Goal: Task Accomplishment & Management: Complete application form

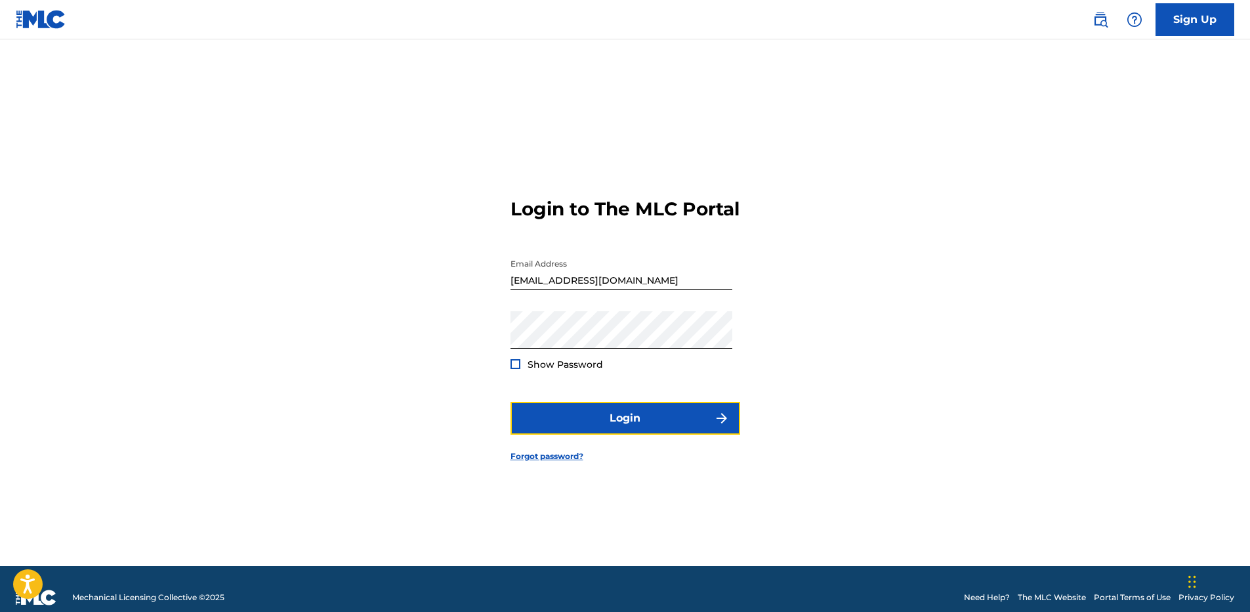
click at [650, 429] on button "Login" at bounding box center [626, 418] width 230 height 33
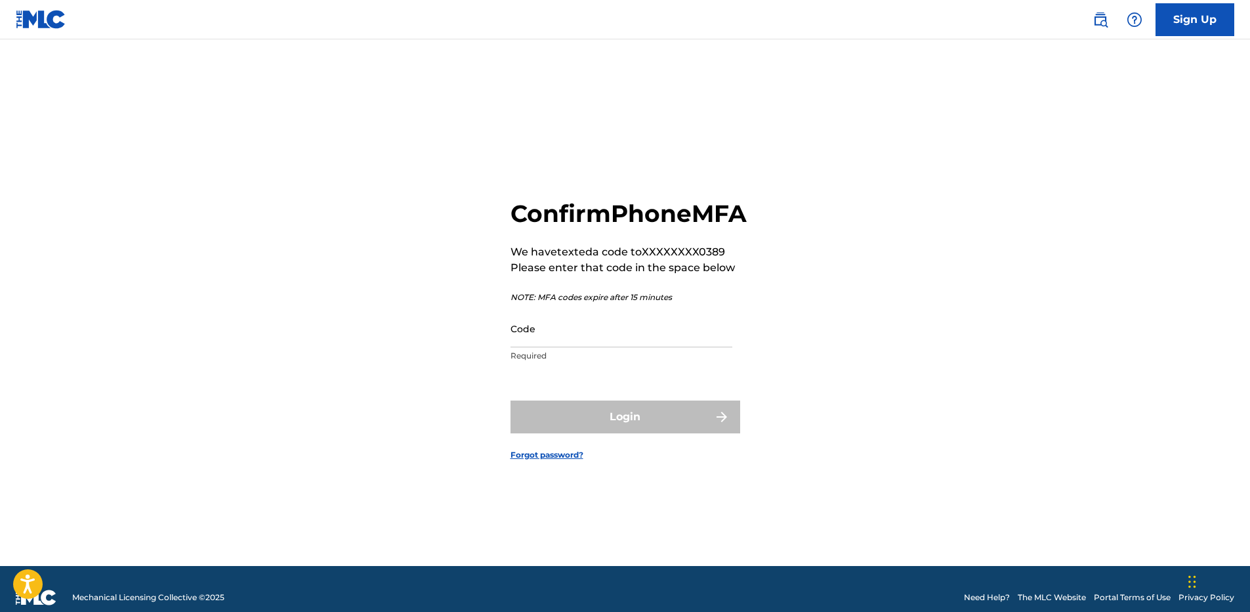
click at [604, 363] on div "Code Required" at bounding box center [622, 339] width 222 height 59
click at [600, 347] on input "Code" at bounding box center [622, 328] width 222 height 37
paste input "272941"
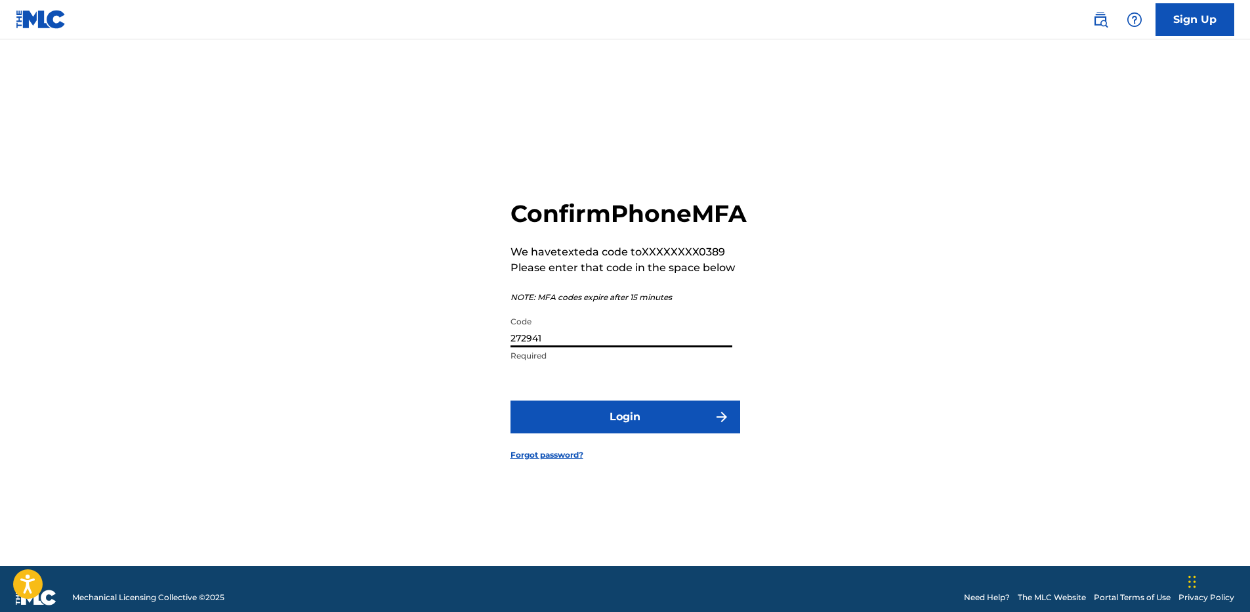
type input "272941"
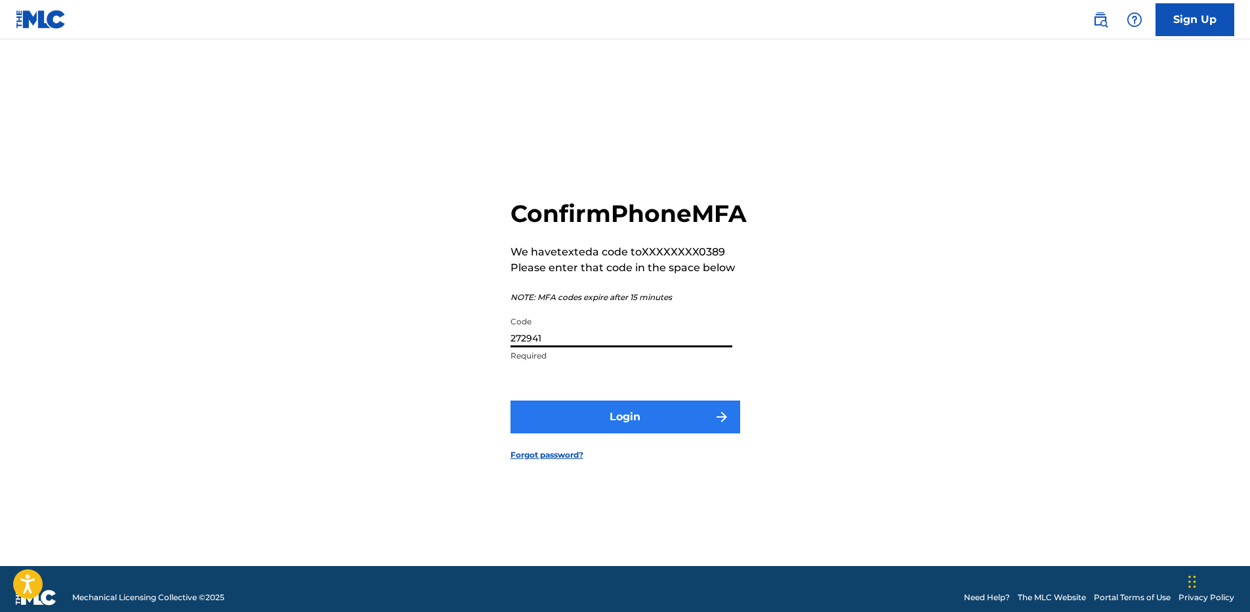
click at [626, 416] on form "Confirm Phone MFA We have texted a code to XXXXXXXX0389 Please enter that code …" at bounding box center [626, 318] width 230 height 493
click at [628, 431] on button "Login" at bounding box center [626, 416] width 230 height 33
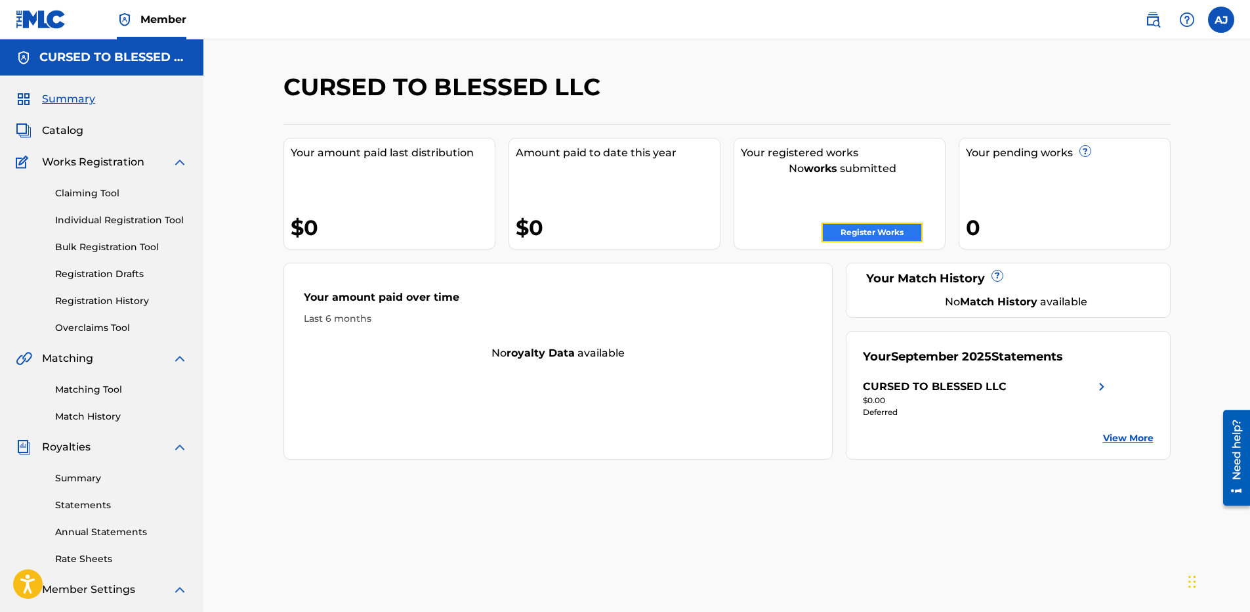
click at [881, 224] on link "Register Works" at bounding box center [872, 232] width 101 height 20
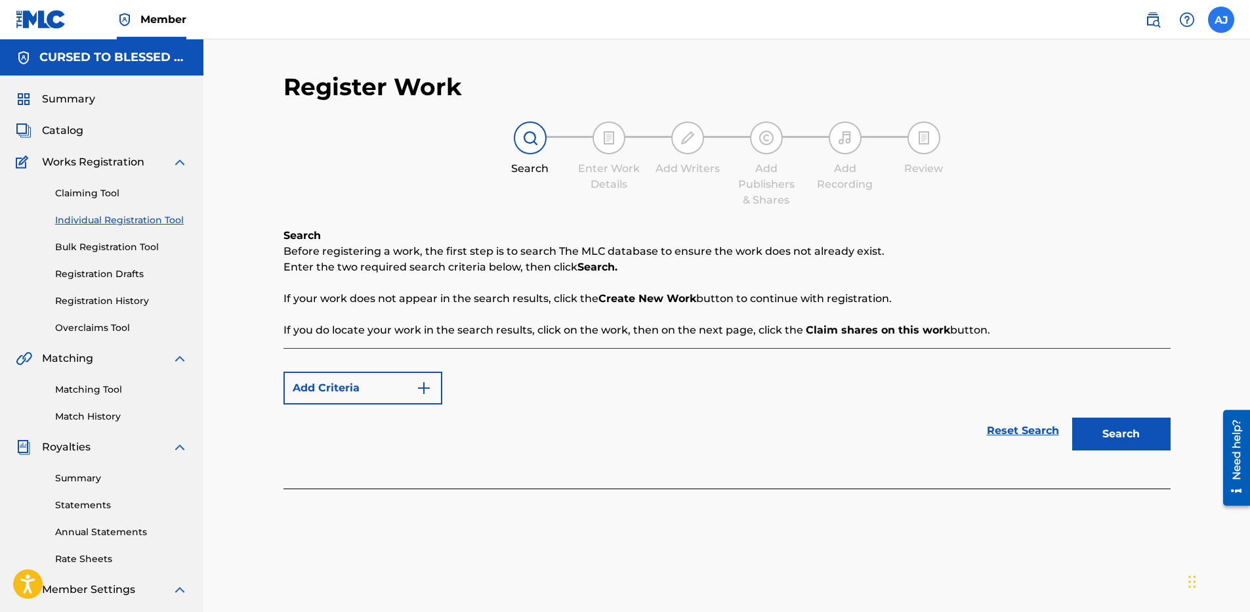
click at [1225, 23] on label at bounding box center [1221, 20] width 26 height 26
click at [1221, 20] on input "[PERSON_NAME] [EMAIL_ADDRESS][DOMAIN_NAME] Profile Log out" at bounding box center [1221, 20] width 0 height 0
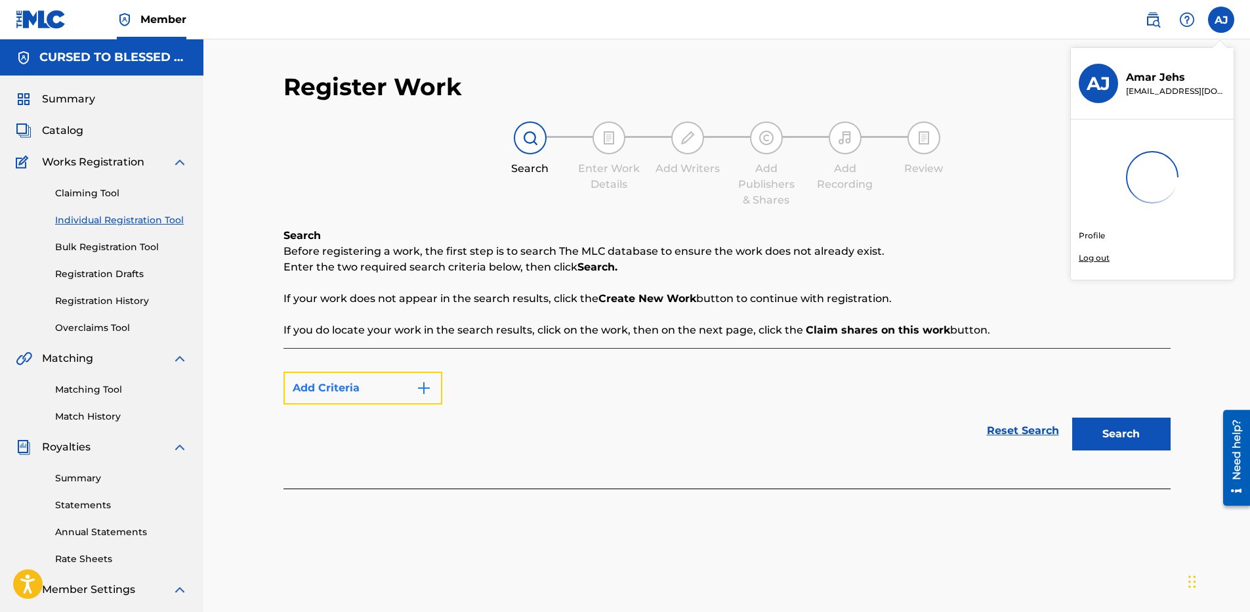
click at [416, 395] on img "Search Form" at bounding box center [424, 388] width 16 height 16
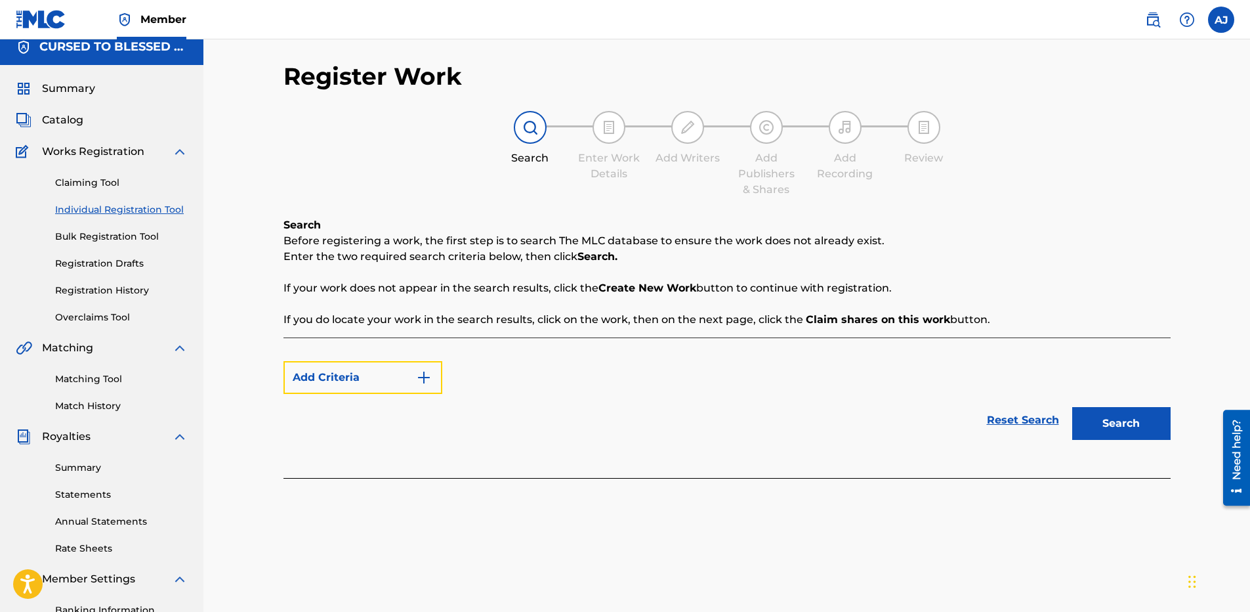
scroll to position [5, 0]
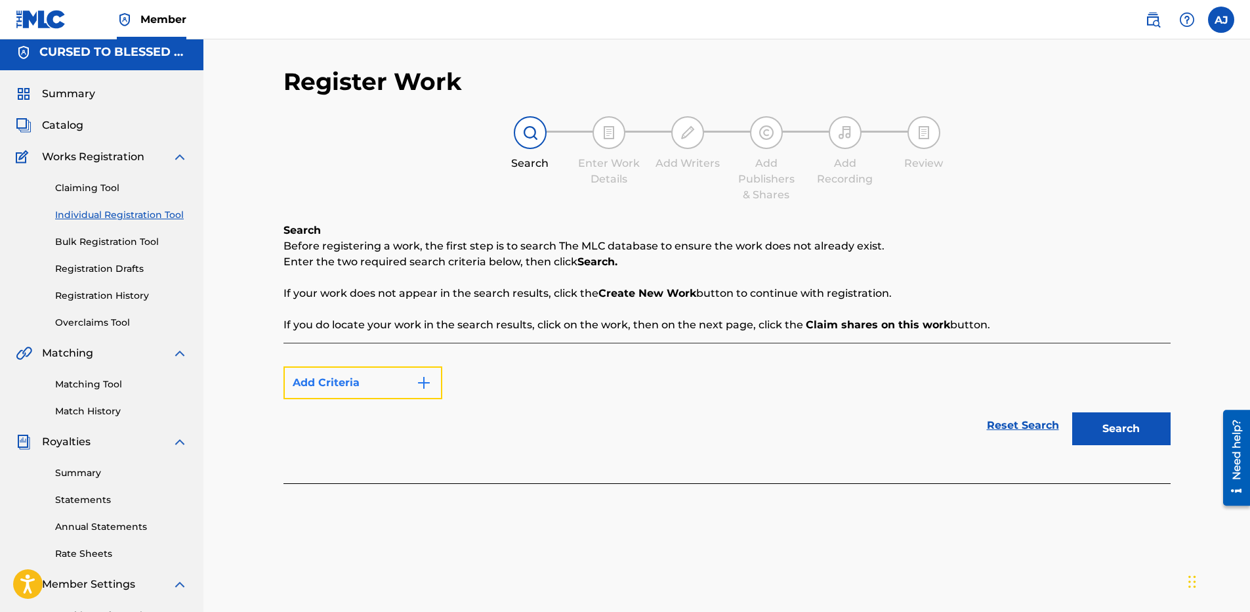
click at [409, 379] on button "Add Criteria" at bounding box center [362, 382] width 159 height 33
click at [107, 186] on link "Claiming Tool" at bounding box center [121, 188] width 133 height 14
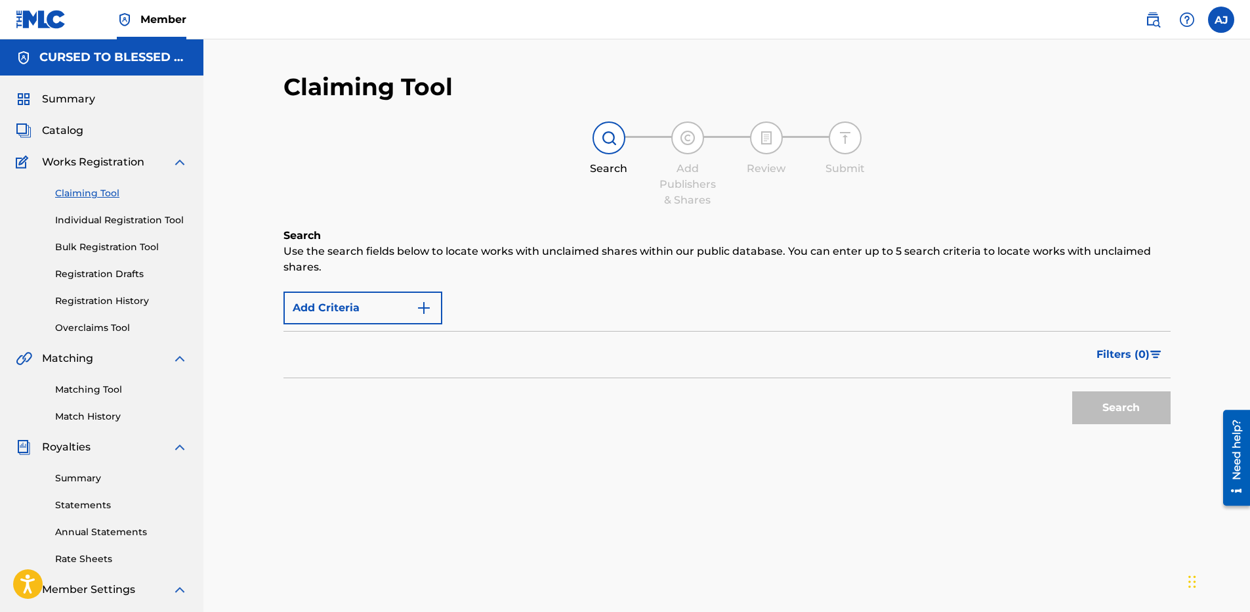
click at [625, 150] on div "Search" at bounding box center [609, 148] width 66 height 55
click at [612, 133] on img at bounding box center [609, 138] width 16 height 16
click at [414, 310] on button "Add Criteria" at bounding box center [362, 307] width 159 height 33
click at [1093, 422] on div "Search" at bounding box center [1118, 404] width 105 height 52
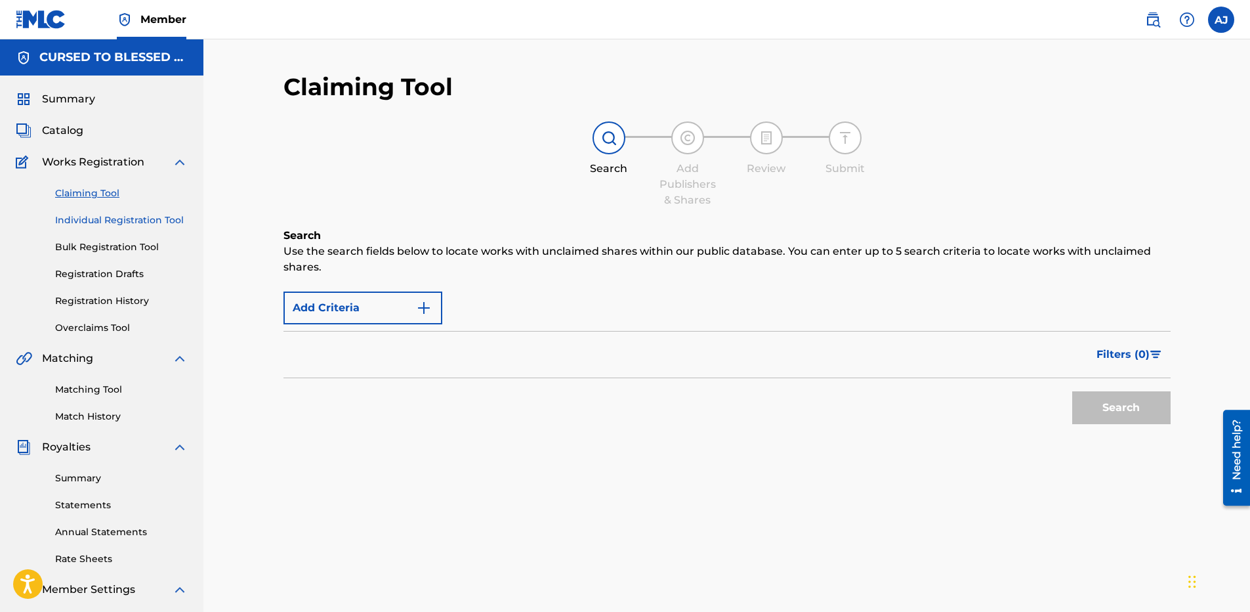
click at [112, 223] on link "Individual Registration Tool" at bounding box center [121, 220] width 133 height 14
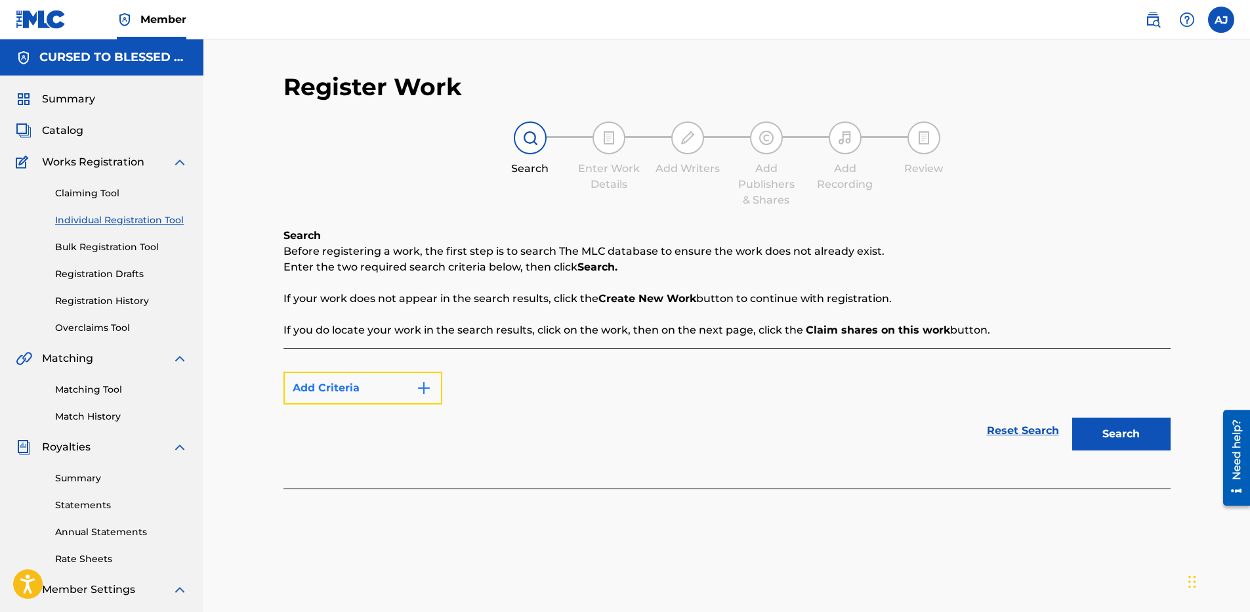
click at [372, 386] on button "Add Criteria" at bounding box center [362, 387] width 159 height 33
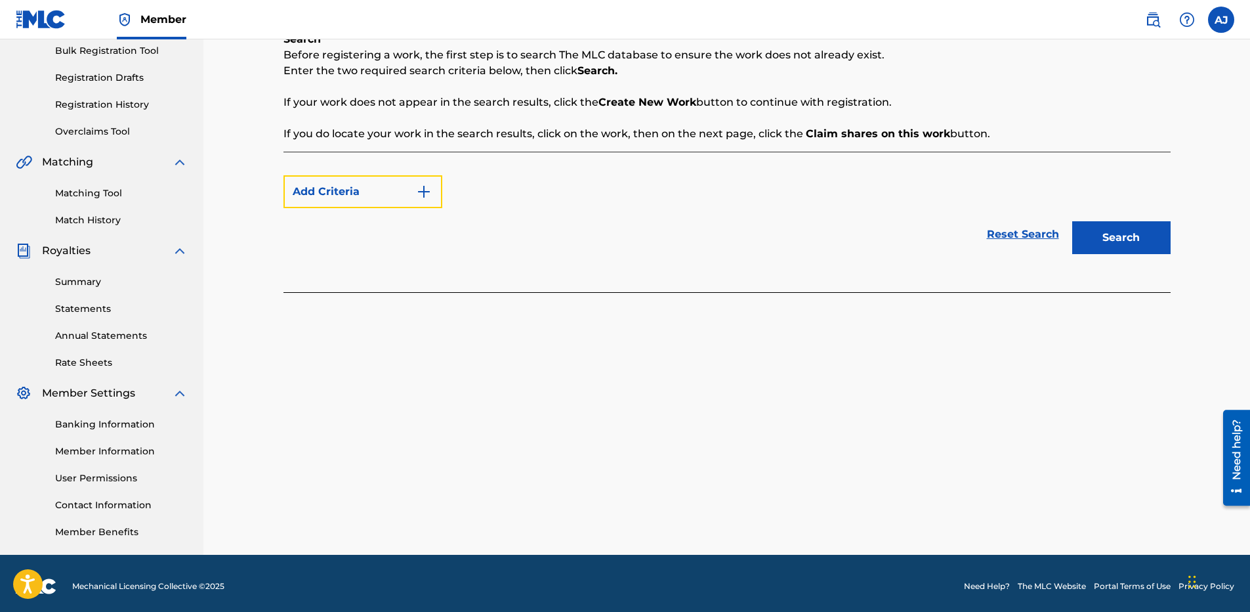
scroll to position [197, 0]
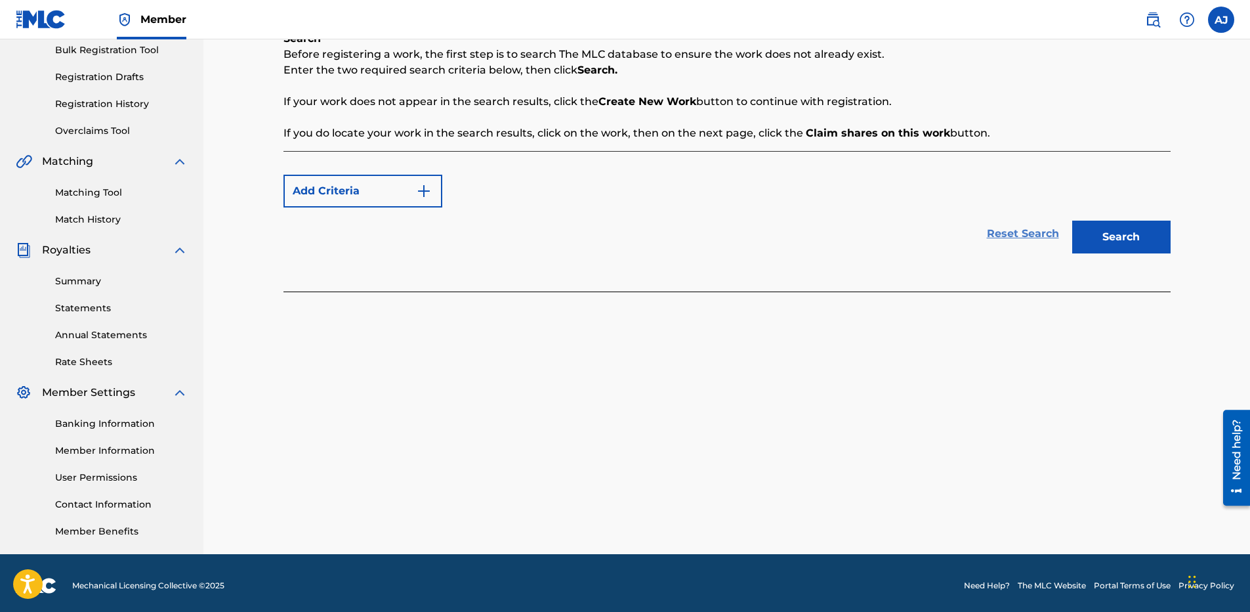
click at [1009, 237] on link "Reset Search" at bounding box center [1022, 233] width 85 height 29
click at [1124, 239] on button "Search" at bounding box center [1121, 236] width 98 height 33
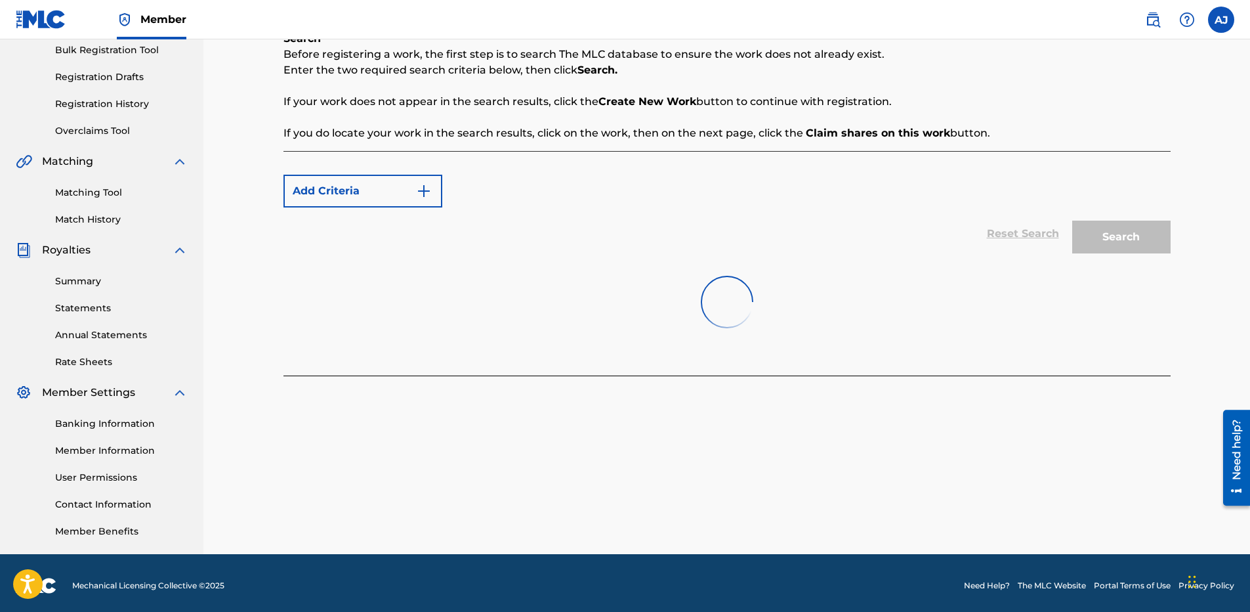
click at [711, 370] on div "Add Criteria Reset Search Search" at bounding box center [726, 263] width 887 height 224
click at [1027, 228] on div "Reset Search Search" at bounding box center [726, 233] width 887 height 52
click at [701, 294] on div at bounding box center [726, 302] width 887 height 84
click at [700, 294] on img at bounding box center [727, 302] width 60 height 60
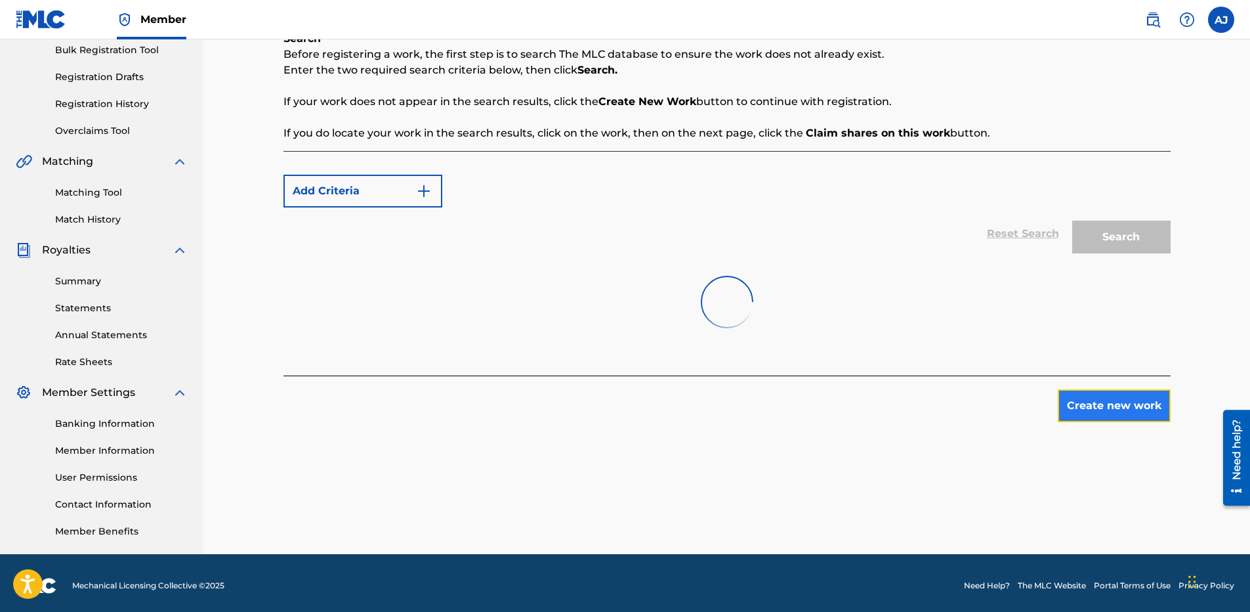
click at [1093, 409] on button "Create new work" at bounding box center [1114, 405] width 113 height 33
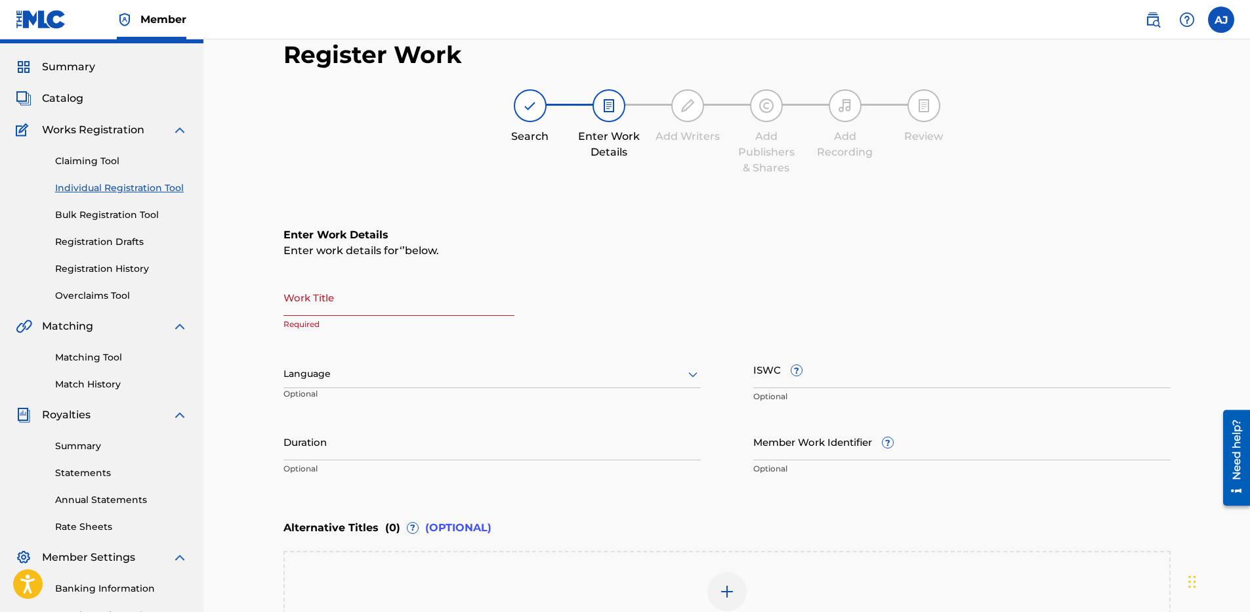
scroll to position [0, 0]
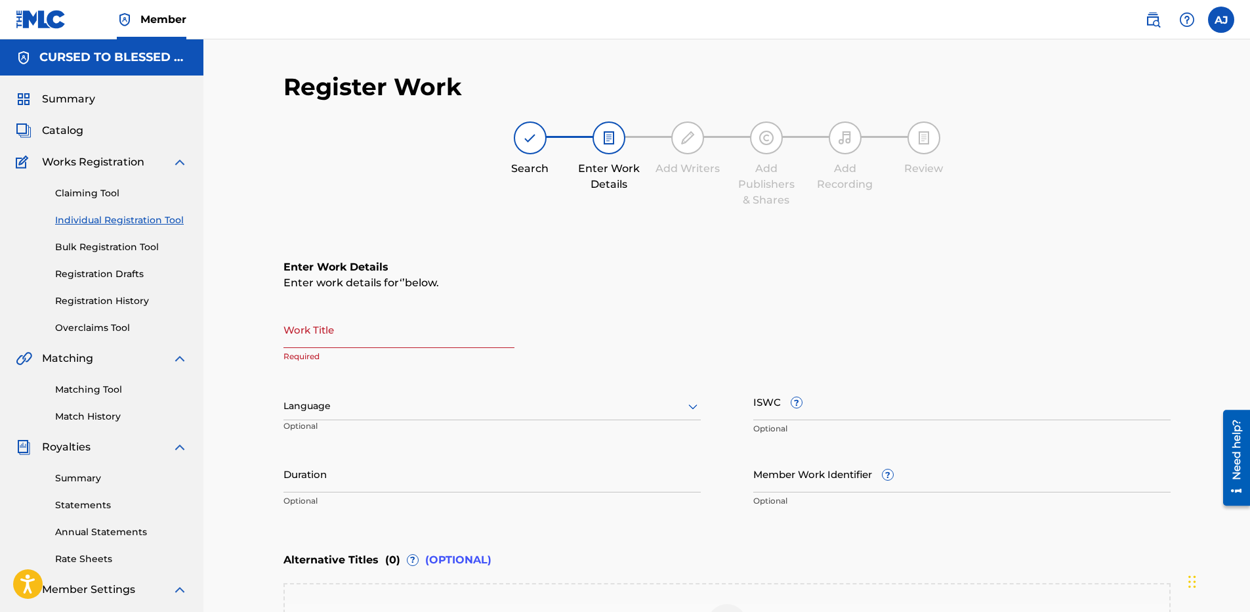
click at [369, 321] on input "Work Title" at bounding box center [398, 328] width 231 height 37
click at [108, 180] on div "Claiming Tool Individual Registration Tool Bulk Registration Tool Registration …" at bounding box center [102, 252] width 172 height 165
click at [102, 193] on link "Claiming Tool" at bounding box center [121, 193] width 133 height 14
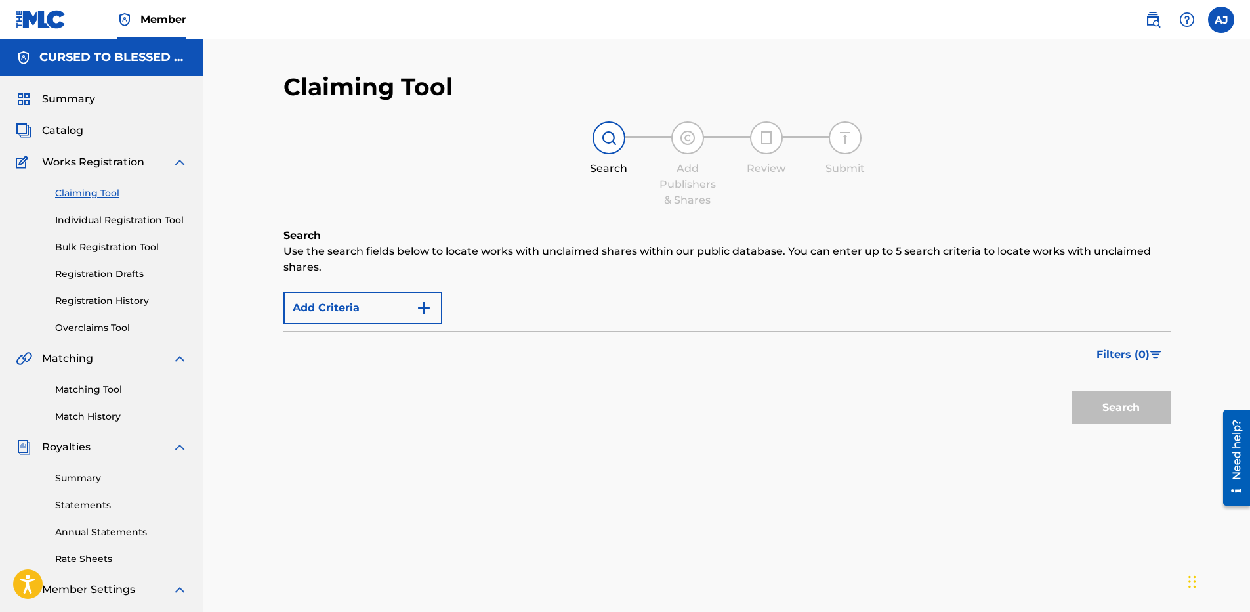
click at [553, 367] on div "Filters ( 0 )" at bounding box center [726, 354] width 887 height 47
click at [553, 373] on div "Filters ( 0 )" at bounding box center [726, 354] width 887 height 47
click at [593, 321] on div "Add Criteria" at bounding box center [726, 307] width 887 height 33
click at [633, 366] on div "Filters ( 0 )" at bounding box center [726, 354] width 887 height 47
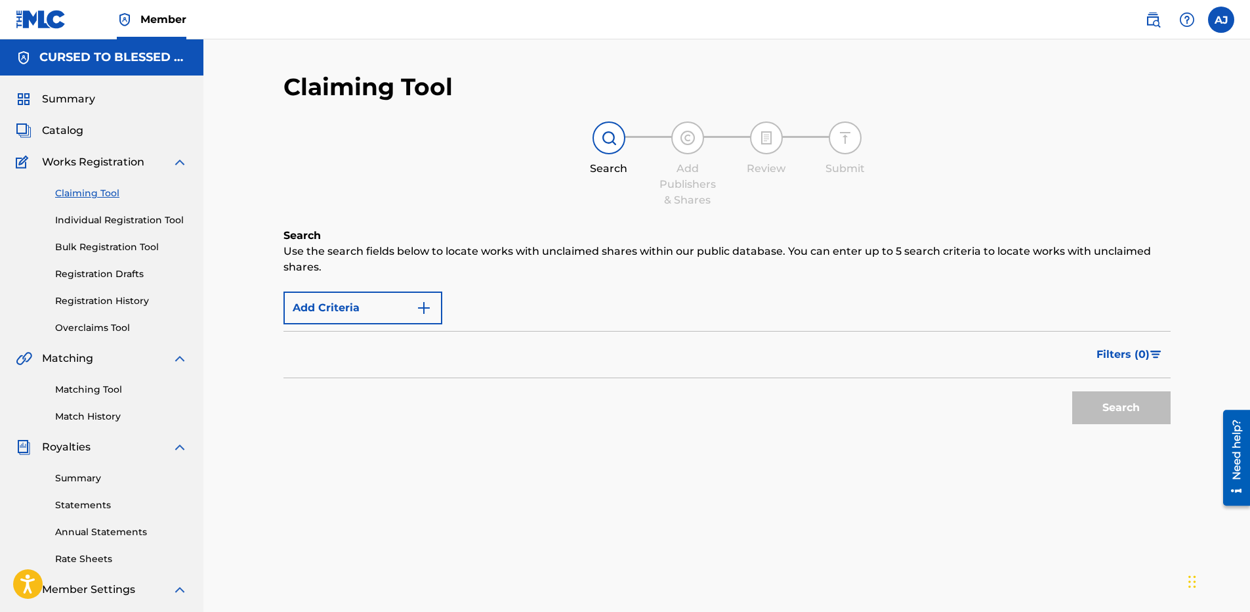
click at [617, 334] on div "Filters ( 0 )" at bounding box center [726, 354] width 887 height 47
click at [619, 307] on div "Add Criteria" at bounding box center [726, 307] width 887 height 33
click at [627, 354] on div "Filters ( 0 )" at bounding box center [726, 354] width 887 height 47
click at [632, 381] on div "Search" at bounding box center [726, 404] width 887 height 52
drag, startPoint x: 640, startPoint y: 381, endPoint x: 711, endPoint y: 334, distance: 85.2
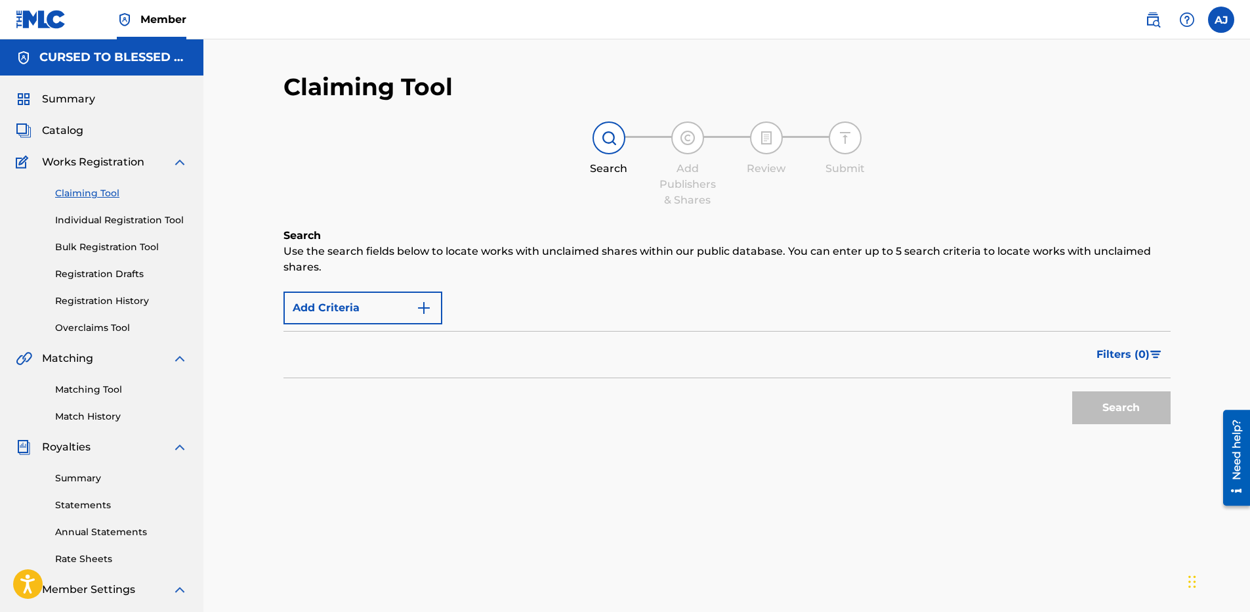
click at [650, 375] on form "Add Criteria Filter Claim Search Filters Include works claimed by my Member Rem…" at bounding box center [726, 358] width 887 height 146
drag, startPoint x: 711, startPoint y: 334, endPoint x: 788, endPoint y: 319, distance: 78.2
click at [713, 334] on div "Filters ( 0 )" at bounding box center [726, 354] width 887 height 47
drag, startPoint x: 788, startPoint y: 319, endPoint x: 848, endPoint y: 327, distance: 60.3
click at [808, 321] on div "Add Criteria" at bounding box center [726, 307] width 887 height 33
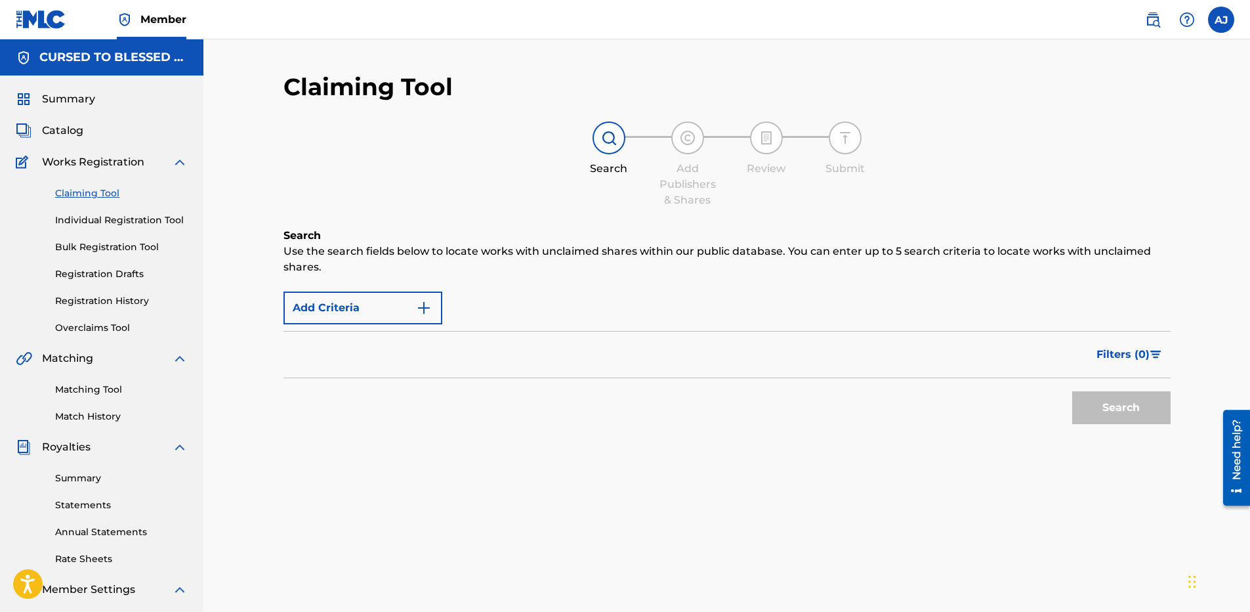
drag, startPoint x: 885, startPoint y: 340, endPoint x: 959, endPoint y: 365, distance: 77.6
click at [896, 348] on div "Filters ( 0 )" at bounding box center [726, 354] width 887 height 47
click at [111, 394] on link "Matching Tool" at bounding box center [121, 390] width 133 height 14
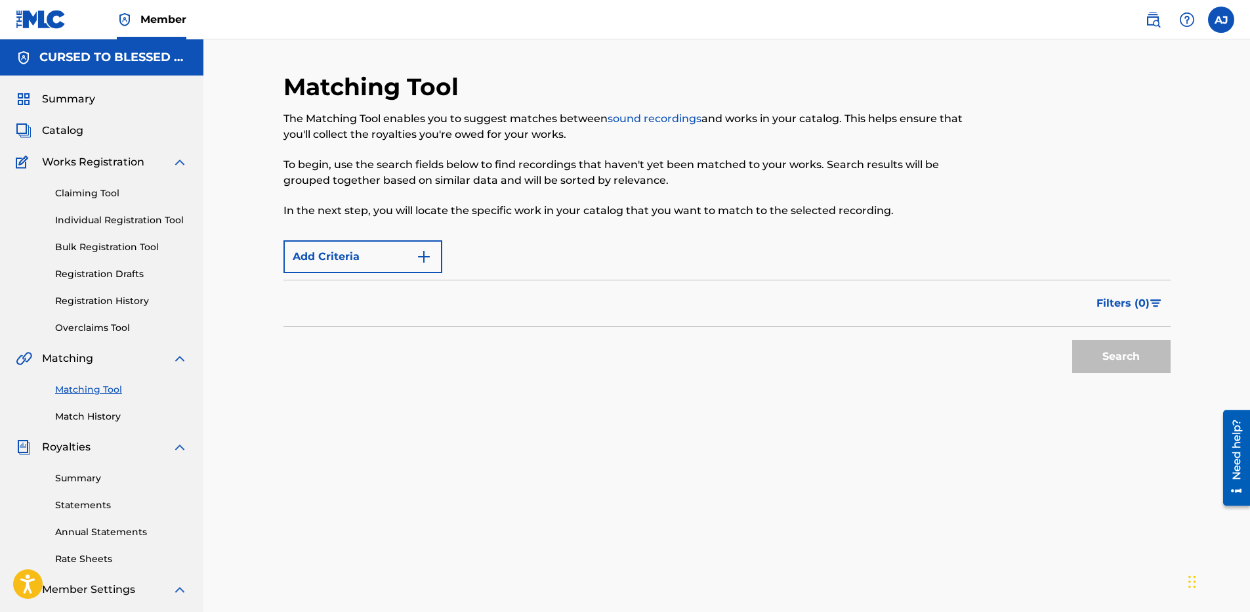
click at [518, 306] on div "Filters ( 0 )" at bounding box center [726, 303] width 887 height 47
click at [559, 257] on div "Add Criteria" at bounding box center [726, 256] width 887 height 33
click at [560, 257] on div "Add Criteria" at bounding box center [726, 256] width 887 height 33
click at [671, 120] on link "sound recordings" at bounding box center [655, 118] width 94 height 12
click at [142, 217] on link "Individual Registration Tool" at bounding box center [121, 220] width 133 height 14
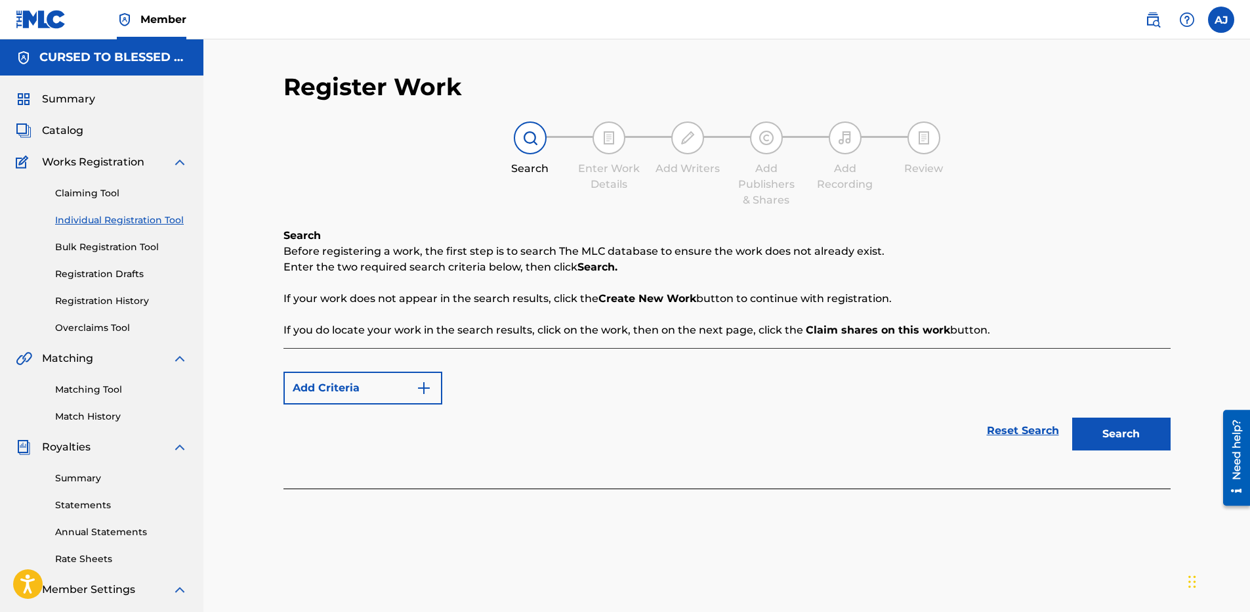
click at [524, 135] on div at bounding box center [530, 137] width 33 height 33
drag, startPoint x: 801, startPoint y: 491, endPoint x: 794, endPoint y: 485, distance: 9.3
click at [794, 485] on div "Register Work Search Enter Work Details Add Writers Add Publishers & Shares Add…" at bounding box center [726, 287] width 887 height 430
drag, startPoint x: 794, startPoint y: 485, endPoint x: 776, endPoint y: 475, distance: 20.8
click at [776, 476] on div "Add Criteria Reset Search Search" at bounding box center [726, 418] width 887 height 140
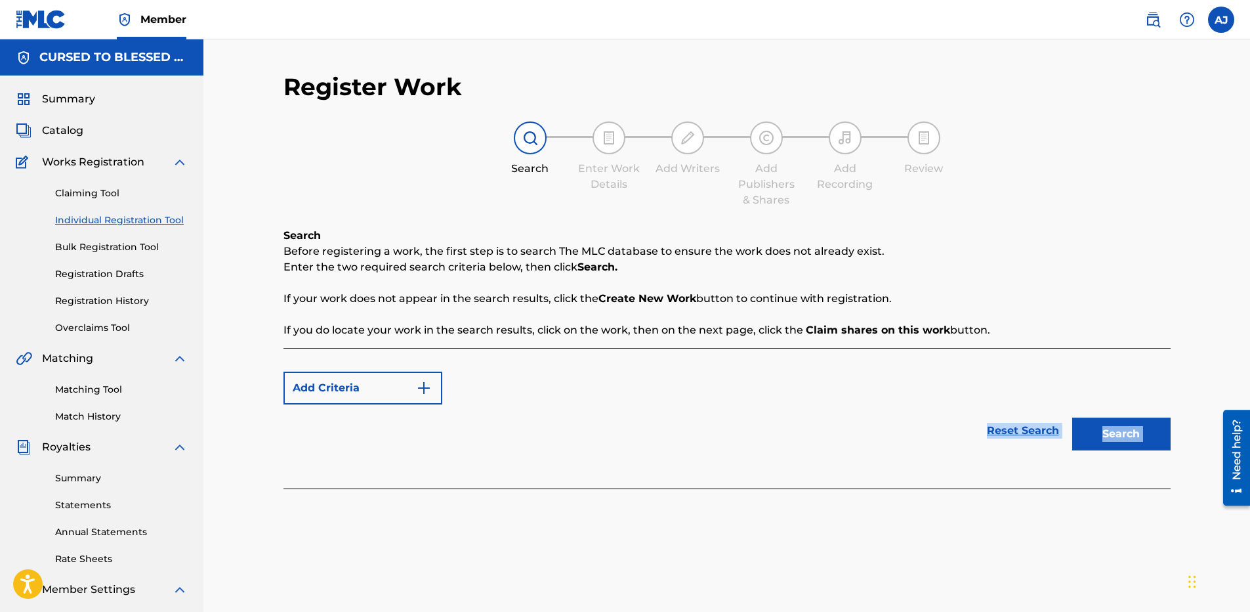
click at [664, 418] on div "Reset Search Search" at bounding box center [726, 430] width 887 height 52
click at [577, 447] on div "Reset Search Search" at bounding box center [726, 430] width 887 height 52
click at [572, 456] on div "Reset Search Search" at bounding box center [726, 430] width 887 height 52
click at [583, 380] on div "Add Criteria" at bounding box center [726, 387] width 887 height 33
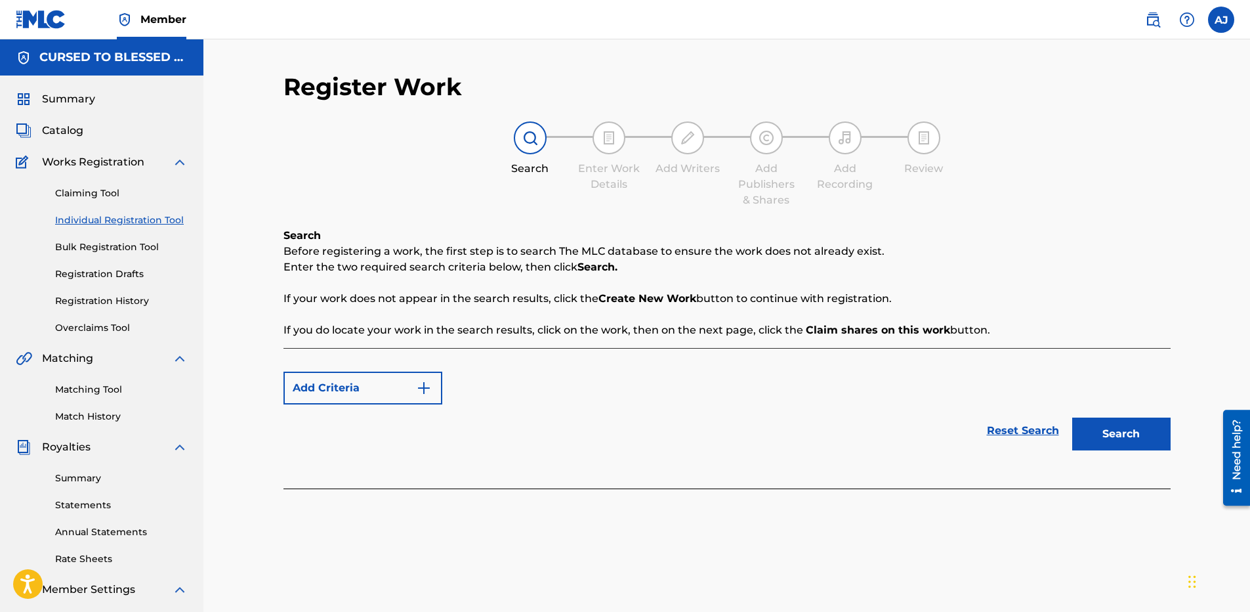
click at [572, 451] on div "Reset Search Search" at bounding box center [726, 430] width 887 height 52
click at [572, 470] on div "Add Criteria Reset Search Search" at bounding box center [726, 418] width 887 height 140
click at [692, 351] on div "Add Criteria Reset Search Search" at bounding box center [726, 418] width 887 height 140
click at [659, 304] on strong "Create New Work" at bounding box center [647, 298] width 98 height 12
click at [660, 303] on strong "Create New Work" at bounding box center [647, 298] width 98 height 12
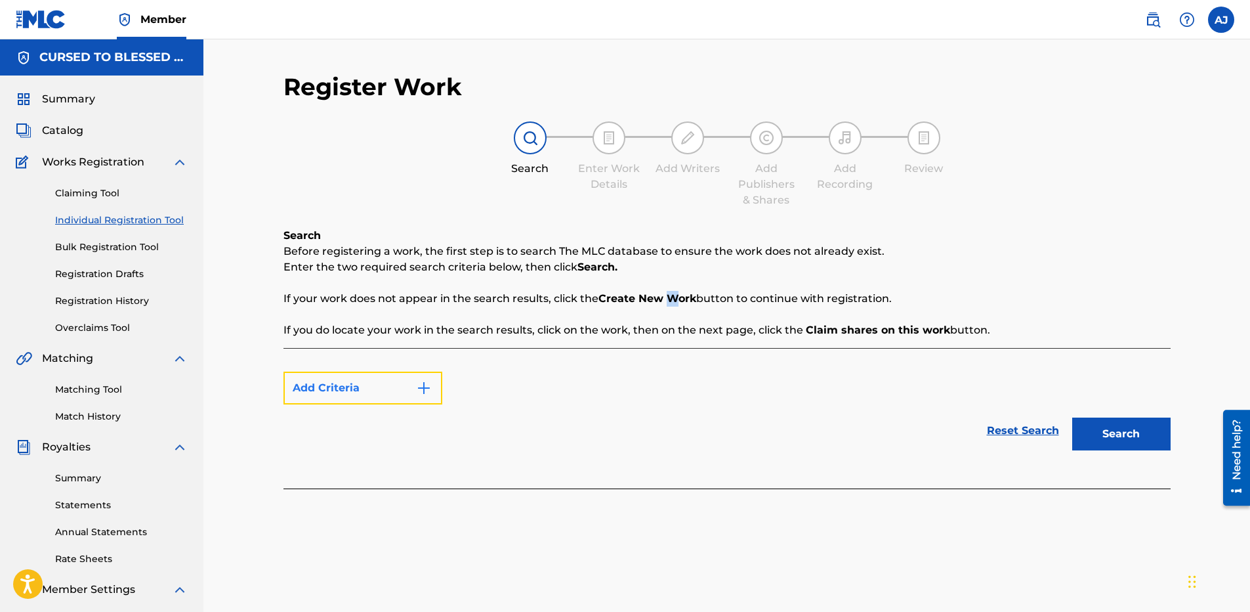
click at [411, 388] on button "Add Criteria" at bounding box center [362, 387] width 159 height 33
click at [865, 436] on div "Reset Search Search" at bounding box center [726, 430] width 887 height 52
click at [1032, 430] on link "Reset Search" at bounding box center [1022, 430] width 85 height 29
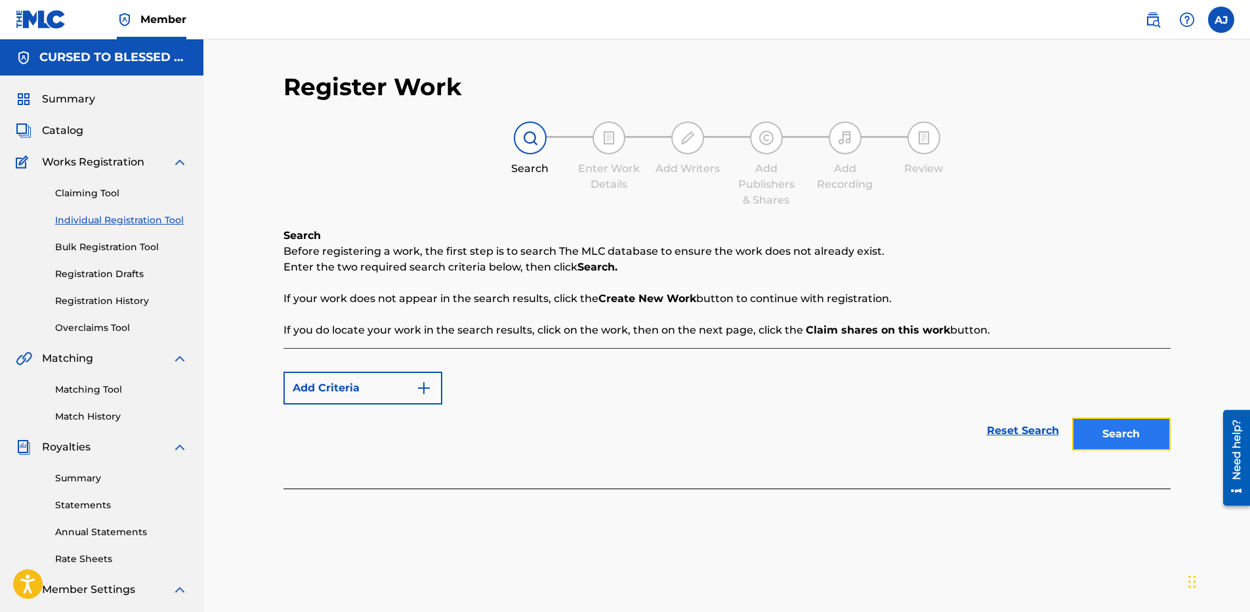
click at [1113, 440] on button "Search" at bounding box center [1121, 433] width 98 height 33
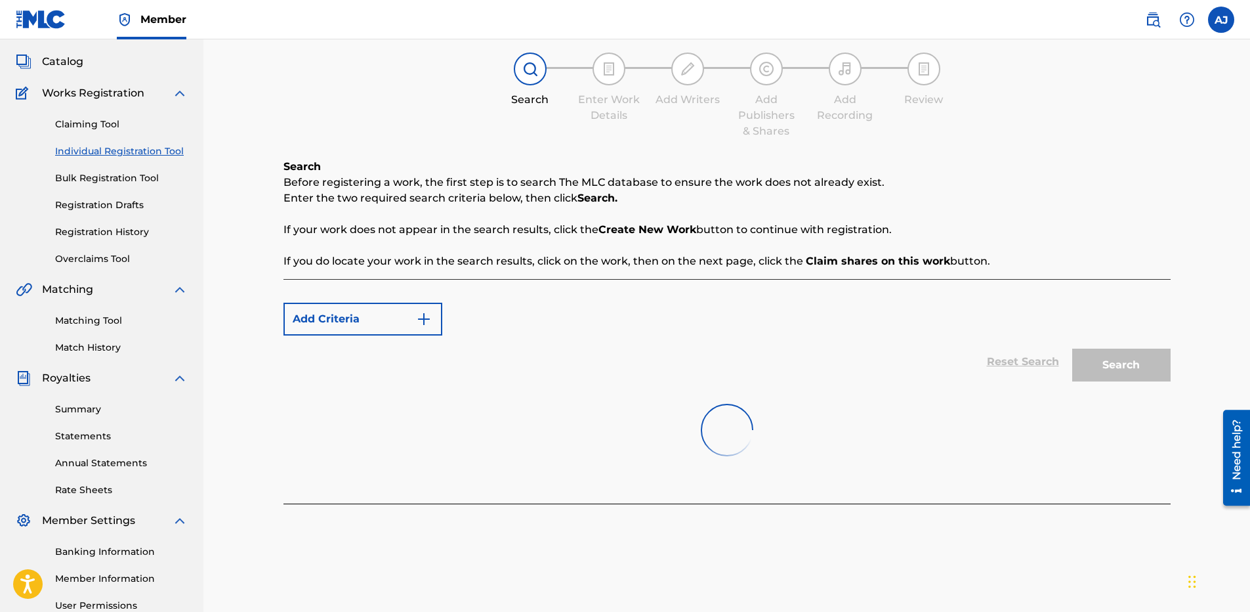
scroll to position [66, 0]
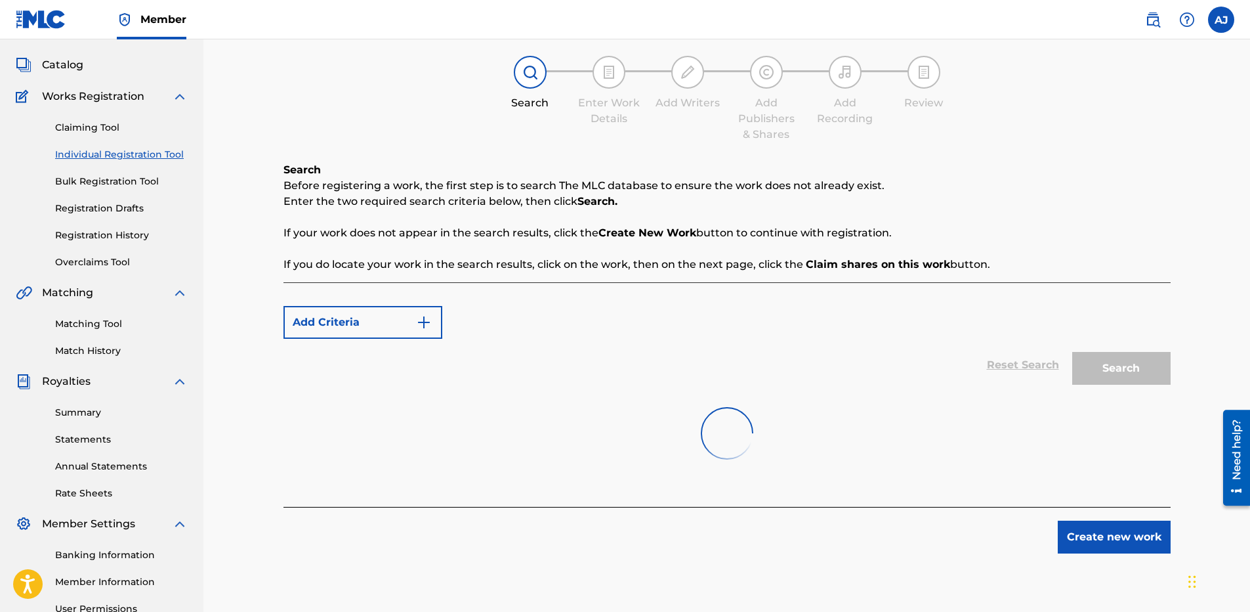
click at [800, 483] on div "Add Criteria Reset Search Search" at bounding box center [726, 394] width 887 height 224
click at [767, 508] on div "Create new work" at bounding box center [726, 530] width 887 height 47
click at [757, 505] on div "Register Work Search Enter Work Details Add Writers Add Publishers & Shares Add…" at bounding box center [726, 280] width 887 height 547
click at [754, 503] on div "Add Criteria Reset Search Search" at bounding box center [726, 394] width 887 height 224
click at [603, 423] on div at bounding box center [726, 433] width 887 height 84
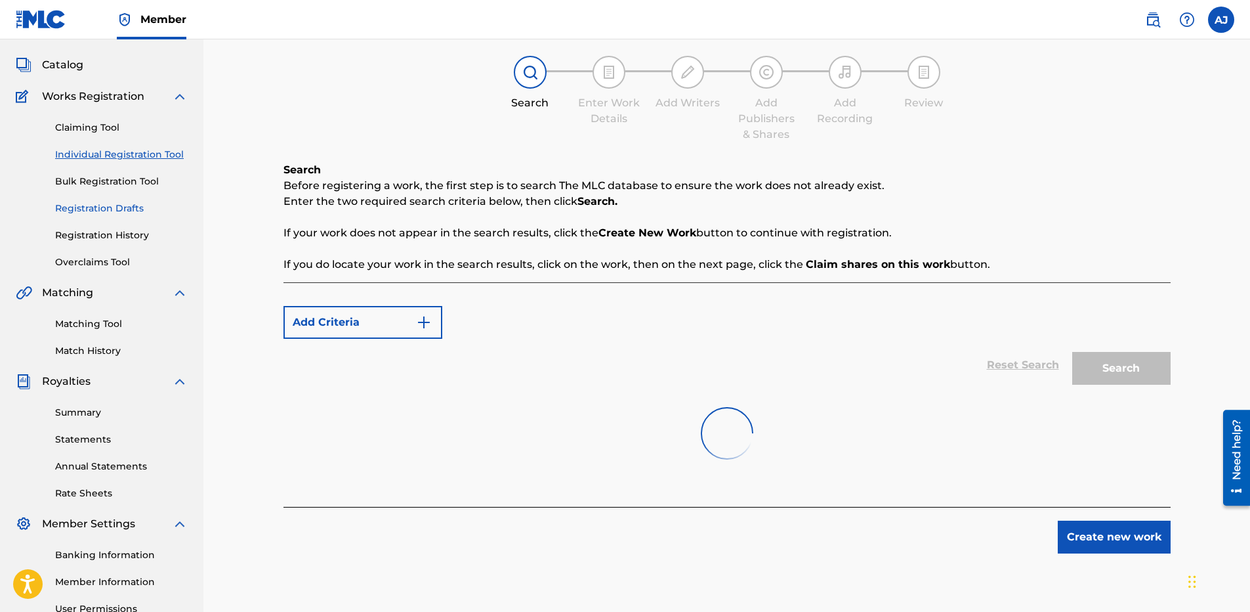
click at [119, 210] on link "Registration Drafts" at bounding box center [121, 208] width 133 height 14
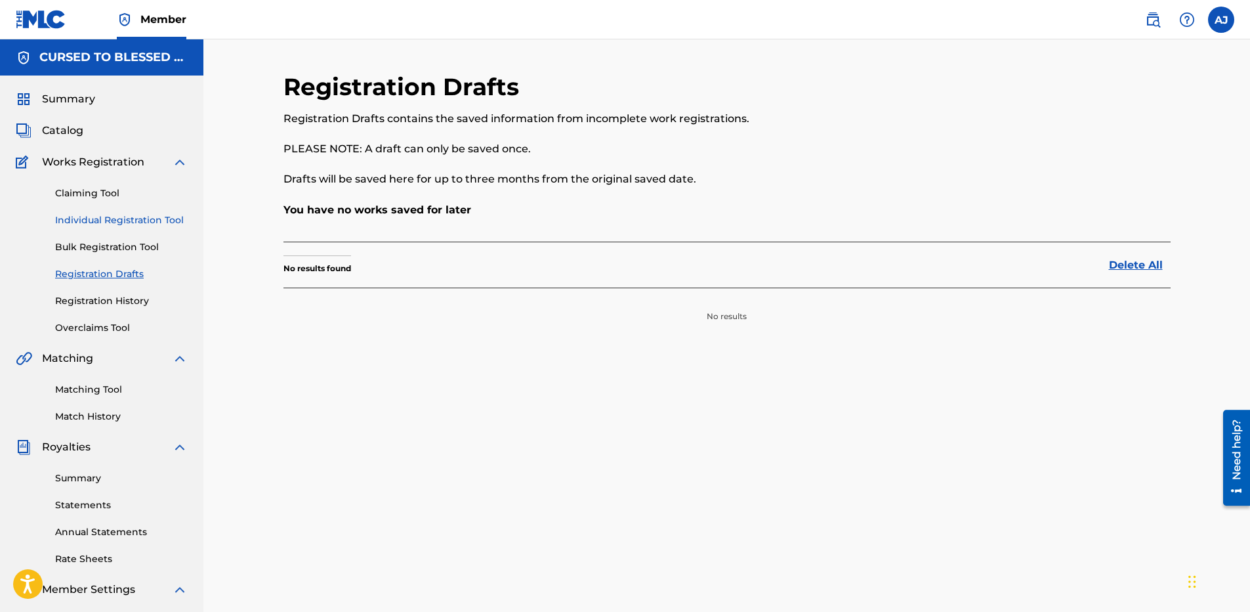
click at [151, 216] on link "Individual Registration Tool" at bounding box center [121, 220] width 133 height 14
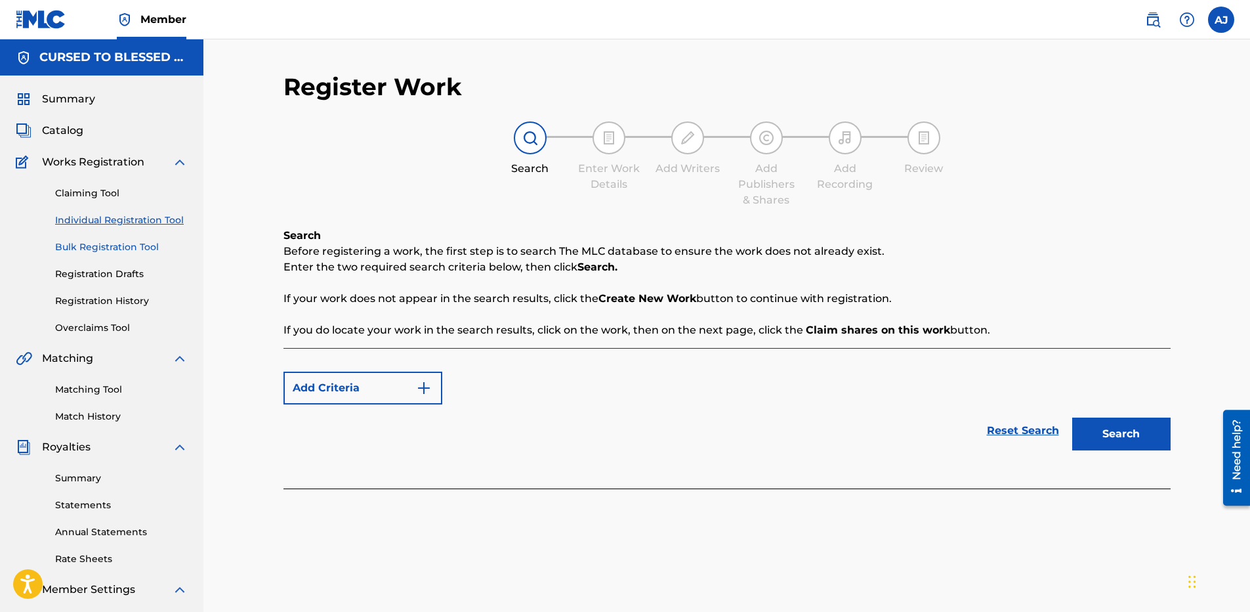
click at [134, 247] on link "Bulk Registration Tool" at bounding box center [121, 247] width 133 height 14
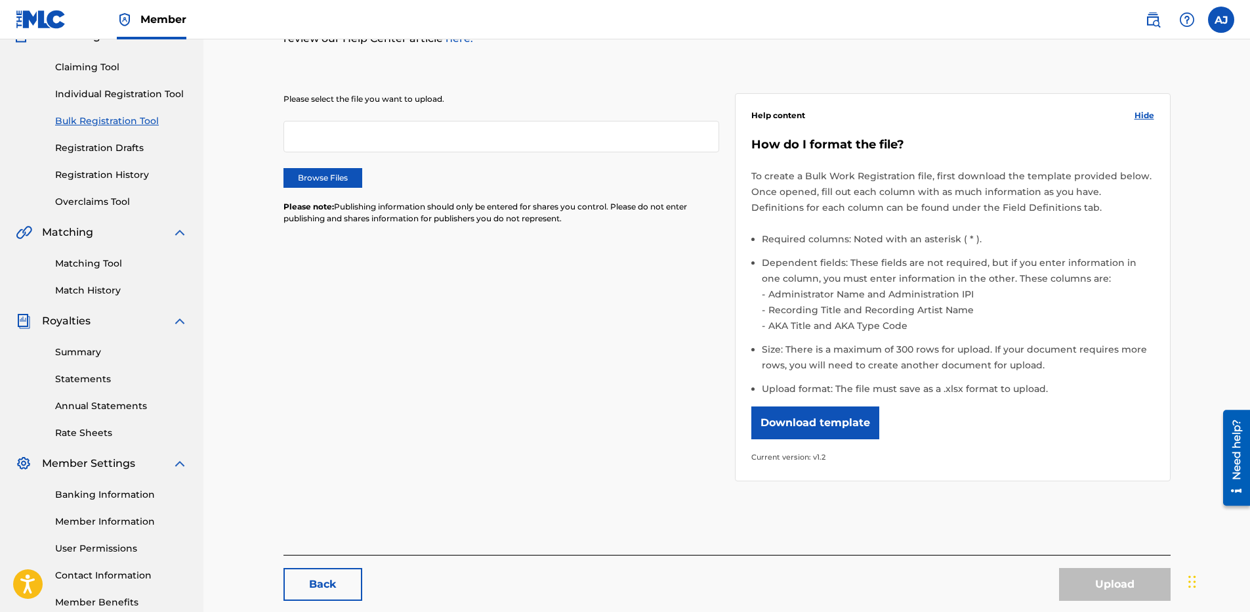
scroll to position [131, 0]
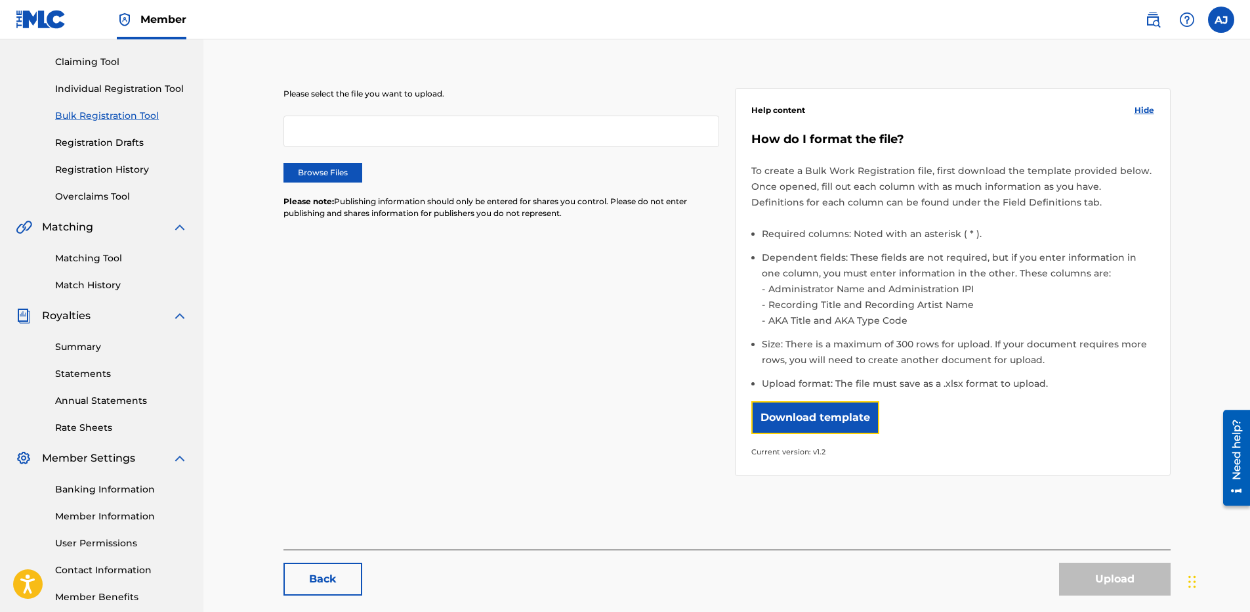
click at [827, 411] on button "Download template" at bounding box center [815, 417] width 128 height 33
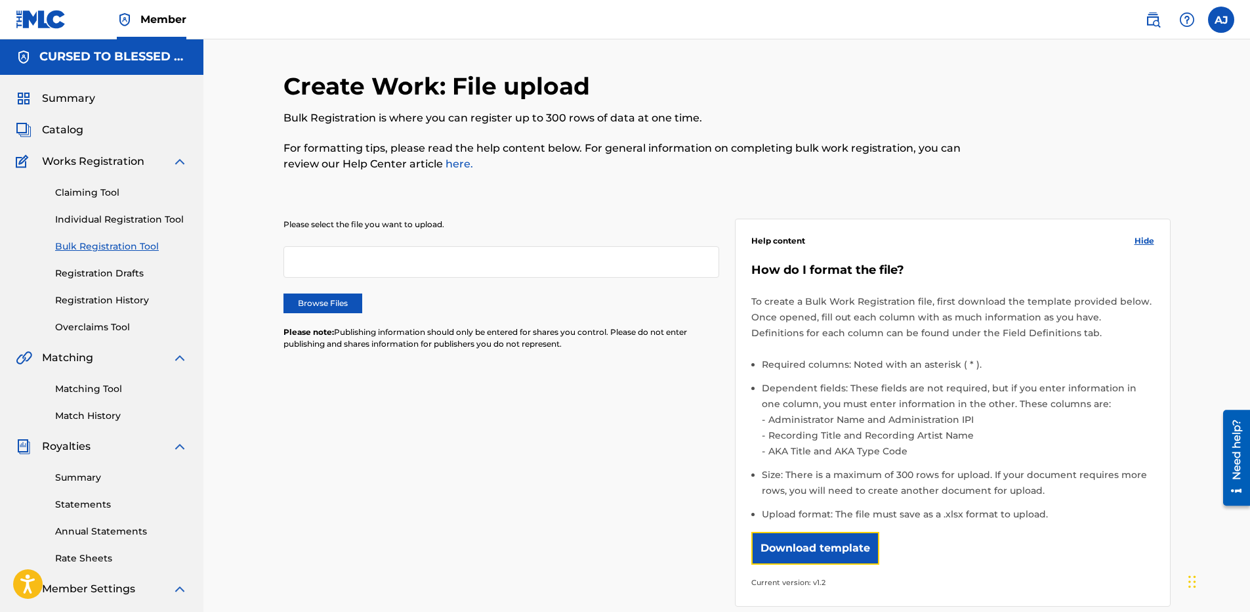
scroll to position [0, 0]
click at [98, 188] on link "Claiming Tool" at bounding box center [121, 193] width 133 height 14
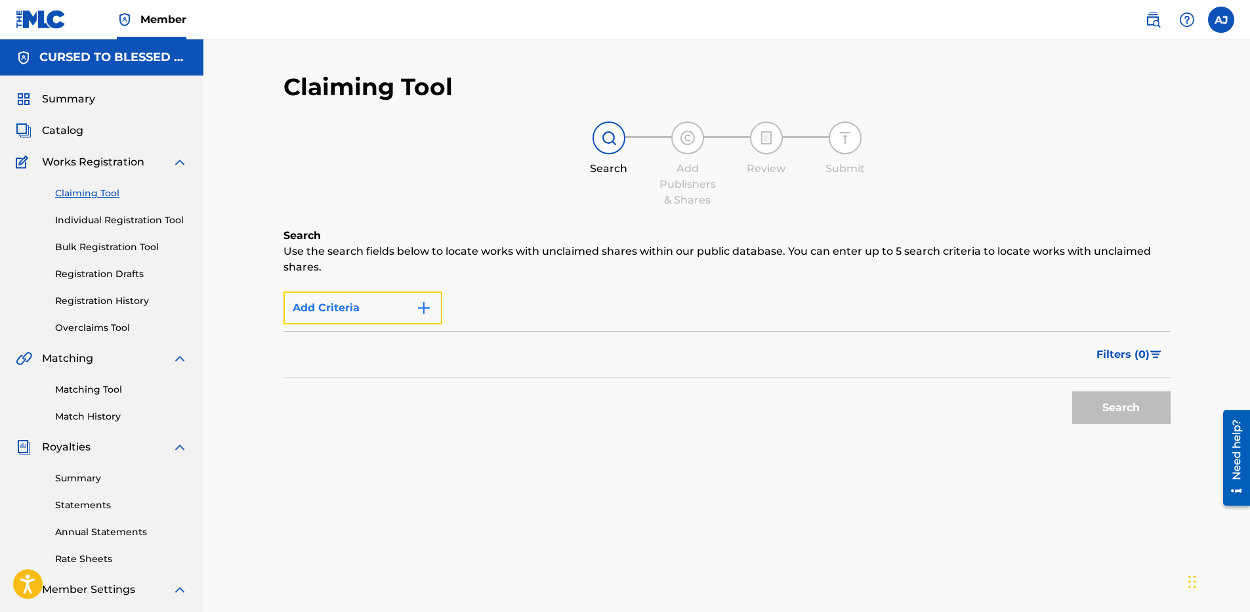
click at [421, 313] on img "Search Form" at bounding box center [424, 308] width 16 height 16
click at [427, 355] on div "Filters ( 0 )" at bounding box center [726, 354] width 887 height 47
drag, startPoint x: 427, startPoint y: 355, endPoint x: 562, endPoint y: 309, distance: 143.4
click at [562, 309] on div "Add Criteria" at bounding box center [726, 307] width 887 height 33
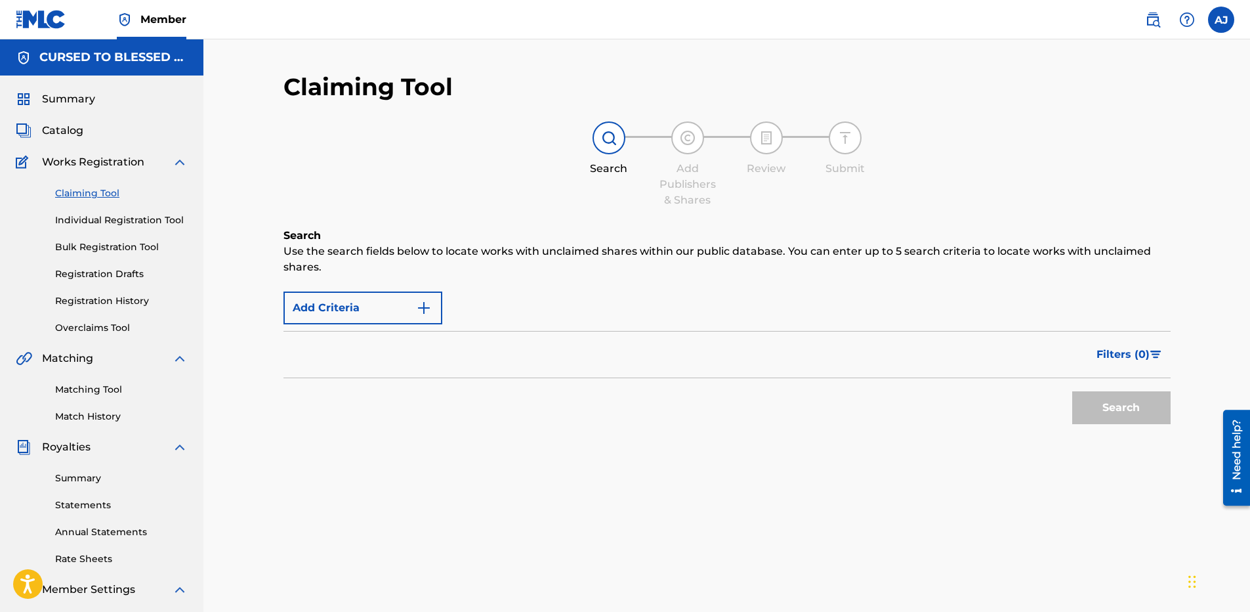
click at [600, 129] on div at bounding box center [609, 137] width 33 height 33
click at [601, 130] on img at bounding box center [609, 138] width 16 height 16
click at [701, 140] on div at bounding box center [687, 137] width 33 height 33
click at [1059, 453] on div "Search Use the search fields below to locate works with unclaimed shares within…" at bounding box center [726, 362] width 887 height 268
click at [1150, 356] on img "Search Form" at bounding box center [1155, 354] width 11 height 8
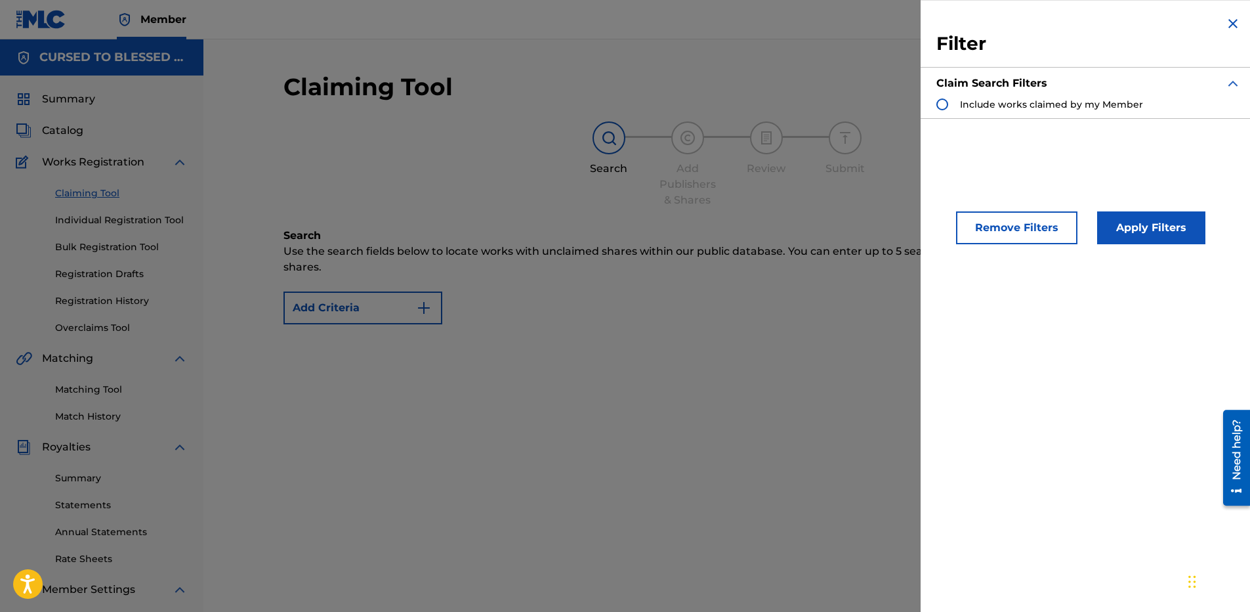
click at [945, 102] on div "Search Form" at bounding box center [942, 104] width 12 height 12
click at [1129, 228] on button "Apply Filters" at bounding box center [1151, 227] width 108 height 33
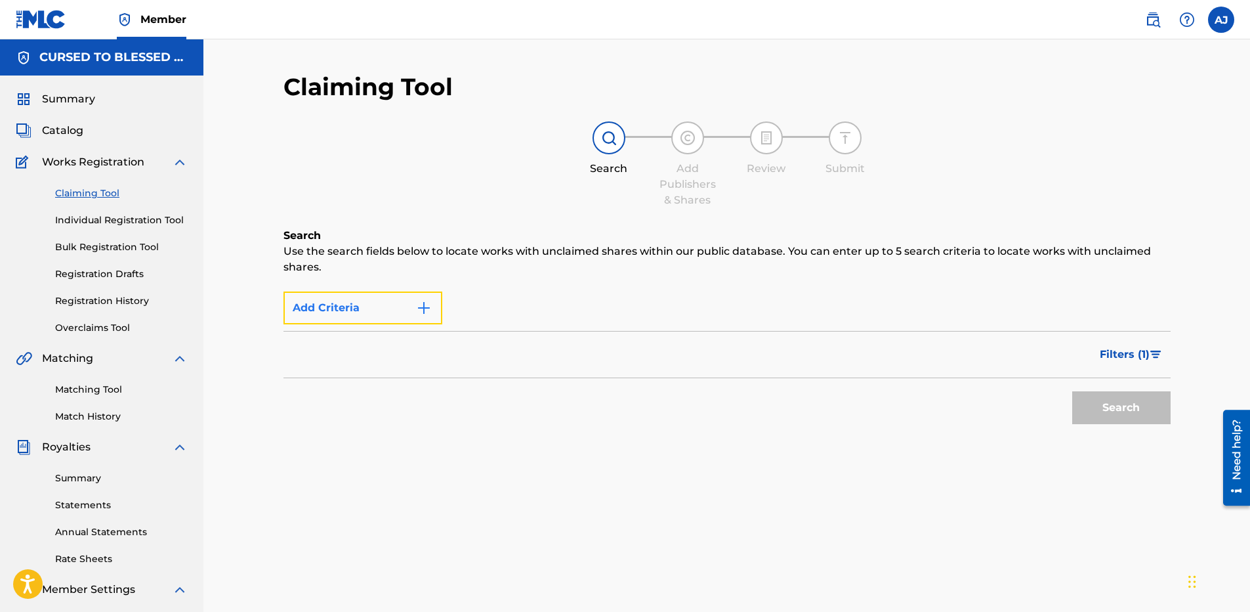
click at [420, 315] on img "Search Form" at bounding box center [424, 308] width 16 height 16
click at [281, 293] on div "Claiming Tool Search Add Publishers & Shares Review Submit Search Use the searc…" at bounding box center [727, 411] width 919 height 679
drag, startPoint x: 368, startPoint y: 303, endPoint x: 520, endPoint y: 303, distance: 152.2
click at [417, 304] on button "Add Criteria" at bounding box center [362, 307] width 159 height 33
click at [537, 304] on div "Max Criteria Reached" at bounding box center [726, 307] width 887 height 33
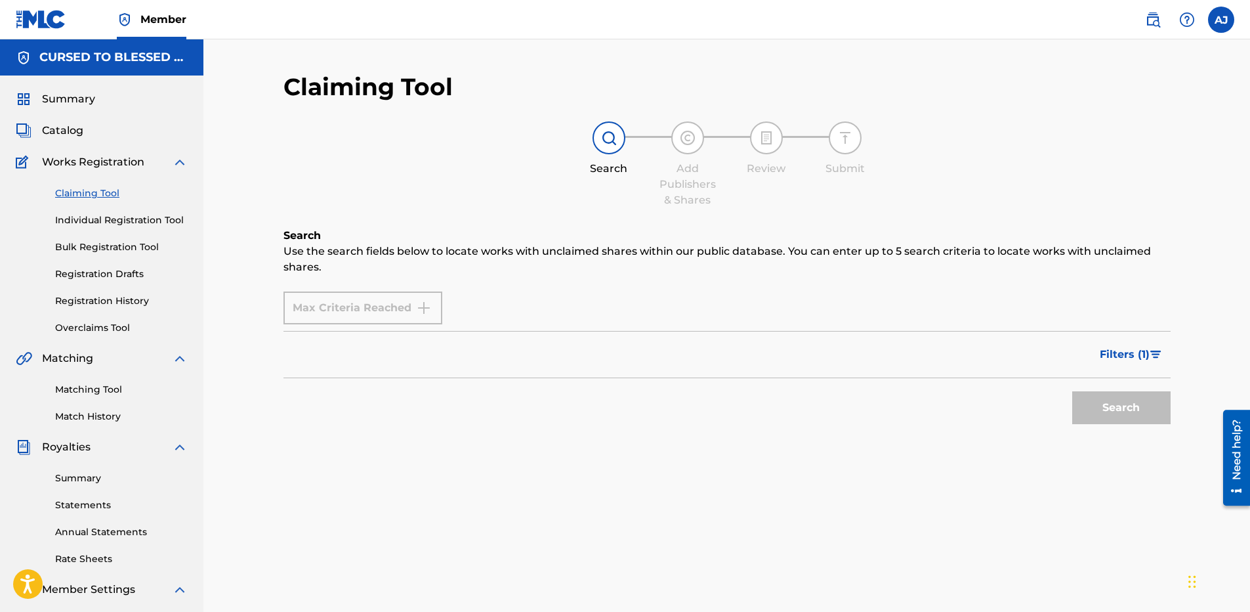
click at [589, 315] on div "Max Criteria Reached" at bounding box center [726, 307] width 887 height 33
click at [584, 338] on div "Filters ( 1 )" at bounding box center [726, 354] width 887 height 47
click at [583, 339] on div "Filters ( 1 )" at bounding box center [726, 354] width 887 height 47
click at [367, 317] on div "Max Criteria Reached" at bounding box center [362, 307] width 159 height 33
click at [640, 348] on div "Filters ( 1 )" at bounding box center [726, 354] width 887 height 47
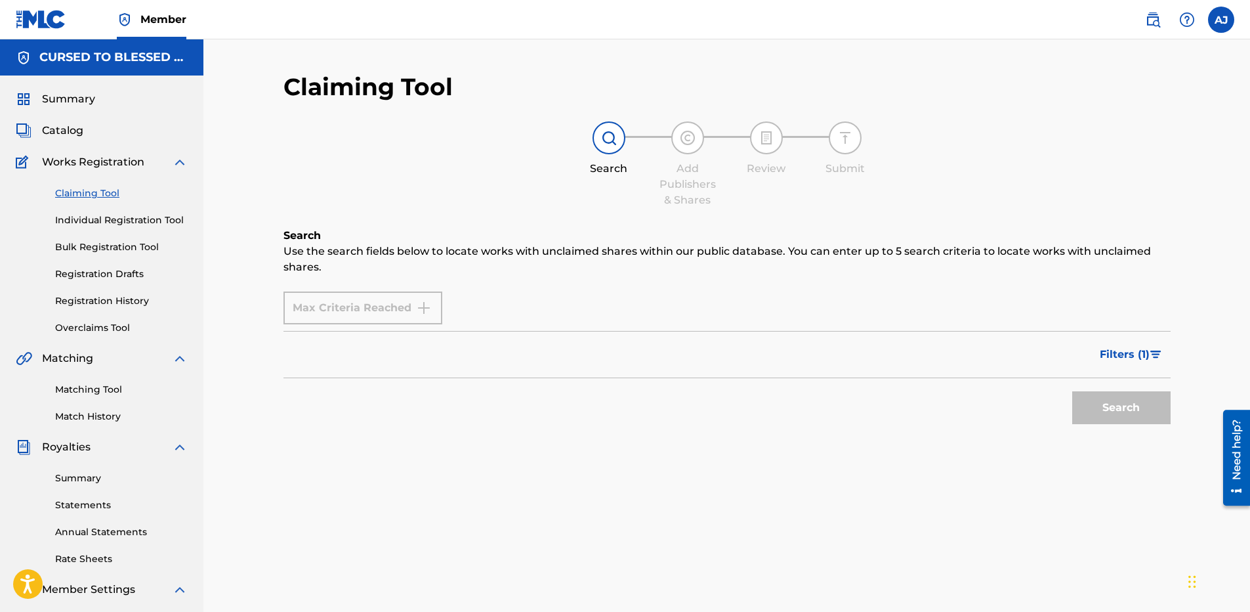
click at [621, 337] on div "Filters ( 1 )" at bounding box center [726, 354] width 887 height 47
click at [614, 146] on div at bounding box center [609, 137] width 33 height 33
drag, startPoint x: 671, startPoint y: 133, endPoint x: 683, endPoint y: 135, distance: 12.6
click at [683, 135] on div "Add Publishers & Shares" at bounding box center [688, 164] width 66 height 87
click at [692, 136] on img at bounding box center [688, 138] width 16 height 16
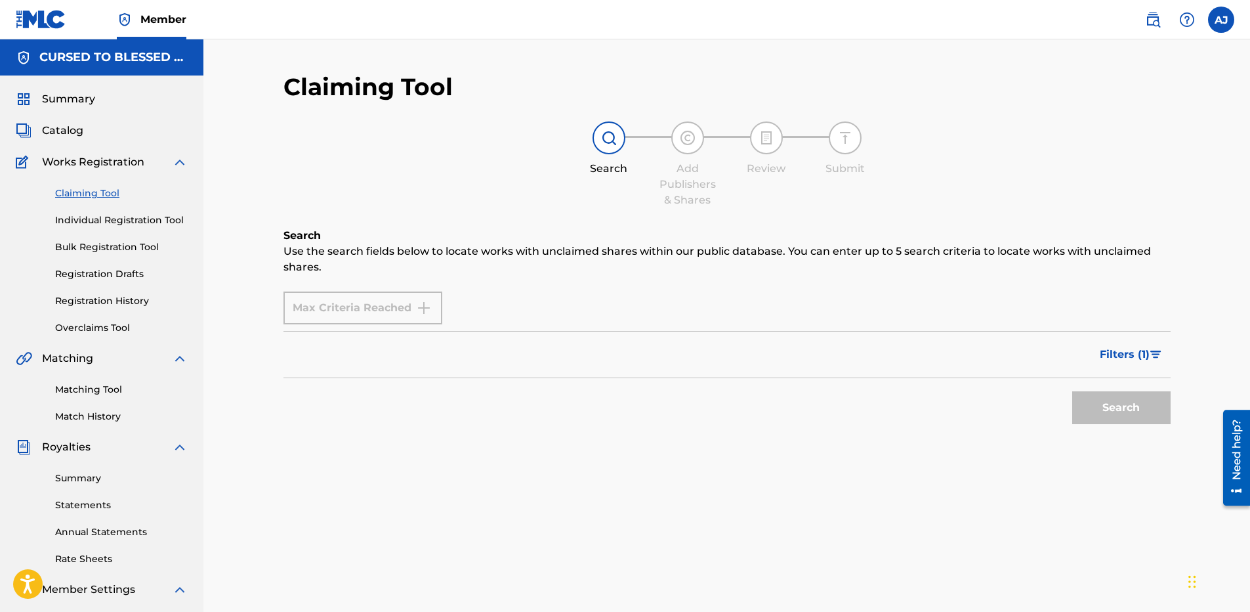
click at [708, 140] on div "Add Publishers & Shares" at bounding box center [688, 164] width 66 height 87
click at [760, 148] on div at bounding box center [766, 137] width 33 height 33
click at [763, 148] on div at bounding box center [766, 137] width 33 height 33
click at [68, 138] on div "Summary Catalog Works Registration Claiming Tool Individual Registration Tool B…" at bounding box center [101, 412] width 203 height 675
click at [64, 123] on span "Catalog" at bounding box center [62, 131] width 41 height 16
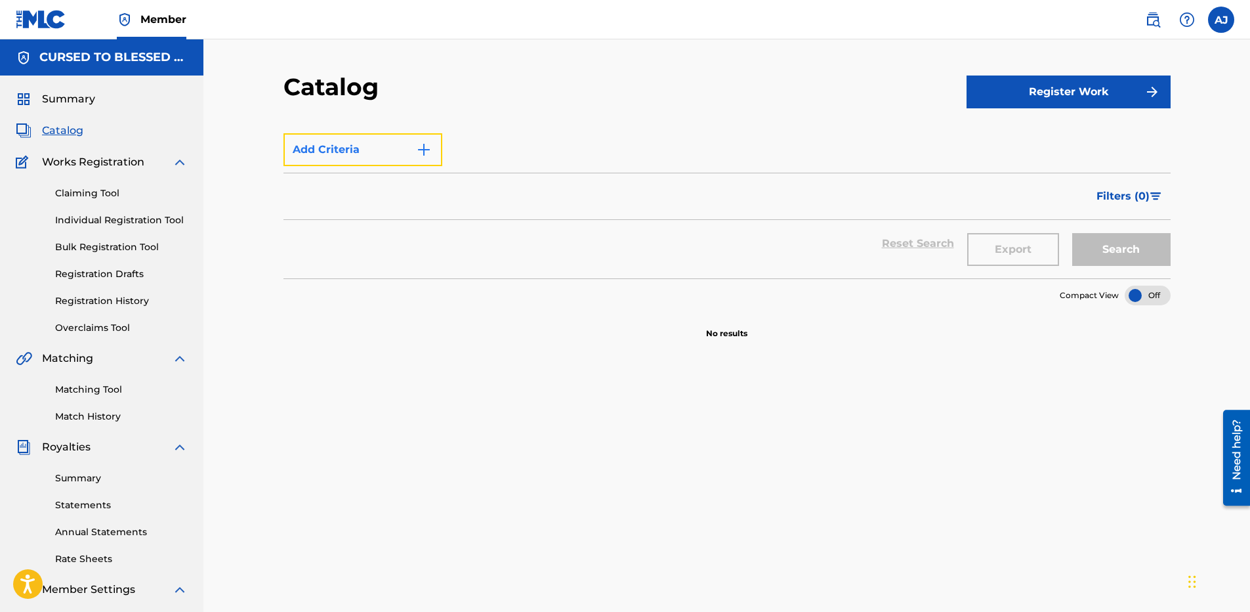
click at [402, 155] on button "Add Criteria" at bounding box center [362, 149] width 159 height 33
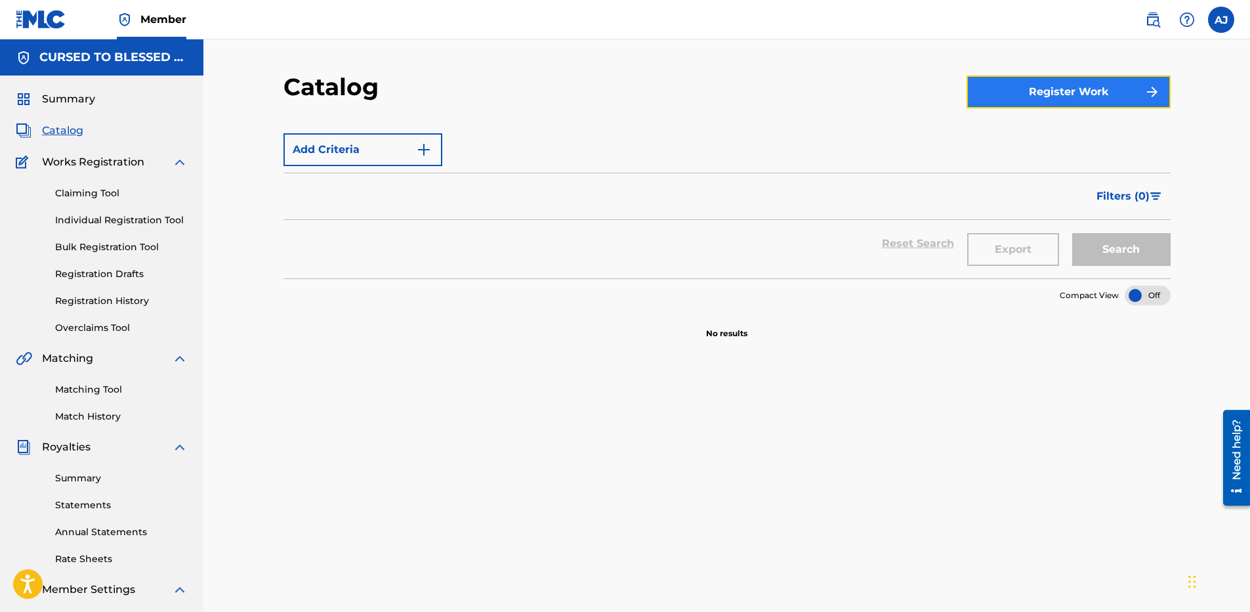
click at [1148, 91] on img "submit" at bounding box center [1152, 92] width 16 height 16
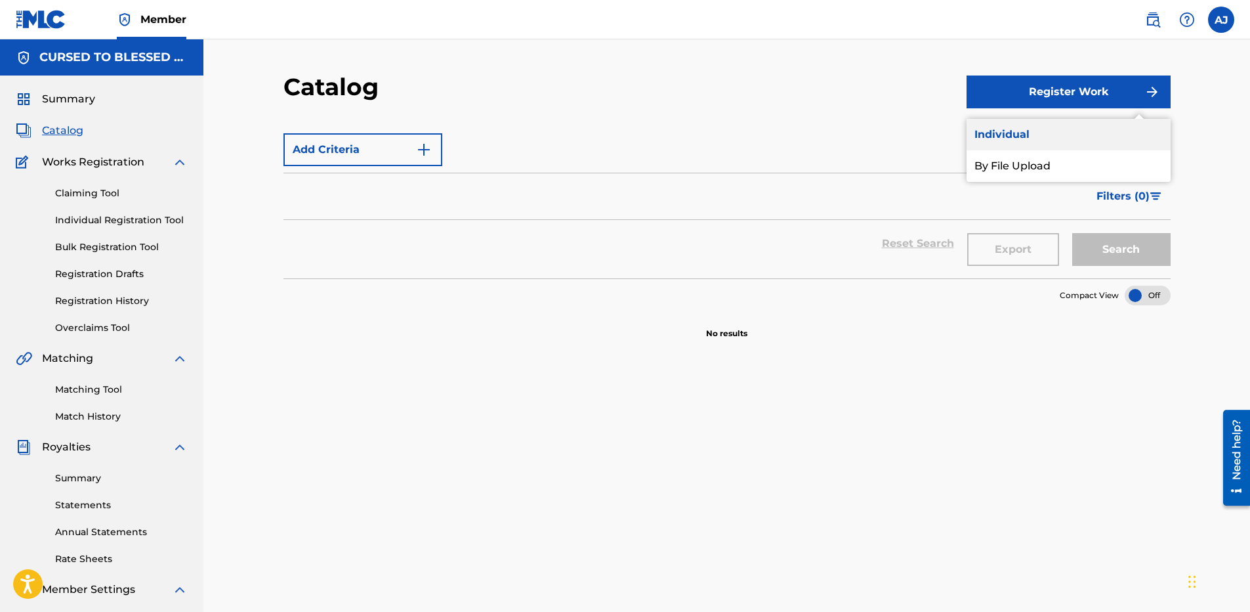
click at [1073, 142] on link "Individual" at bounding box center [1069, 134] width 204 height 31
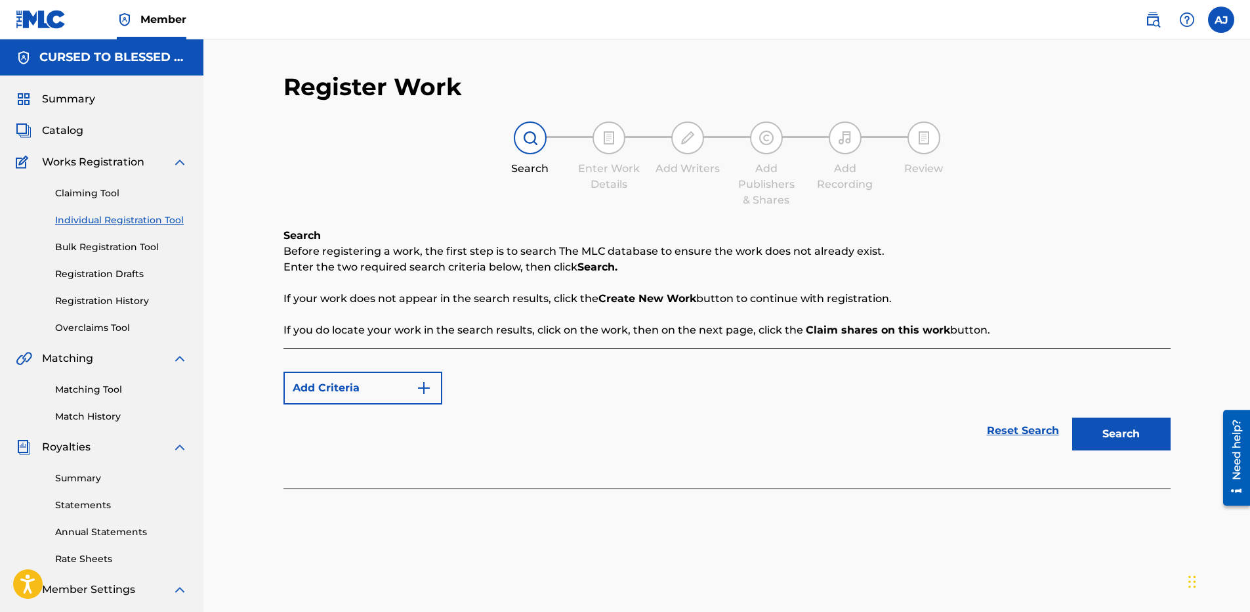
click at [524, 131] on img at bounding box center [530, 138] width 16 height 16
click at [423, 398] on button "Add Criteria" at bounding box center [362, 387] width 159 height 33
click at [496, 412] on div "Reset Search Search" at bounding box center [726, 430] width 887 height 52
click at [1011, 436] on link "Reset Search" at bounding box center [1022, 430] width 85 height 29
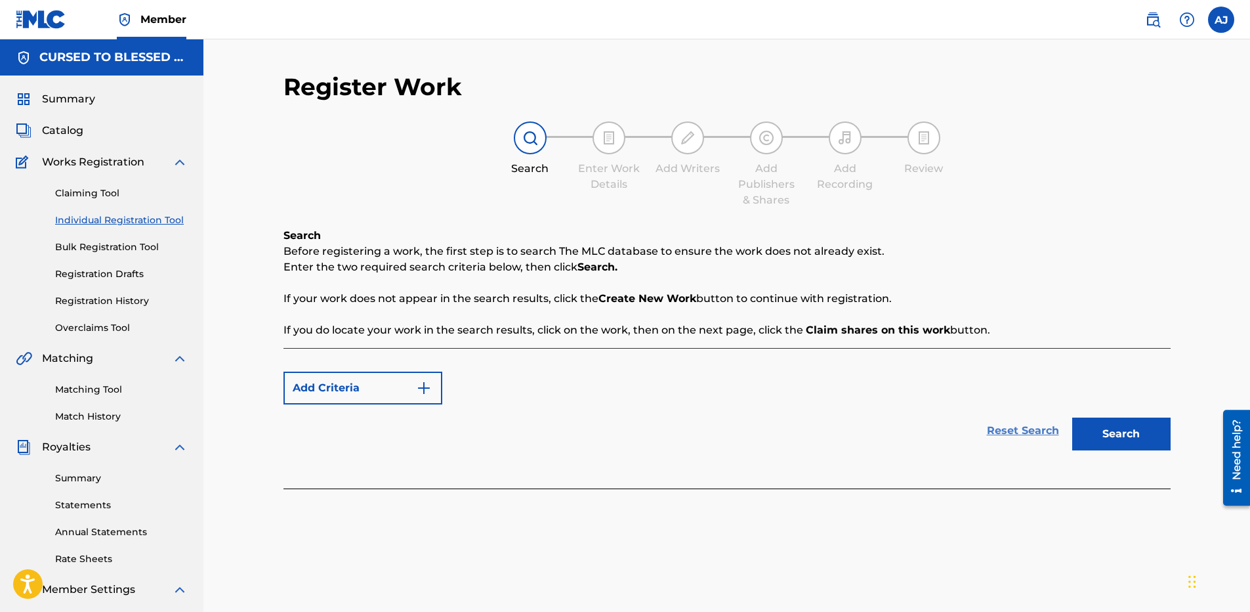
click at [1028, 427] on link "Reset Search" at bounding box center [1022, 430] width 85 height 29
click at [86, 388] on link "Matching Tool" at bounding box center [121, 390] width 133 height 14
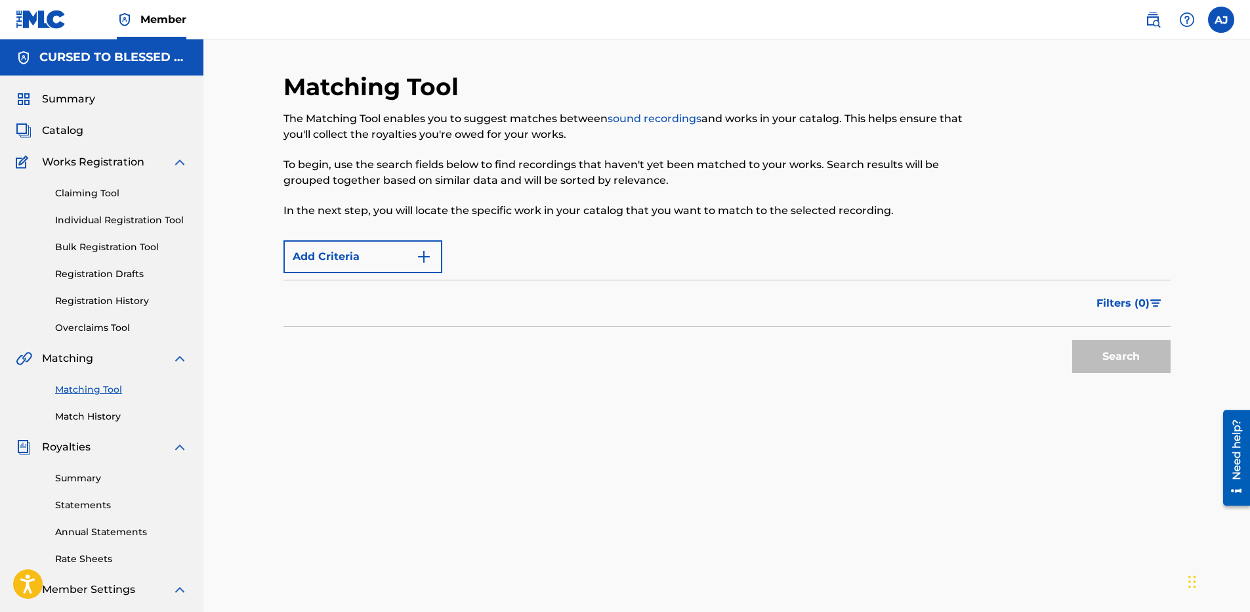
click at [76, 87] on div "Summary Catalog Works Registration Claiming Tool Individual Registration Tool B…" at bounding box center [101, 412] width 203 height 675
click at [76, 98] on span "Summary" at bounding box center [68, 99] width 53 height 16
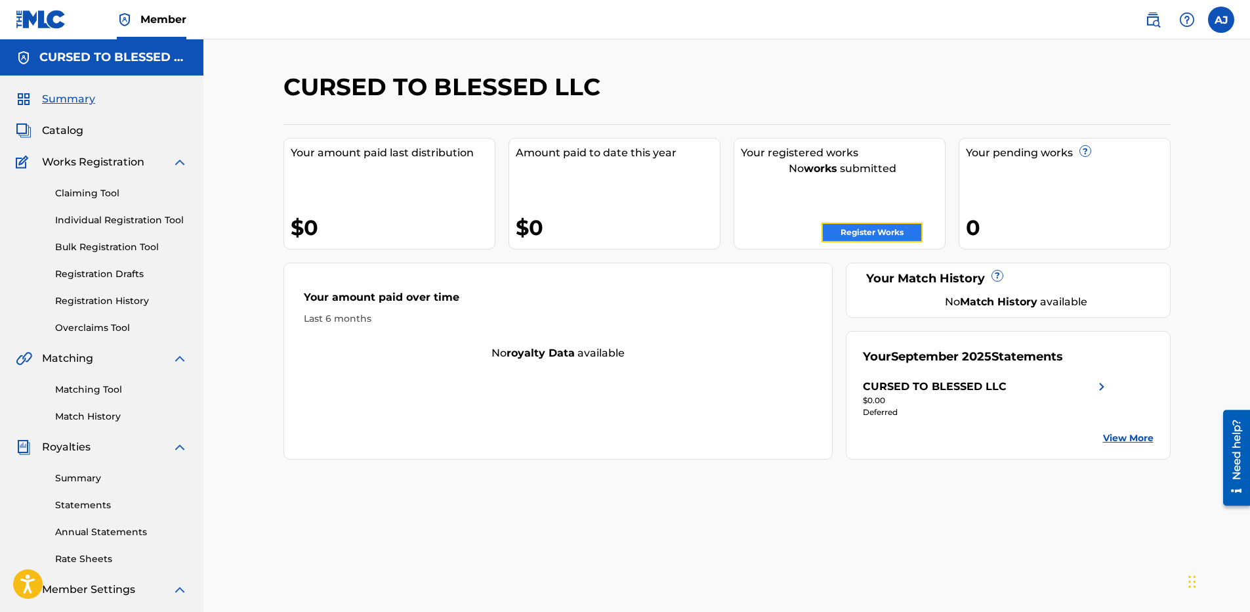
click at [895, 231] on link "Register Works" at bounding box center [872, 232] width 101 height 20
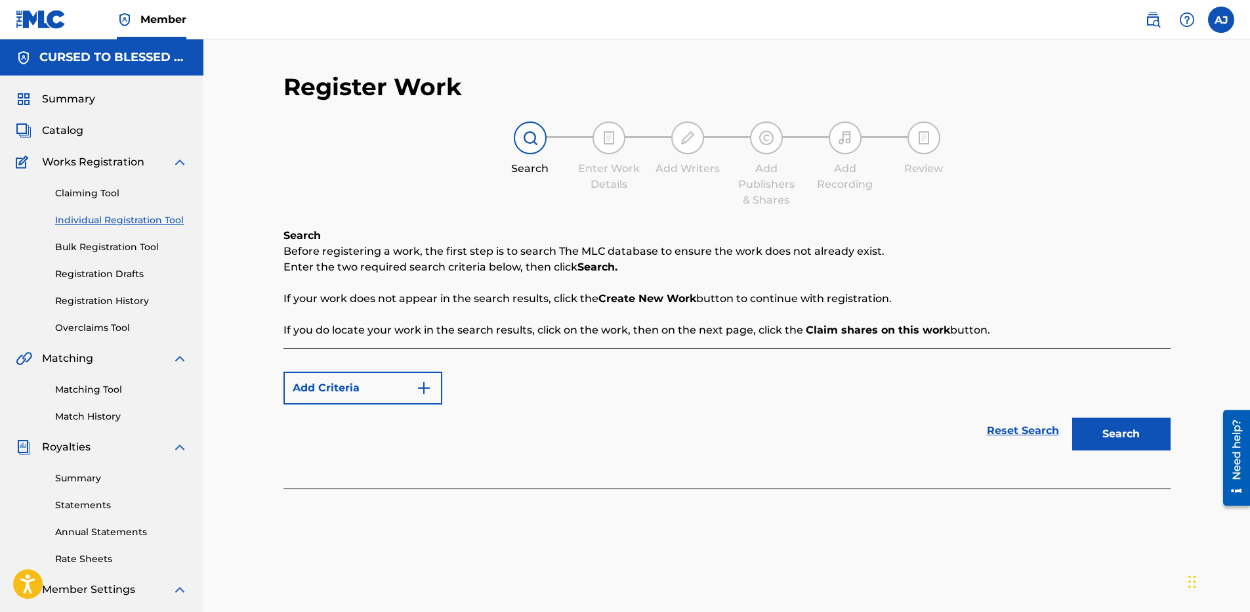
click at [845, 447] on div "Reset Search Search" at bounding box center [726, 430] width 887 height 52
click at [686, 425] on div "Reset Search Search" at bounding box center [726, 430] width 887 height 52
click at [152, 20] on span "Member" at bounding box center [163, 19] width 46 height 15
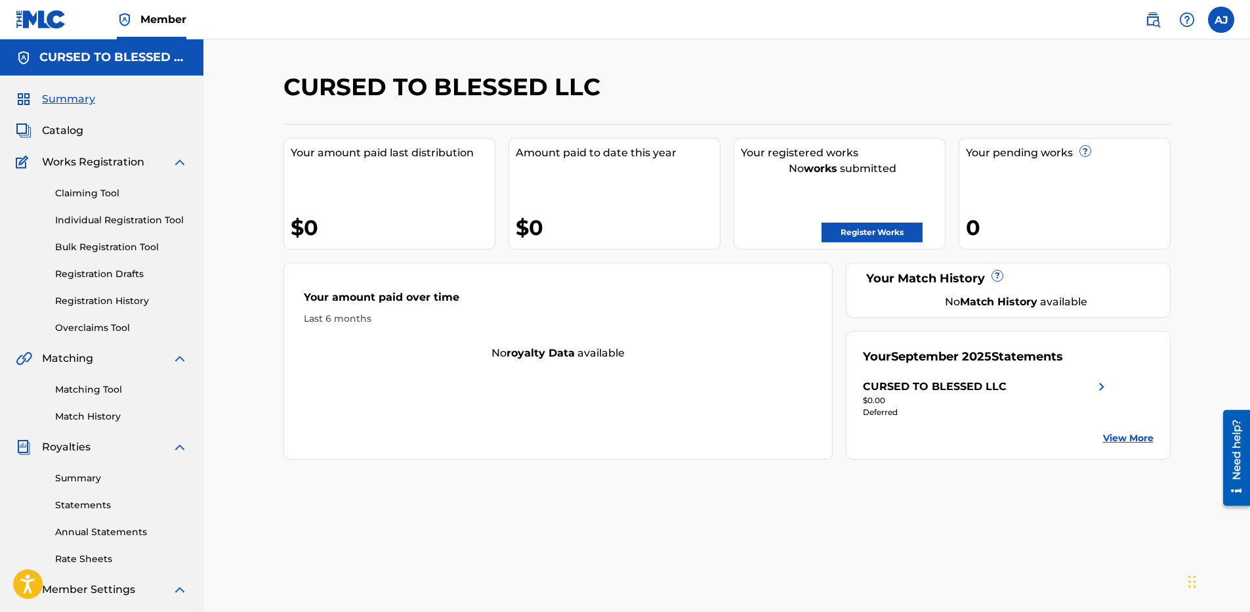
click at [1135, 440] on link "View More" at bounding box center [1128, 438] width 51 height 14
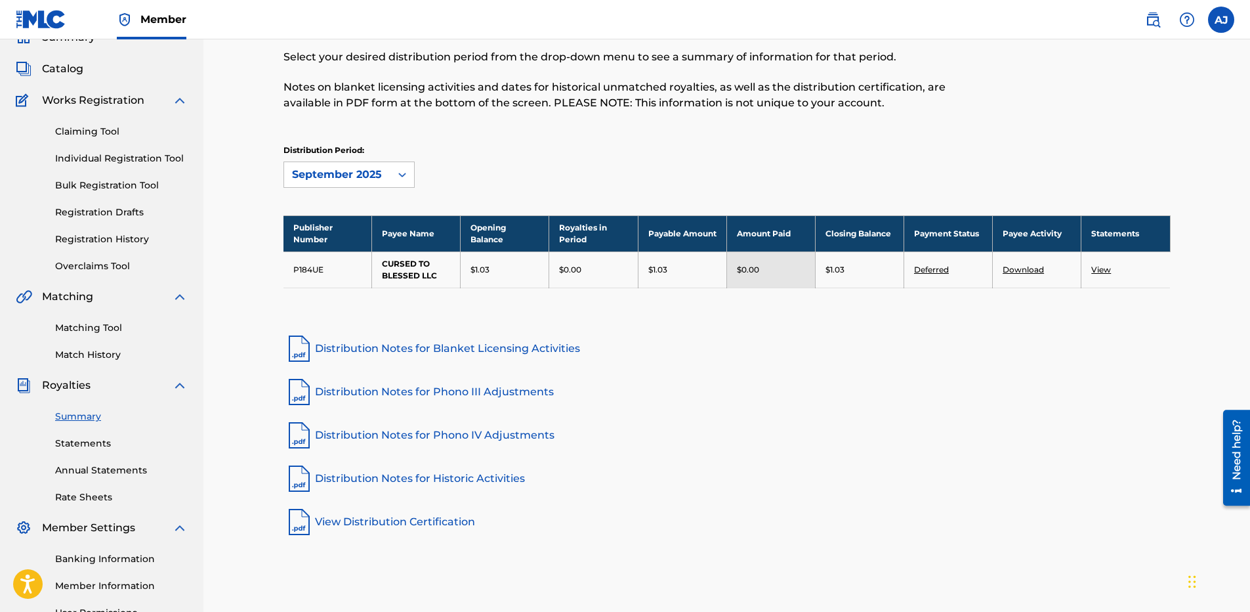
scroll to position [131, 0]
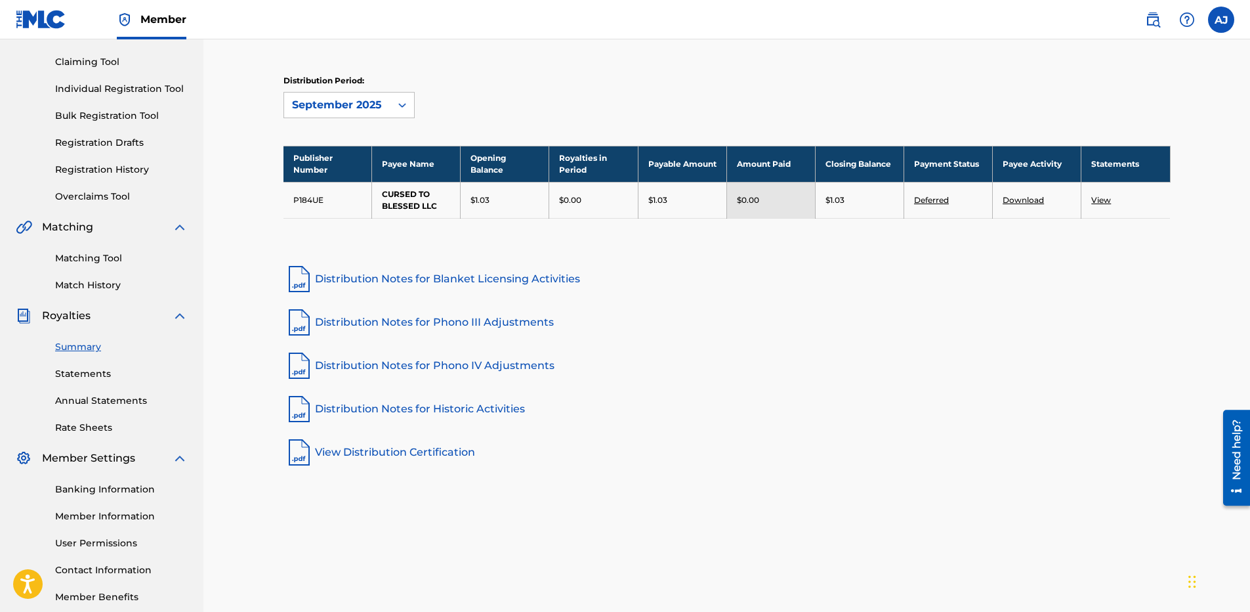
click at [1228, 37] on nav "Member [PERSON_NAME] [PERSON_NAME] Jehs [EMAIL_ADDRESS][DOMAIN_NAME] Profile Lo…" at bounding box center [625, 19] width 1250 height 39
click at [1223, 24] on label at bounding box center [1221, 20] width 26 height 26
click at [1221, 20] on input "[PERSON_NAME] [EMAIL_ADDRESS][DOMAIN_NAME] Profile Log out" at bounding box center [1221, 20] width 0 height 0
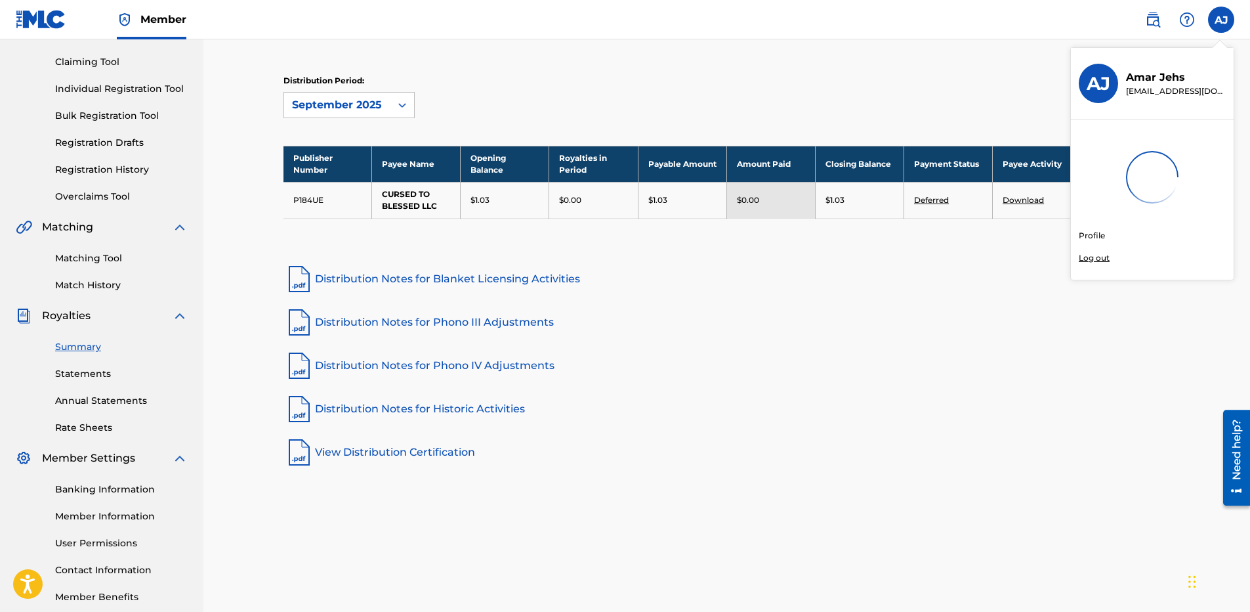
scroll to position [0, 0]
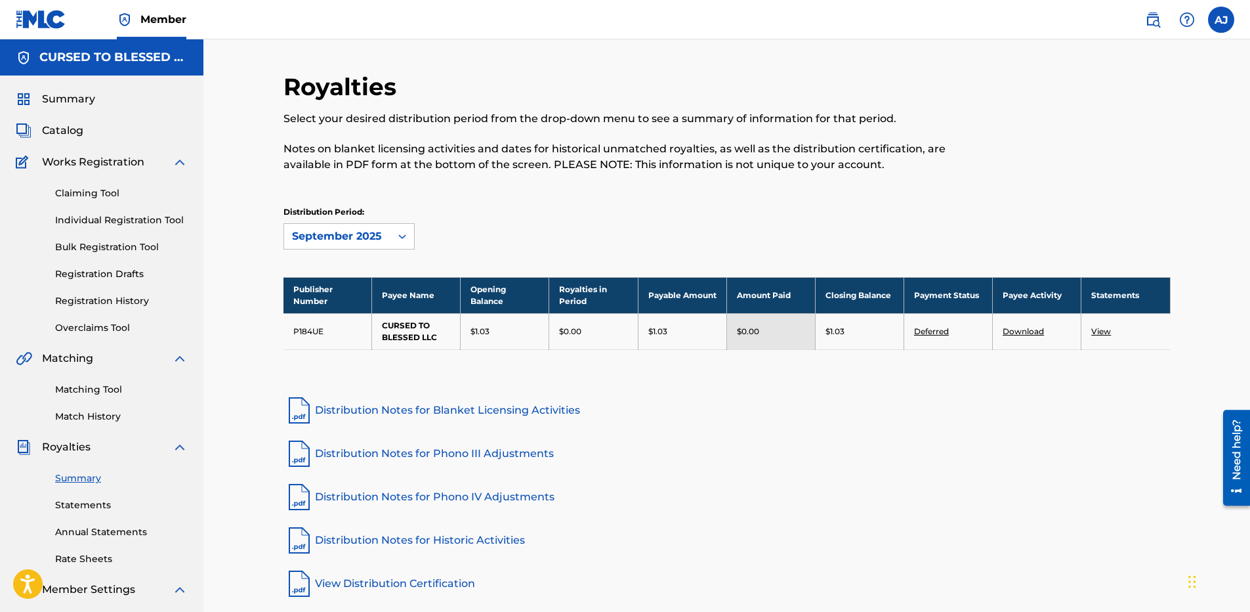
click at [145, 58] on h5 "CURSED TO BLESSED LLC" at bounding box center [113, 57] width 148 height 15
click at [184, 58] on h5 "CURSED TO BLESSED LLC" at bounding box center [113, 57] width 148 height 15
click at [1219, 24] on label at bounding box center [1221, 20] width 26 height 26
click at [1221, 20] on input "[PERSON_NAME] [EMAIL_ADDRESS][DOMAIN_NAME] Profile Log out" at bounding box center [1221, 20] width 0 height 0
click at [1158, 18] on img at bounding box center [1153, 20] width 16 height 16
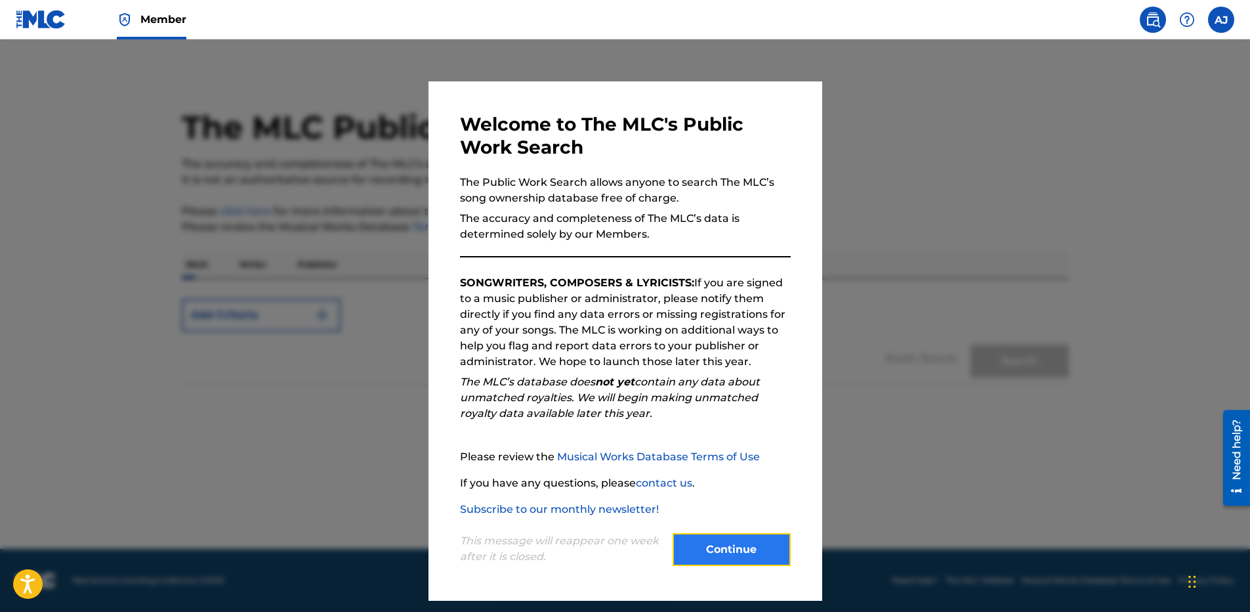
click at [727, 550] on button "Continue" at bounding box center [732, 549] width 118 height 33
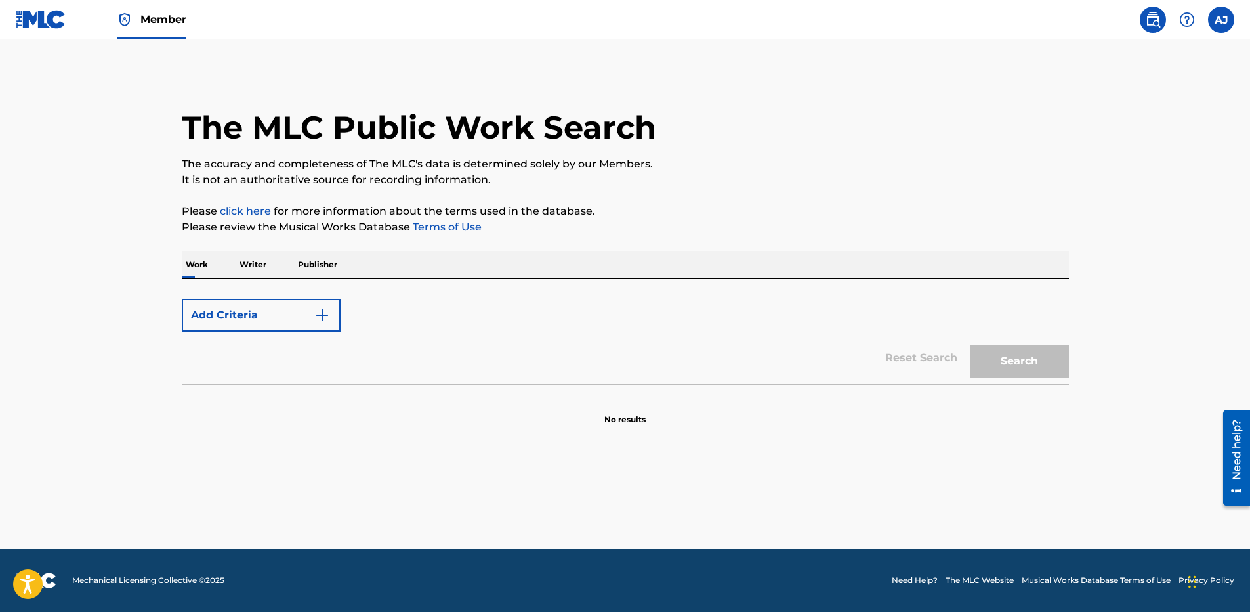
click at [245, 266] on p "Writer" at bounding box center [253, 265] width 35 height 28
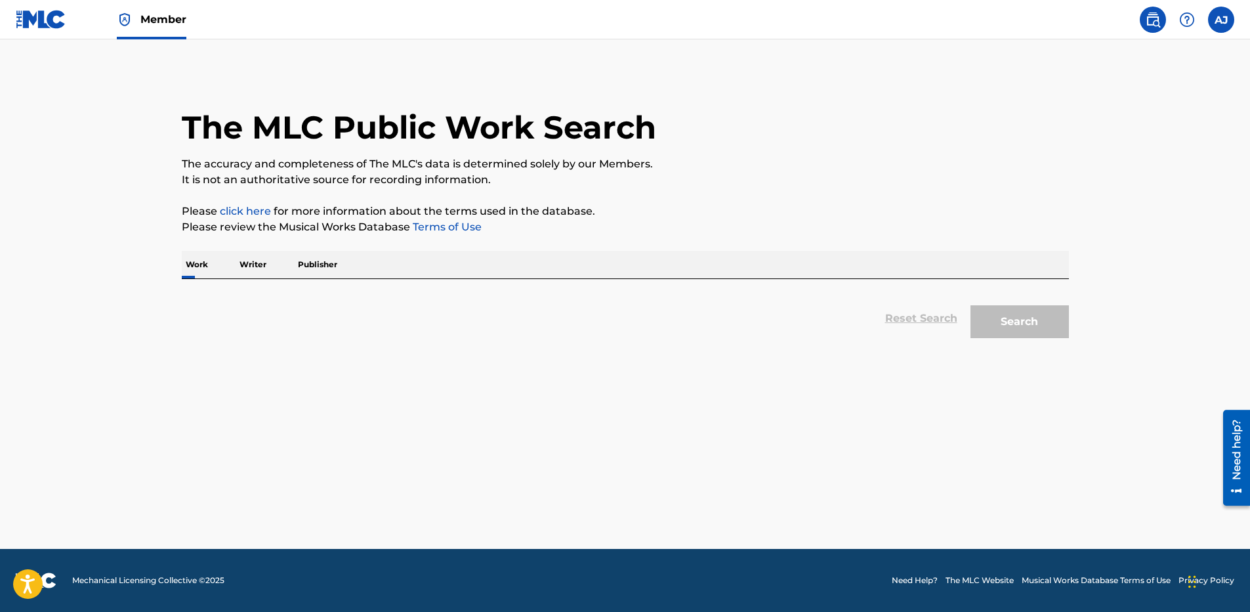
click at [323, 266] on p "Publisher" at bounding box center [317, 265] width 47 height 28
click at [241, 270] on p "Writer" at bounding box center [253, 265] width 35 height 28
click at [243, 269] on p "Writer" at bounding box center [253, 265] width 35 height 28
drag, startPoint x: 243, startPoint y: 269, endPoint x: 219, endPoint y: 293, distance: 33.9
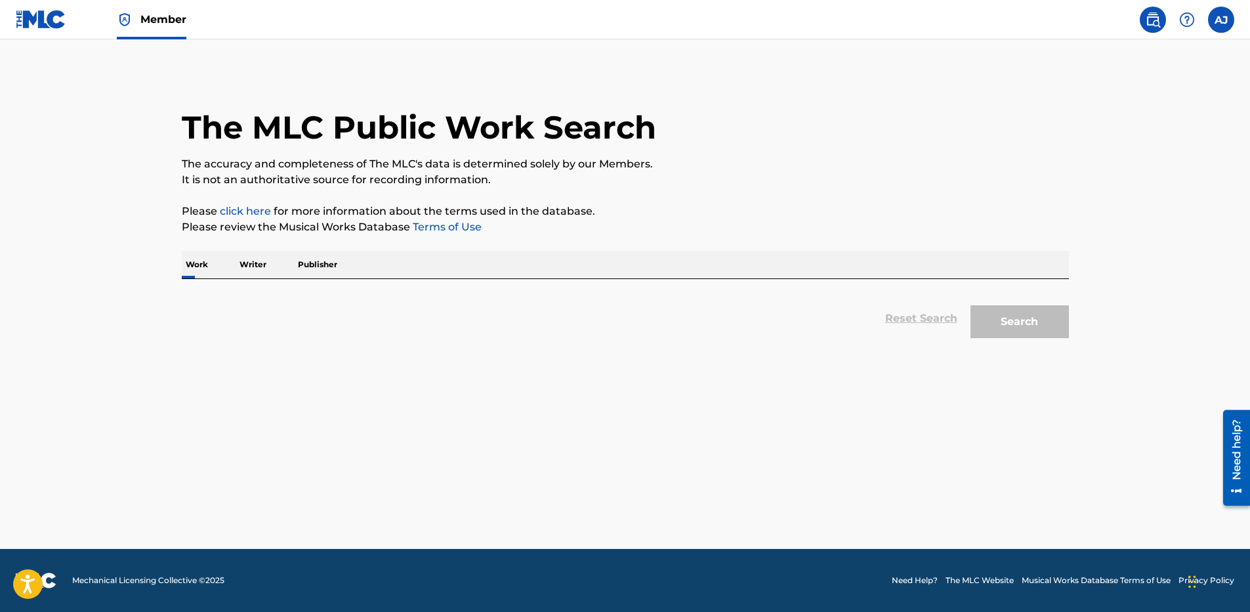
click at [219, 293] on div "Reset Search Search" at bounding box center [625, 318] width 887 height 52
click at [206, 273] on p "Work" at bounding box center [197, 265] width 30 height 28
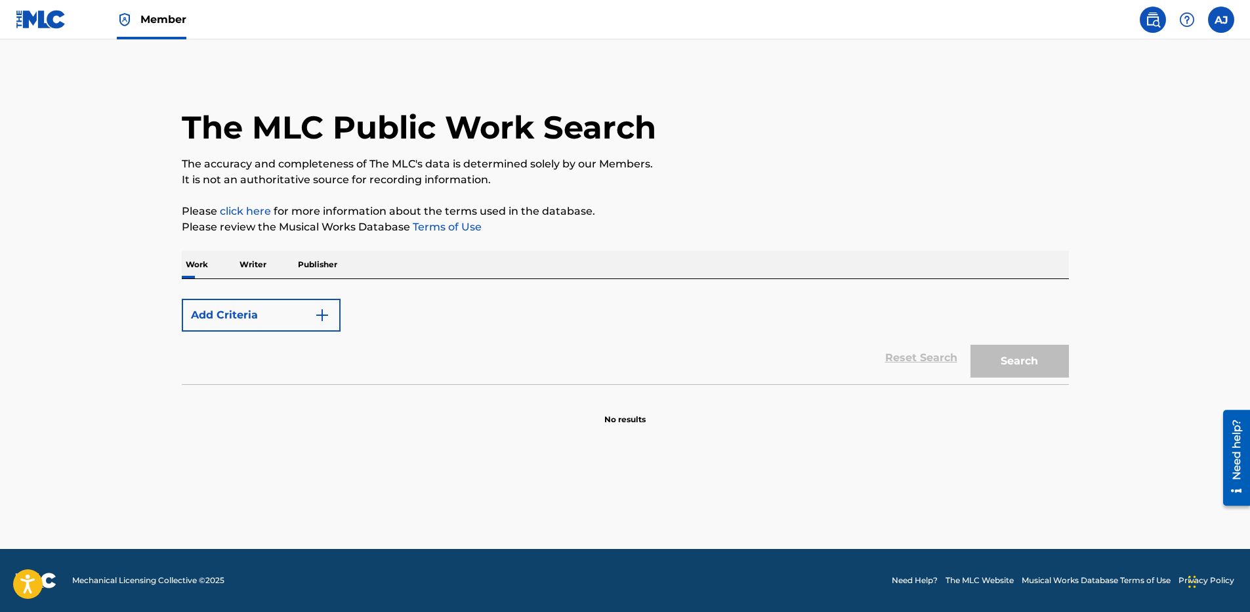
click at [204, 255] on p "Work" at bounding box center [197, 265] width 30 height 28
click at [248, 259] on p "Writer" at bounding box center [253, 265] width 35 height 28
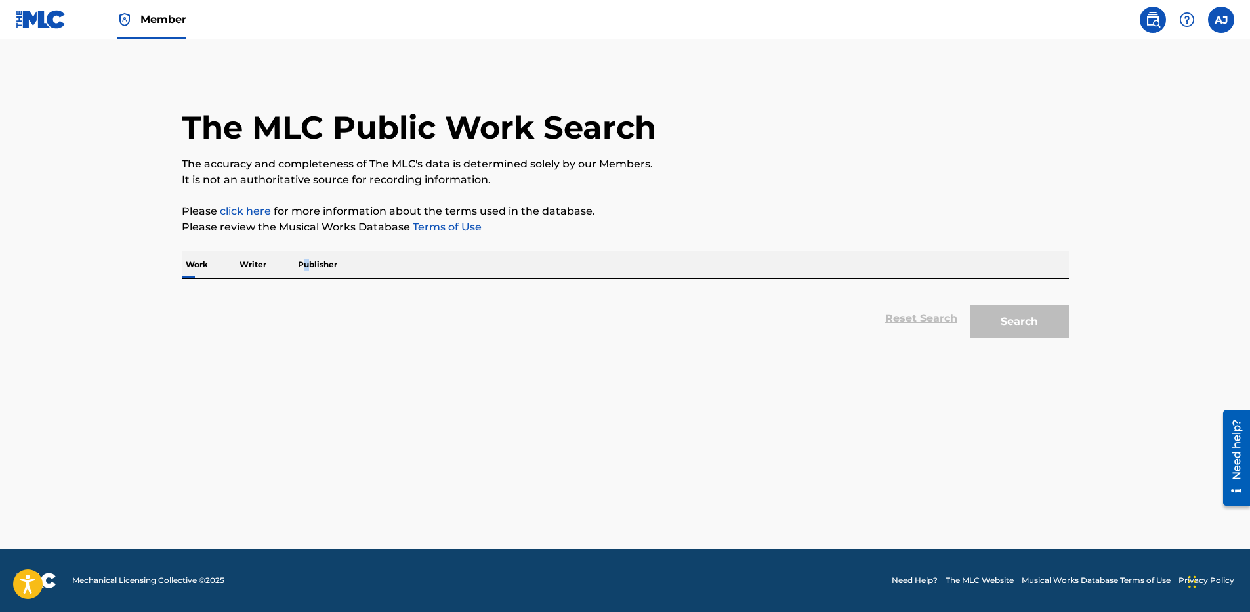
click at [308, 261] on p "Publisher" at bounding box center [317, 265] width 47 height 28
drag, startPoint x: 308, startPoint y: 261, endPoint x: 313, endPoint y: 269, distance: 10.0
click at [313, 269] on p "Publisher" at bounding box center [317, 265] width 47 height 28
click at [314, 264] on p "Publisher" at bounding box center [317, 265] width 47 height 28
click at [322, 311] on div "Reset Search Search" at bounding box center [625, 318] width 887 height 52
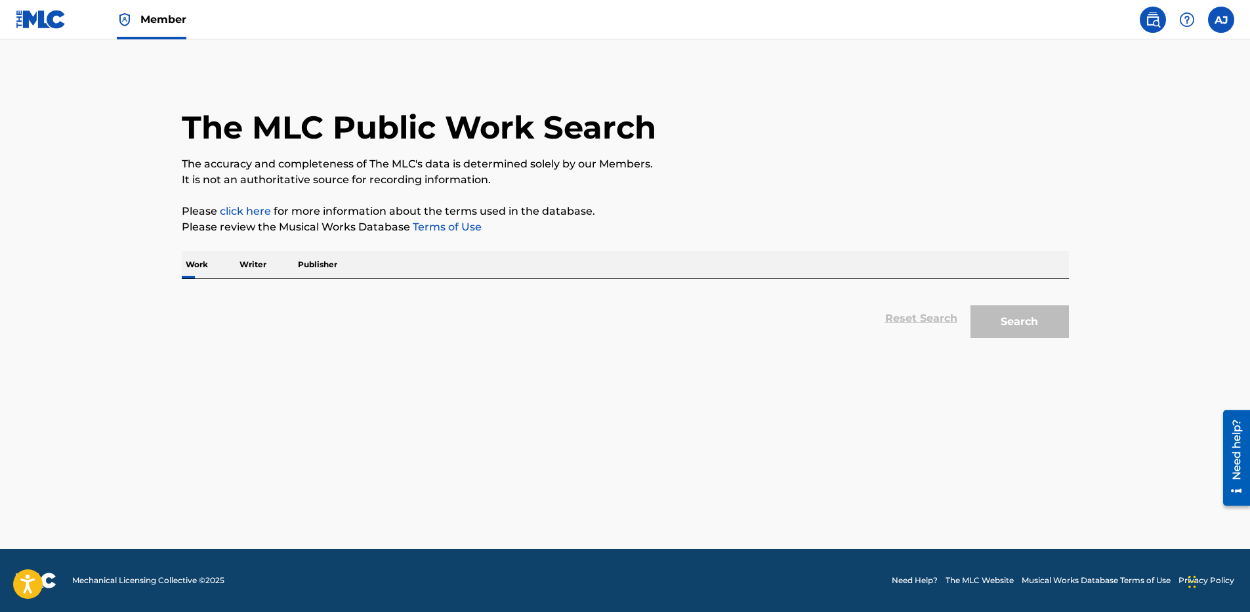
click at [264, 309] on div "Reset Search Search" at bounding box center [625, 318] width 887 height 52
click at [247, 297] on div "Reset Search Search" at bounding box center [625, 318] width 887 height 52
click at [125, 12] on link "Member" at bounding box center [152, 19] width 70 height 39
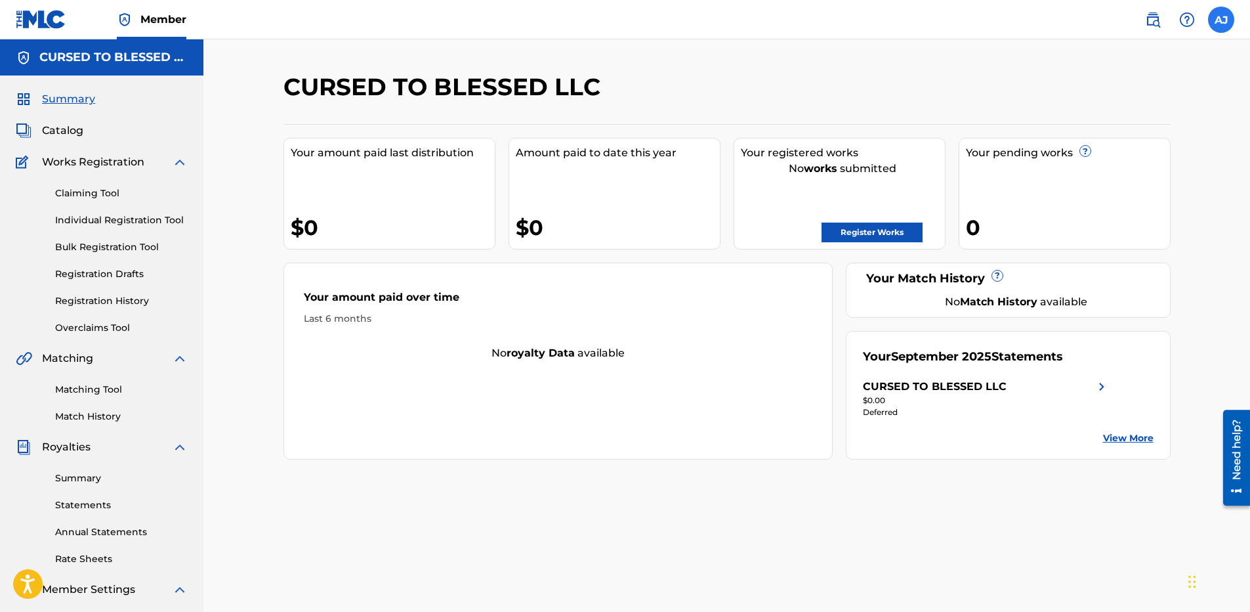
click at [1221, 24] on label at bounding box center [1221, 20] width 26 height 26
click at [1221, 20] on input "[PERSON_NAME] [EMAIL_ADDRESS][DOMAIN_NAME] Profile Log out" at bounding box center [1221, 20] width 0 height 0
click at [1092, 240] on link "Profile" at bounding box center [1092, 236] width 26 height 12
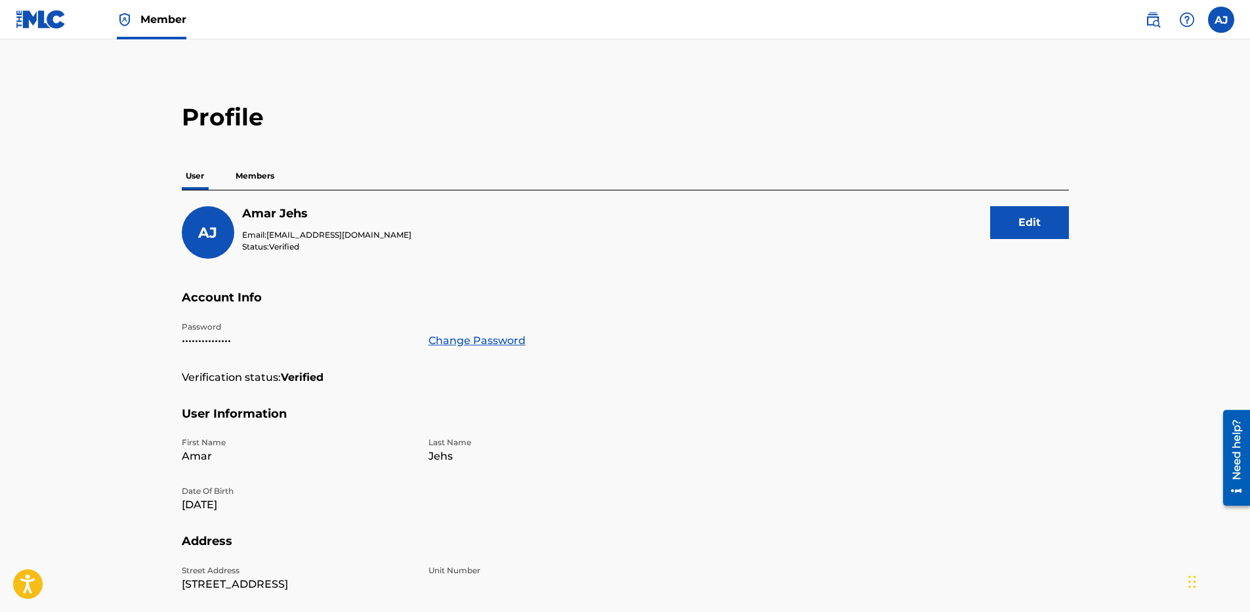
click at [255, 171] on p "Members" at bounding box center [255, 176] width 47 height 28
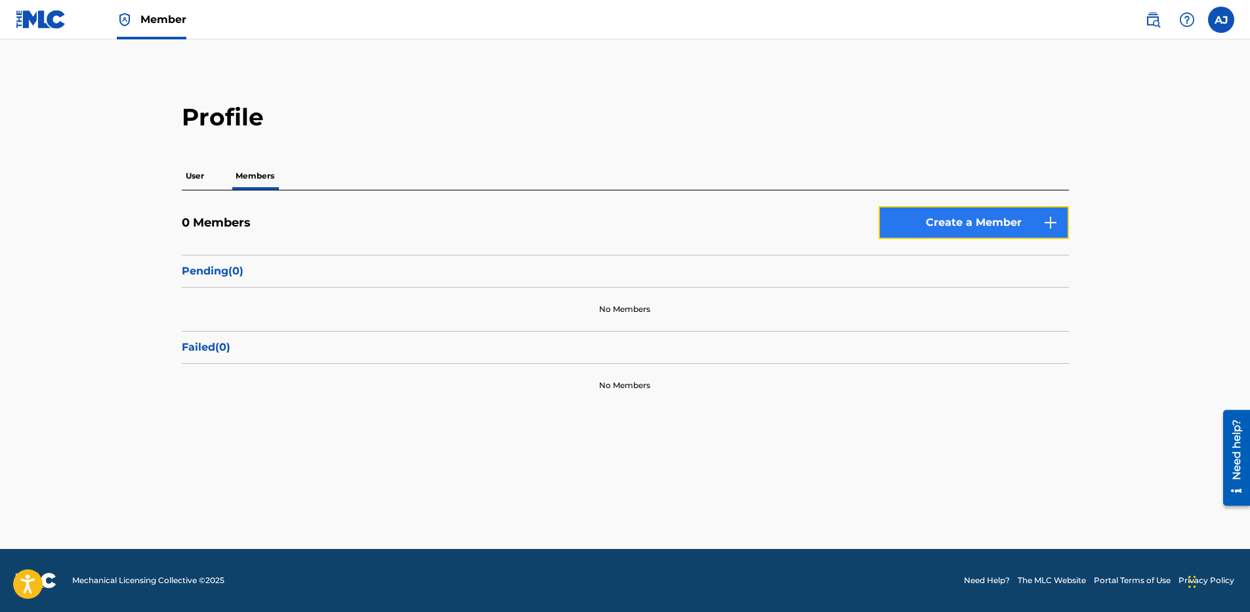
click at [1005, 220] on link "Create a Member" at bounding box center [974, 222] width 190 height 33
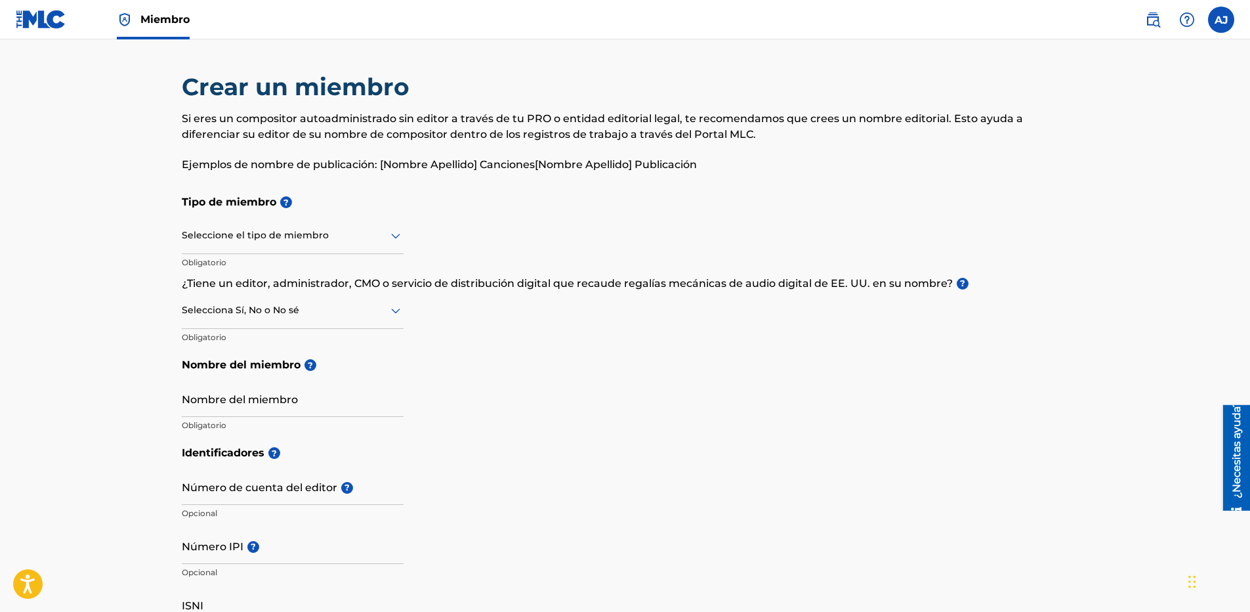
click at [385, 236] on div at bounding box center [293, 235] width 222 height 16
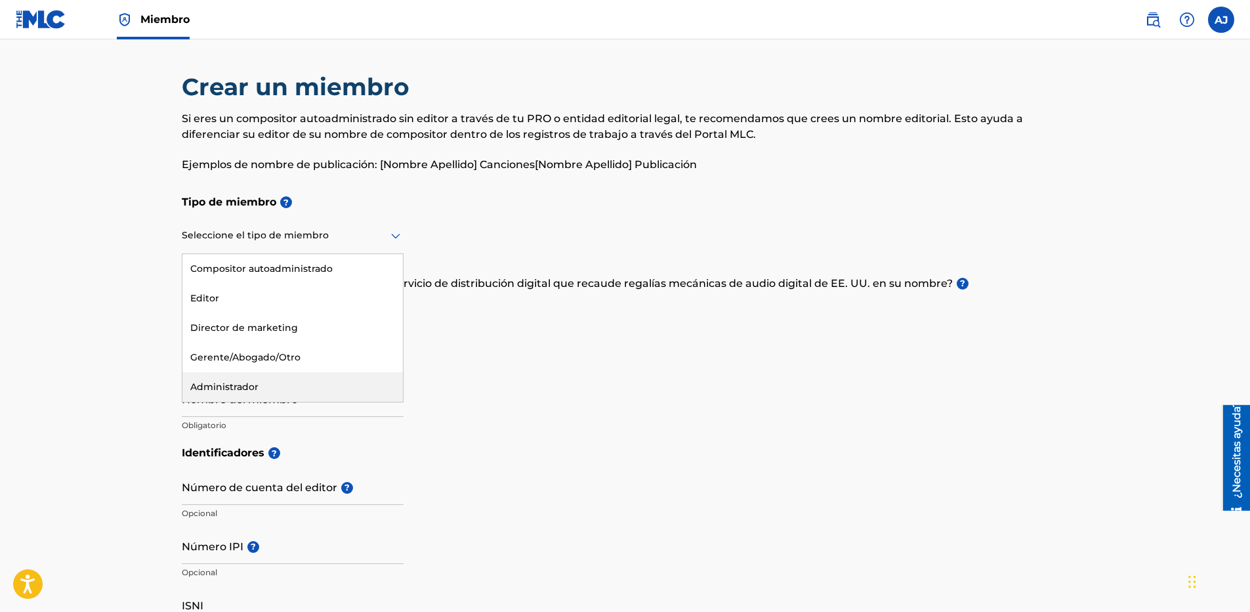
click at [635, 388] on div "Tipo de miembro ? 5 resultados disponibles. Use Arriba y Abajo para elegir opci…" at bounding box center [625, 313] width 887 height 251
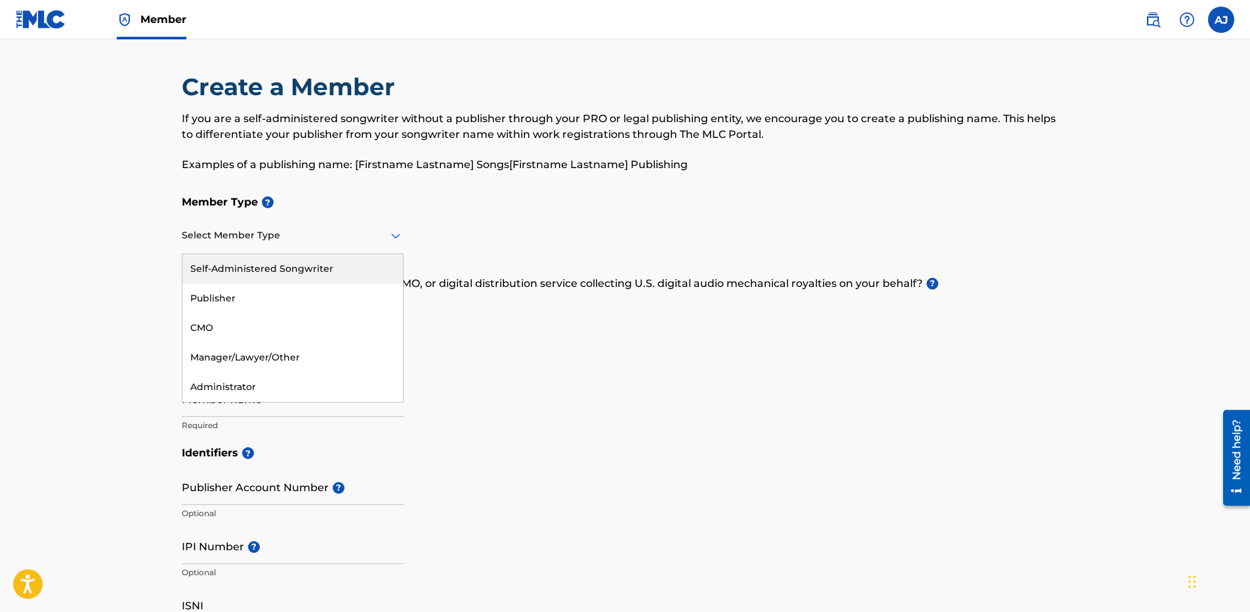
click at [362, 230] on div at bounding box center [293, 235] width 222 height 16
click at [344, 304] on div "Publisher" at bounding box center [292, 298] width 220 height 30
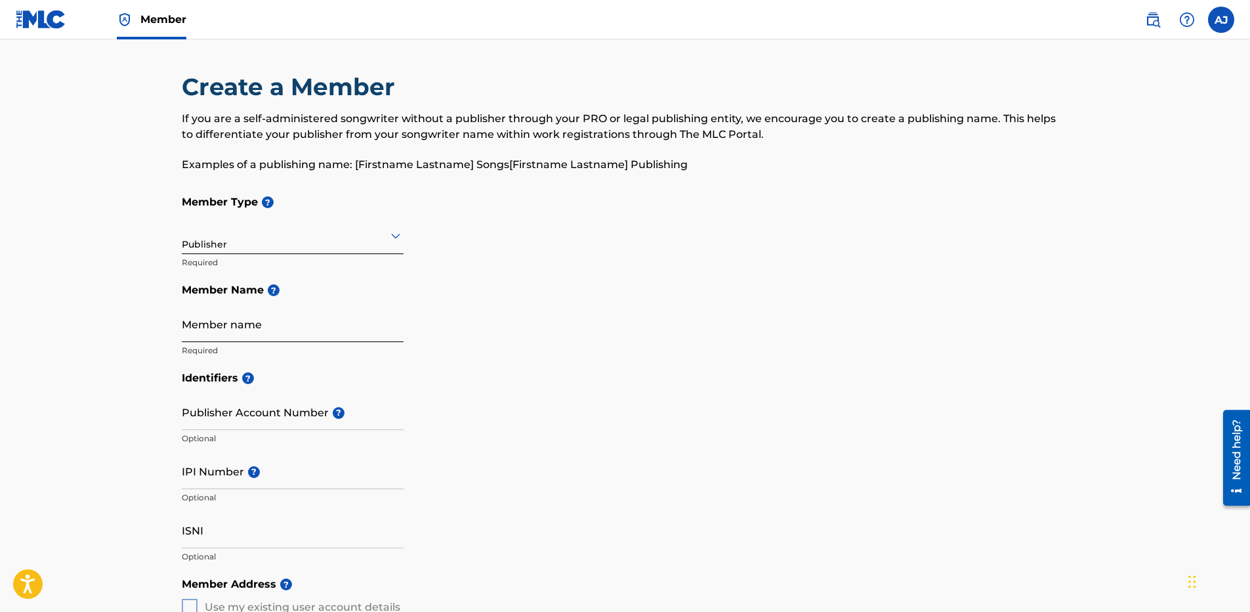
click at [338, 329] on input "Member name" at bounding box center [293, 322] width 222 height 37
click at [441, 301] on h5 "Member Name ?" at bounding box center [625, 290] width 887 height 29
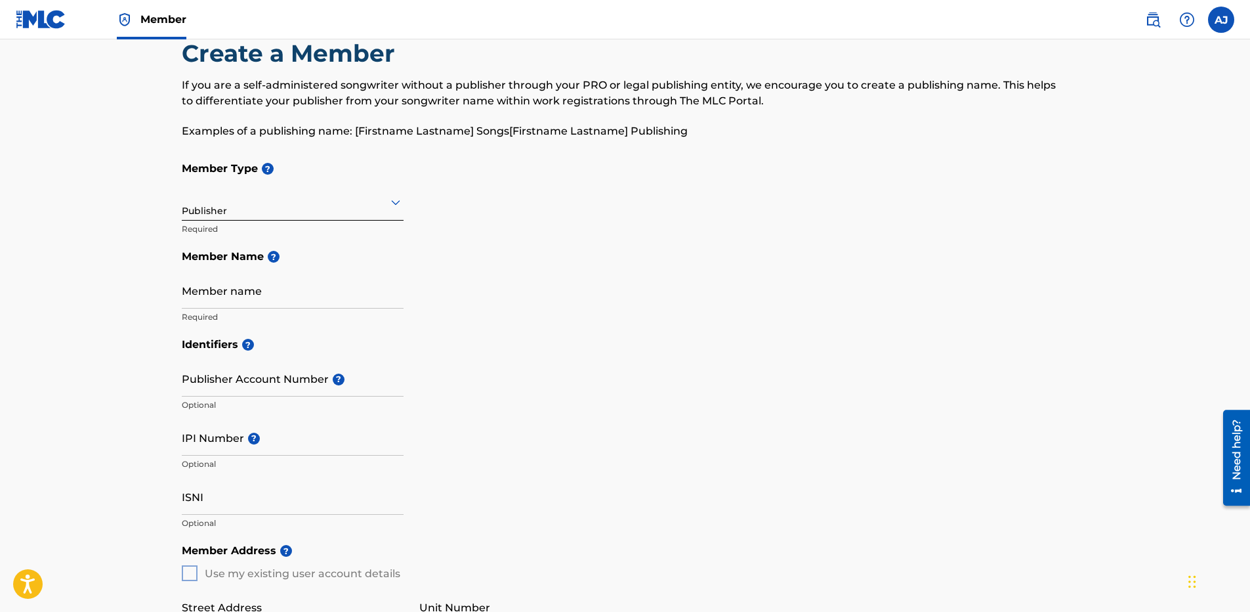
scroll to position [66, 0]
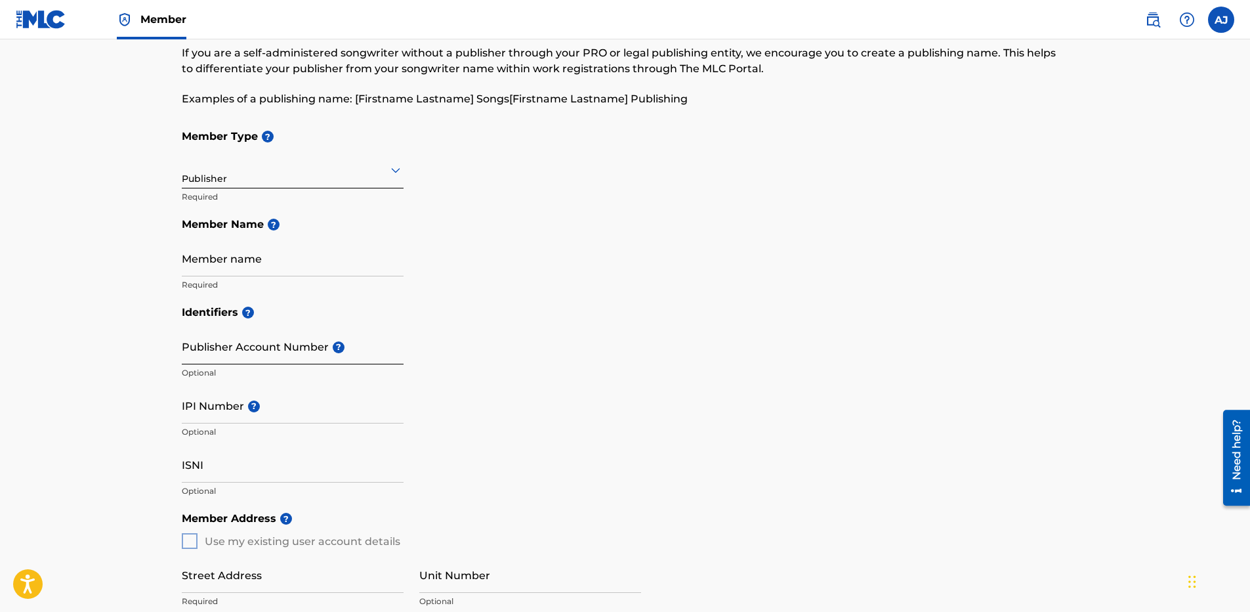
click at [376, 346] on input "Publisher Account Number ?" at bounding box center [293, 345] width 222 height 37
click at [568, 411] on div "Identifiers ? Publisher Account Number ? Optional IPI Number ? Optional ISNI Op…" at bounding box center [625, 401] width 887 height 206
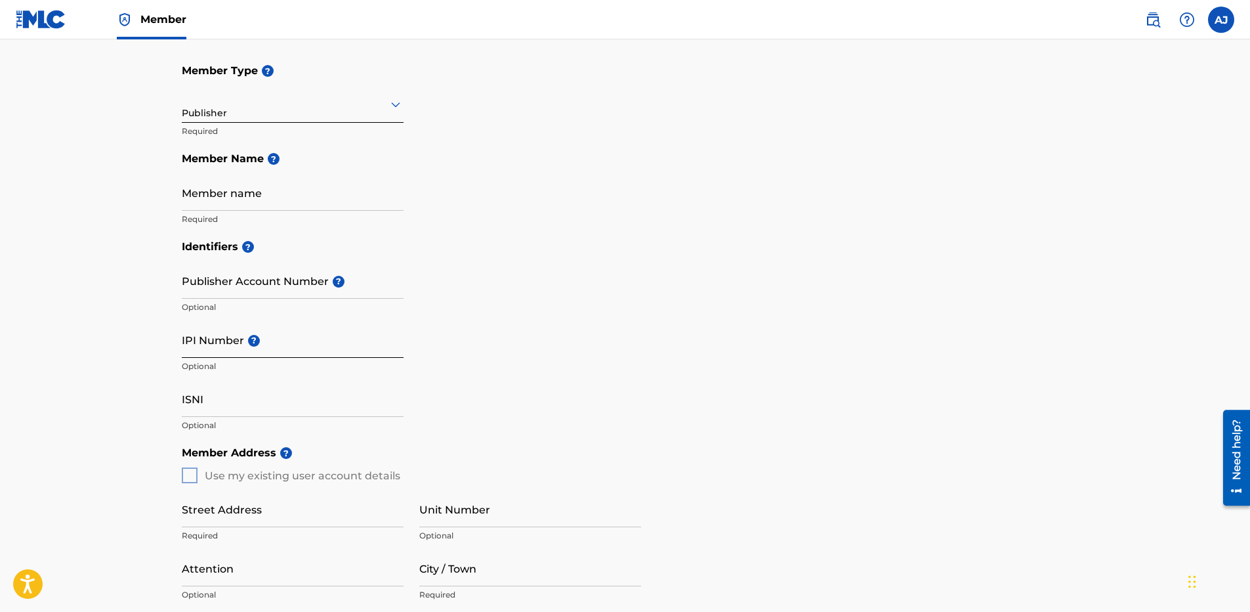
click at [361, 349] on input "IPI Number ?" at bounding box center [293, 338] width 222 height 37
click at [556, 361] on div "Identifiers ? Publisher Account Number ? Optional IPI Number ? Optional ISNI Op…" at bounding box center [625, 335] width 887 height 206
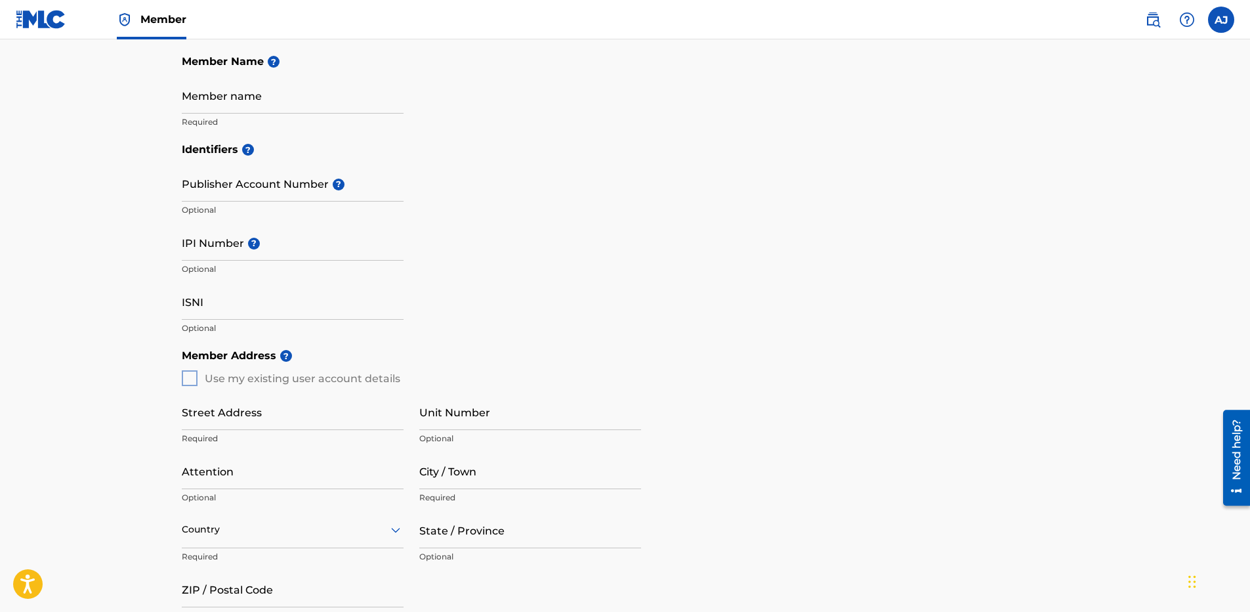
scroll to position [262, 0]
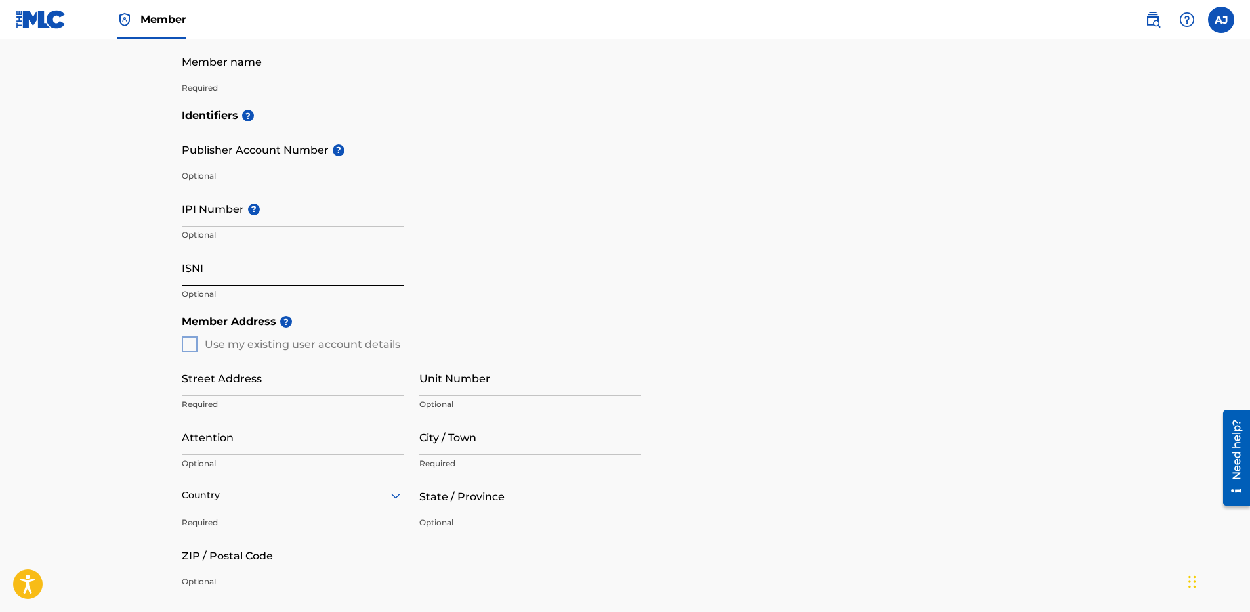
click at [349, 261] on input "ISNI" at bounding box center [293, 266] width 222 height 37
click at [591, 320] on h5 "Member Address ?" at bounding box center [625, 321] width 887 height 29
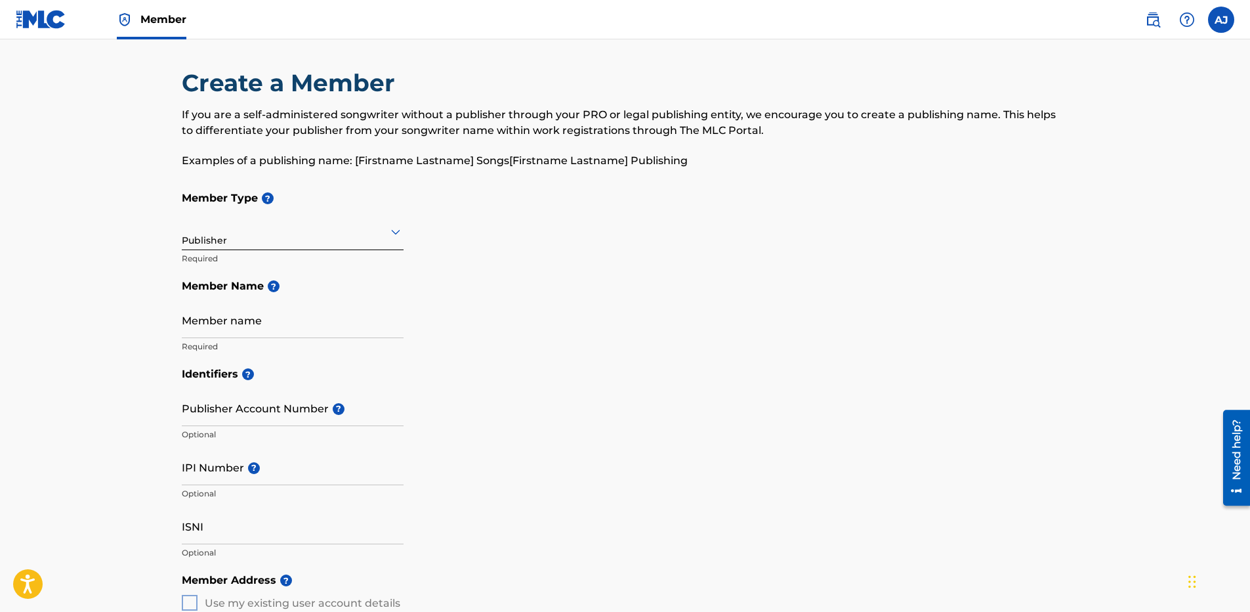
scroll to position [0, 0]
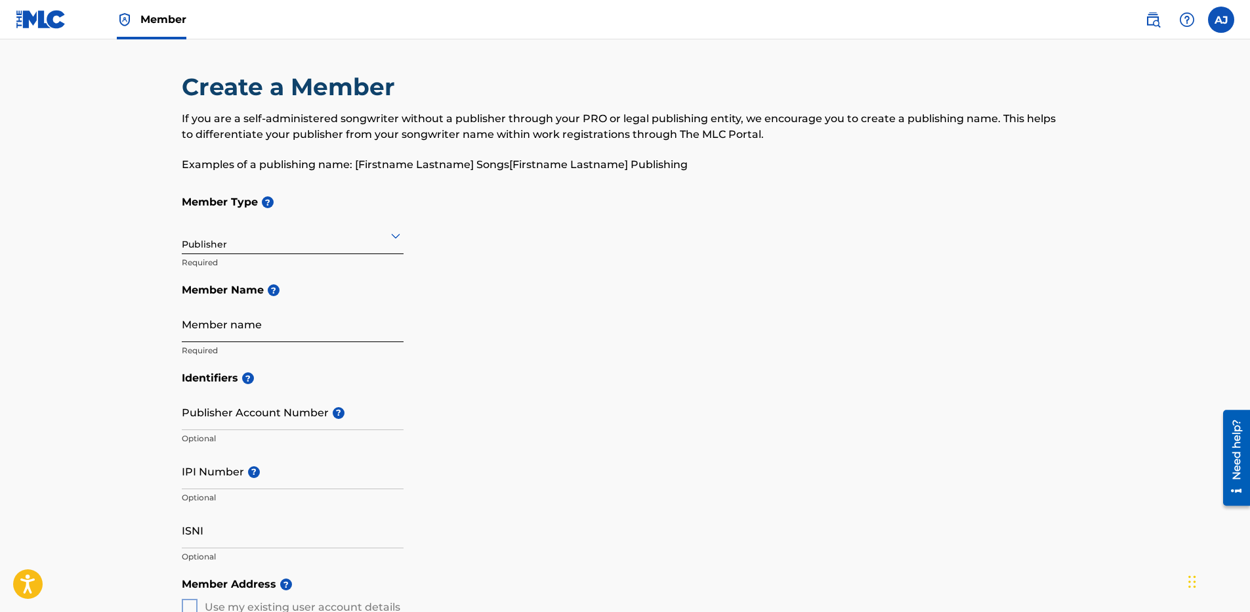
click at [301, 330] on input "Member name" at bounding box center [293, 322] width 222 height 37
click at [491, 342] on div "Member Type ? Publisher Required Member Name ? Member name Required" at bounding box center [625, 276] width 887 height 176
click at [322, 336] on input "Member name" at bounding box center [293, 322] width 222 height 37
type input "CURSED TO BLESSED LLC"
type input "[STREET_ADDRESS]"
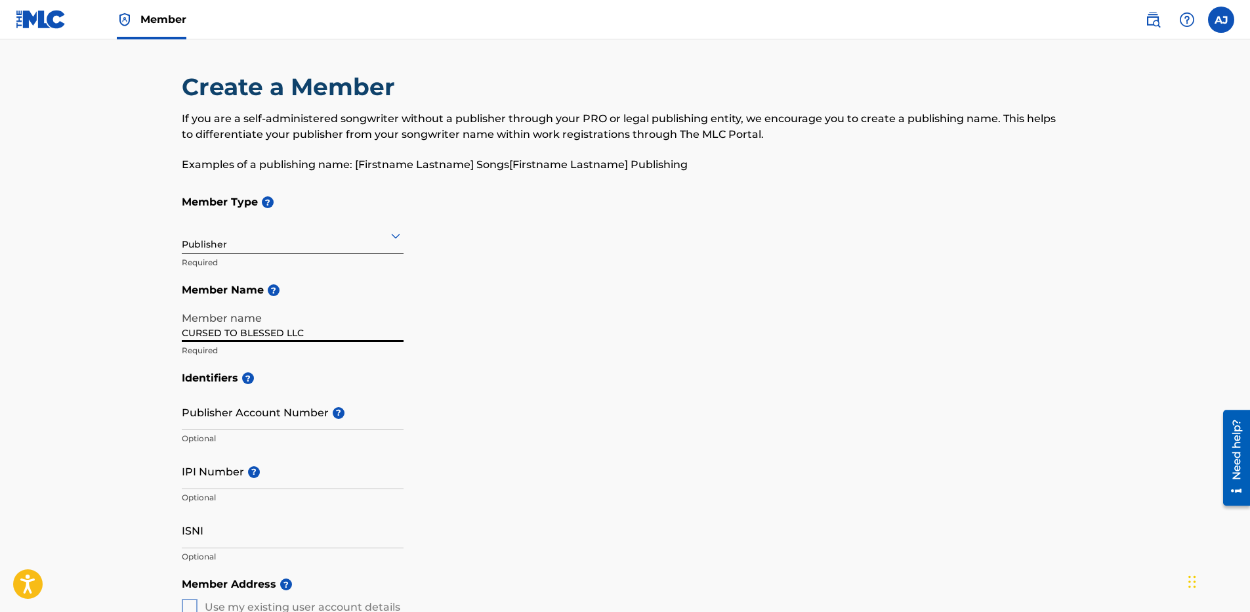
type input "[PERSON_NAME]"
type input "[GEOGRAPHIC_DATA]"
type input "11566-2867"
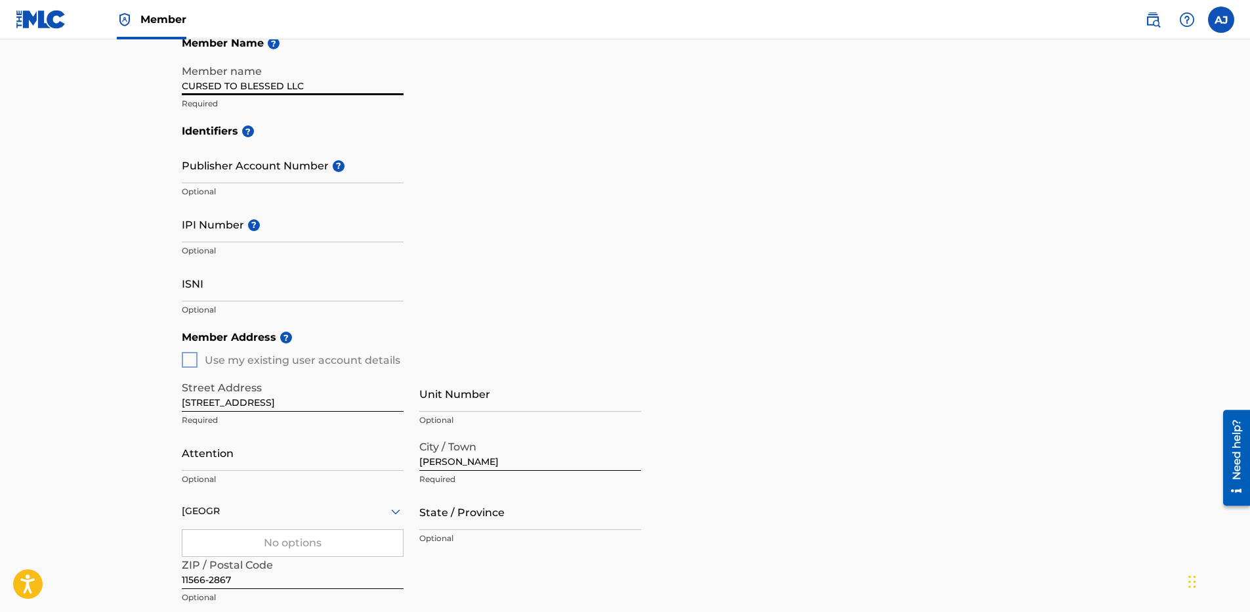
scroll to position [126, 0]
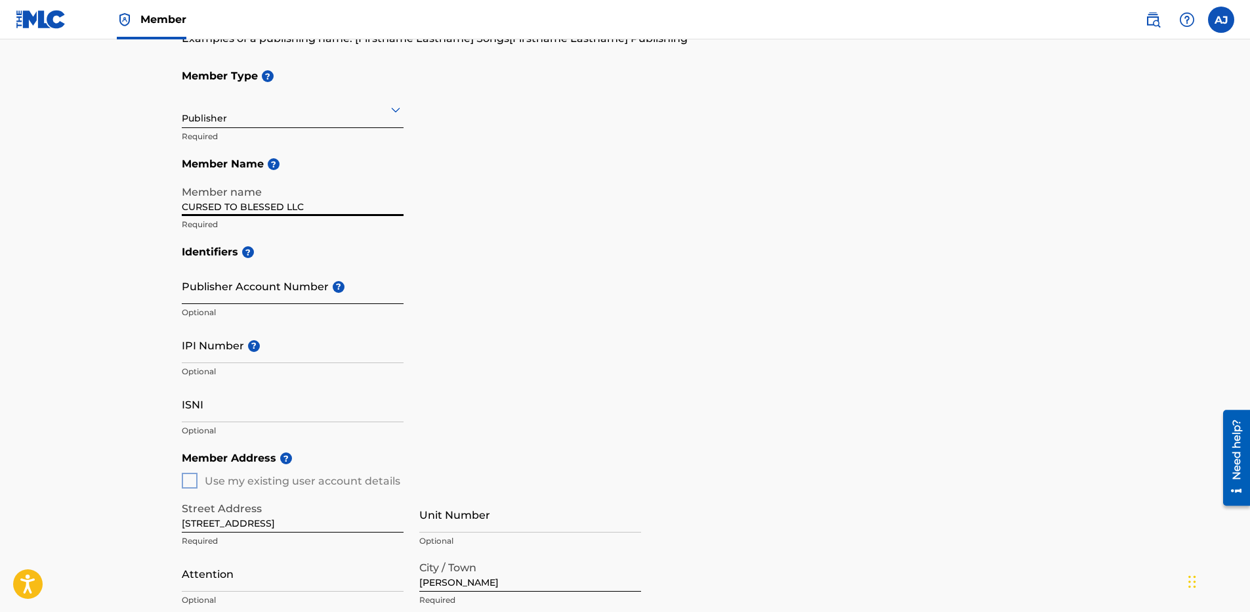
click at [311, 287] on input "Publisher Account Number ?" at bounding box center [293, 284] width 222 height 37
click at [287, 347] on input "IPI Number ?" at bounding box center [293, 343] width 222 height 37
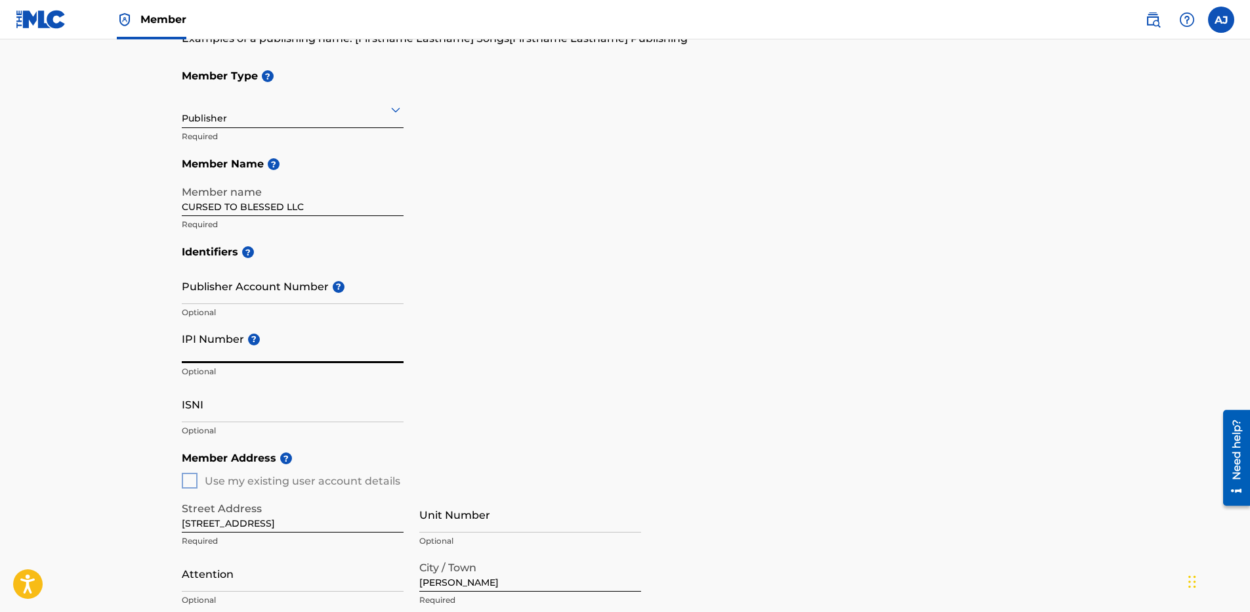
type input "1091189942"
drag, startPoint x: 303, startPoint y: 351, endPoint x: 152, endPoint y: 357, distance: 150.4
click at [152, 357] on main "Create a Member If you are a self-administered songwriter without a publisher t…" at bounding box center [625, 467] width 1250 height 1108
click at [493, 381] on div "Identifiers ? Publisher Account Number ? Optional IPI Number ? 1091189942 Optio…" at bounding box center [625, 341] width 887 height 206
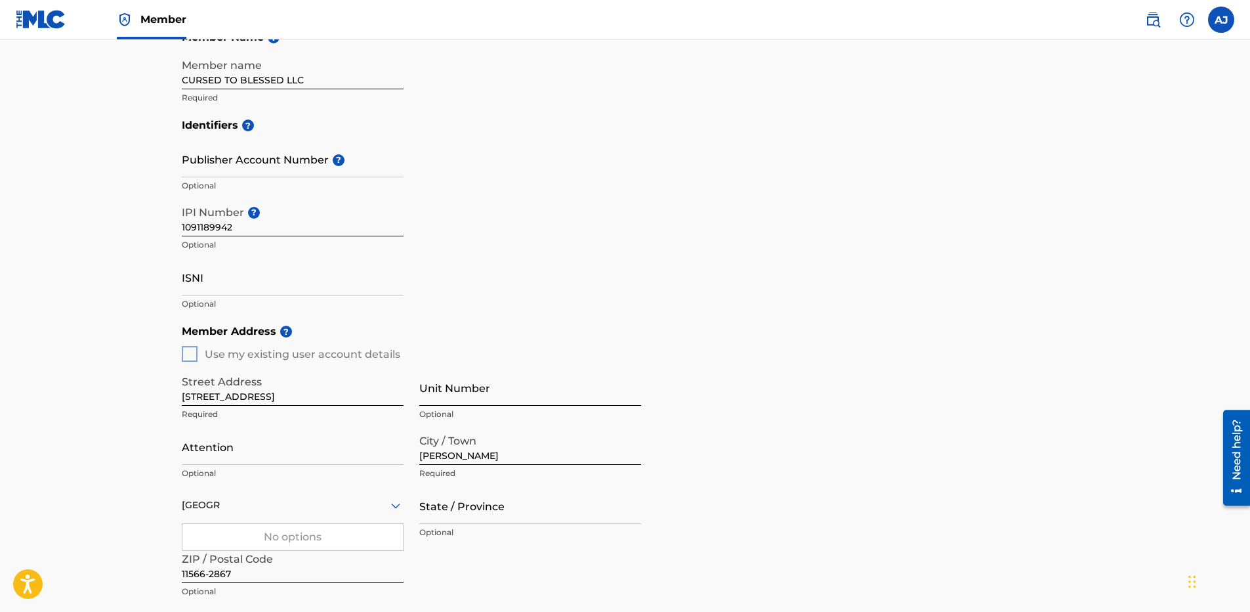
scroll to position [257, 0]
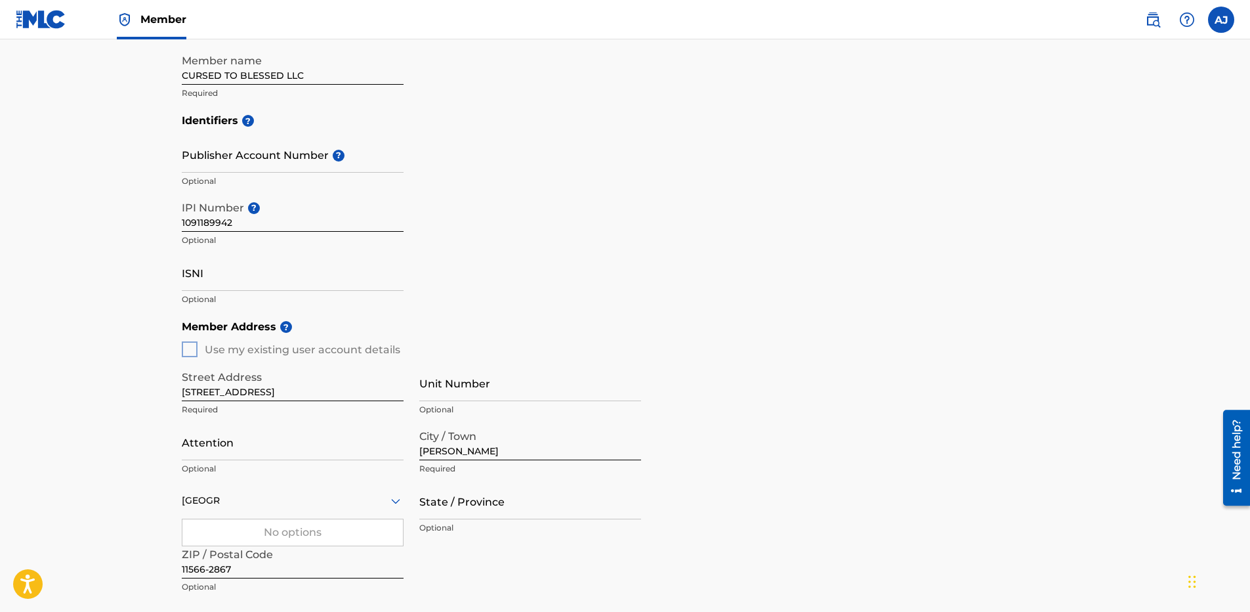
click at [328, 353] on div "Member Address ? Use my existing user account details Street Address [STREET_AD…" at bounding box center [625, 462] width 887 height 301
click at [189, 350] on div "Member Address ? Use my existing user account details Street Address [STREET_AD…" at bounding box center [625, 462] width 887 height 301
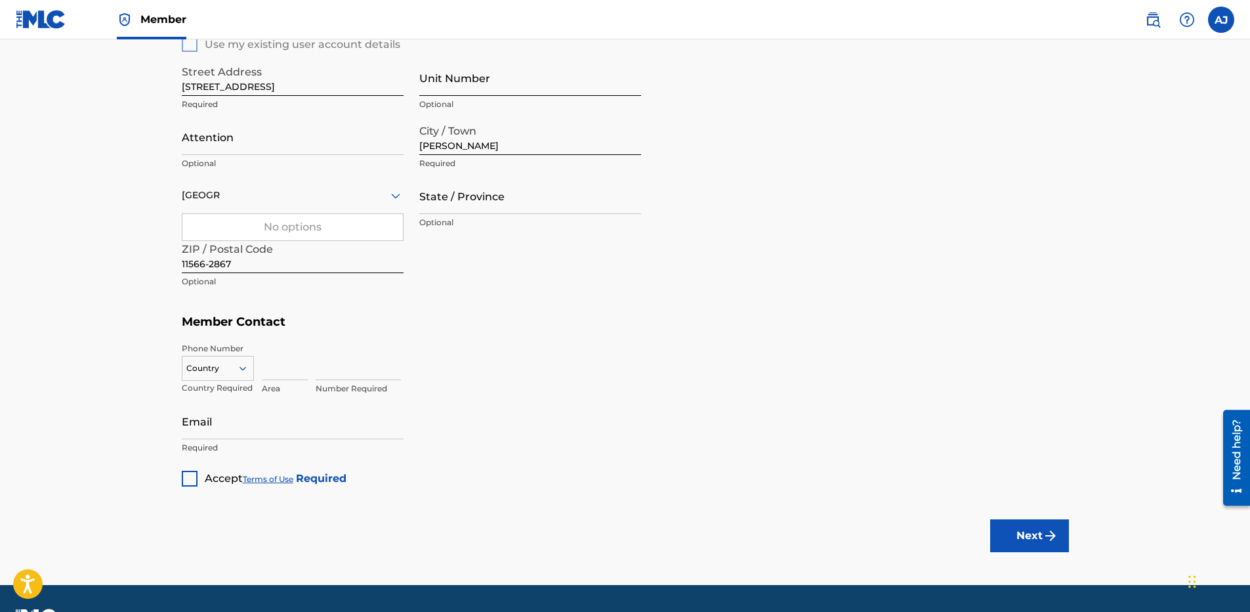
scroll to position [585, 0]
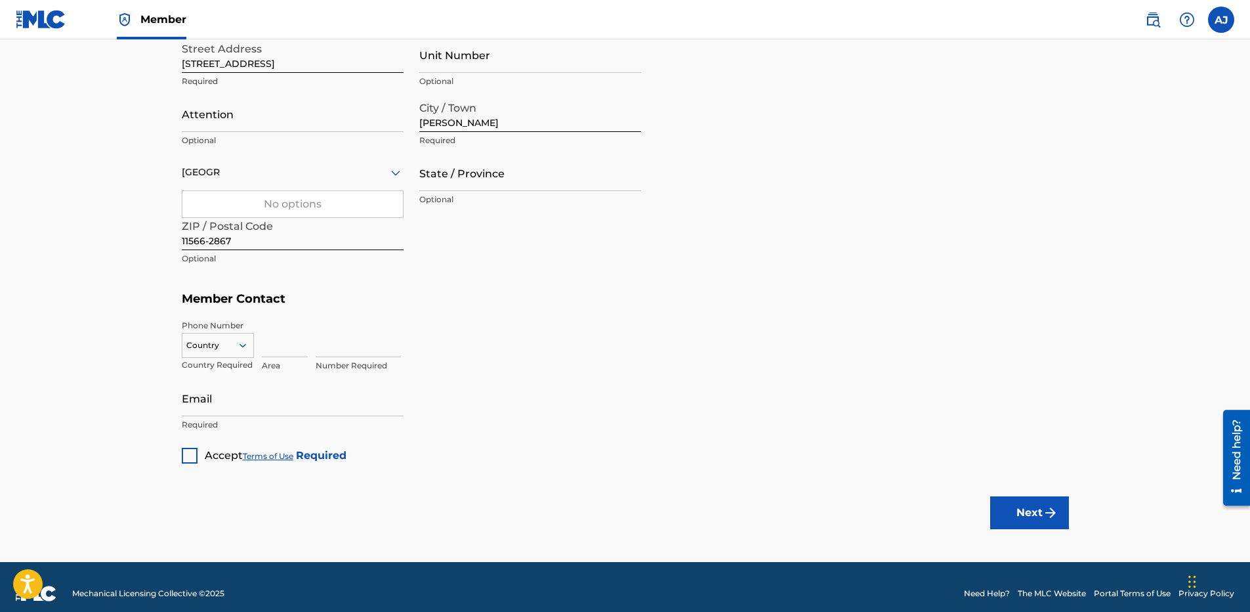
click at [224, 341] on div at bounding box center [217, 345] width 71 height 14
click at [424, 314] on div "Phone Number 216 results available. Use Up and Down to choose options, press En…" at bounding box center [625, 346] width 887 height 66
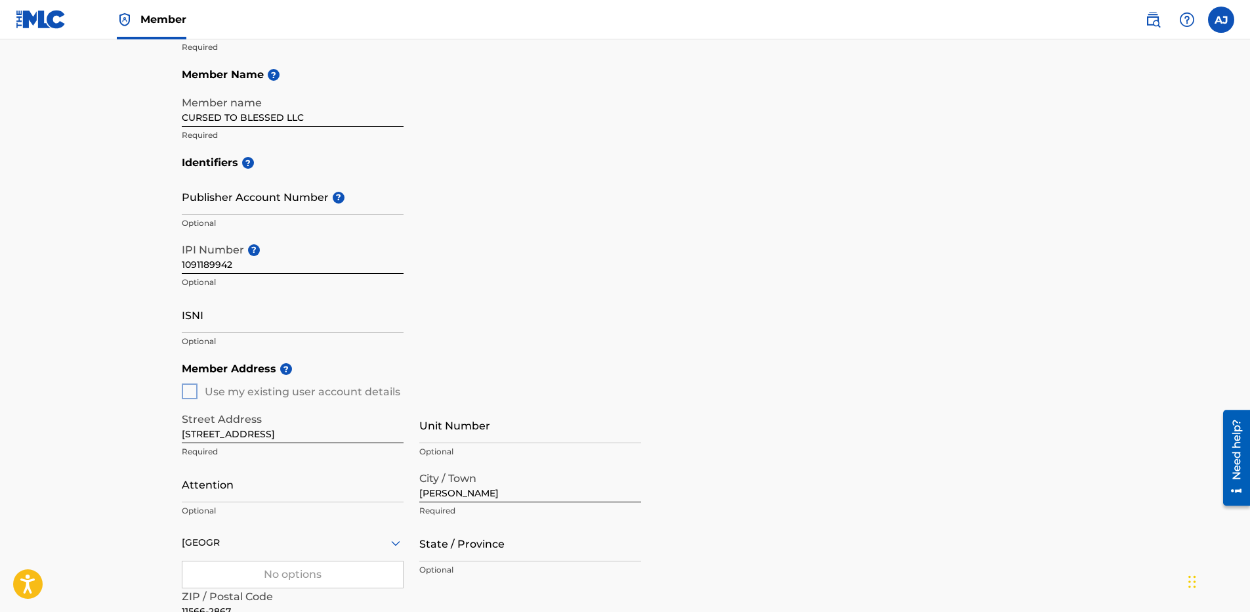
scroll to position [126, 0]
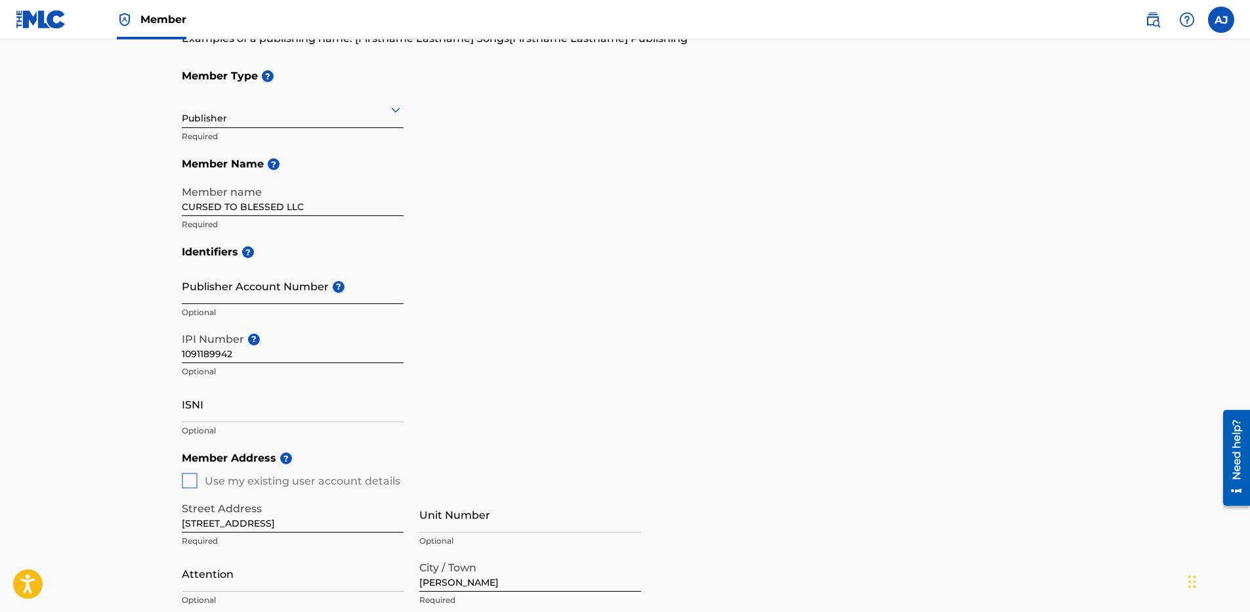
click at [295, 286] on input "Publisher Account Number ?" at bounding box center [293, 284] width 222 height 37
click at [557, 318] on div "Identifiers ? Publisher Account Number ? Optional IPI Number ? 1091189942 Optio…" at bounding box center [625, 341] width 887 height 206
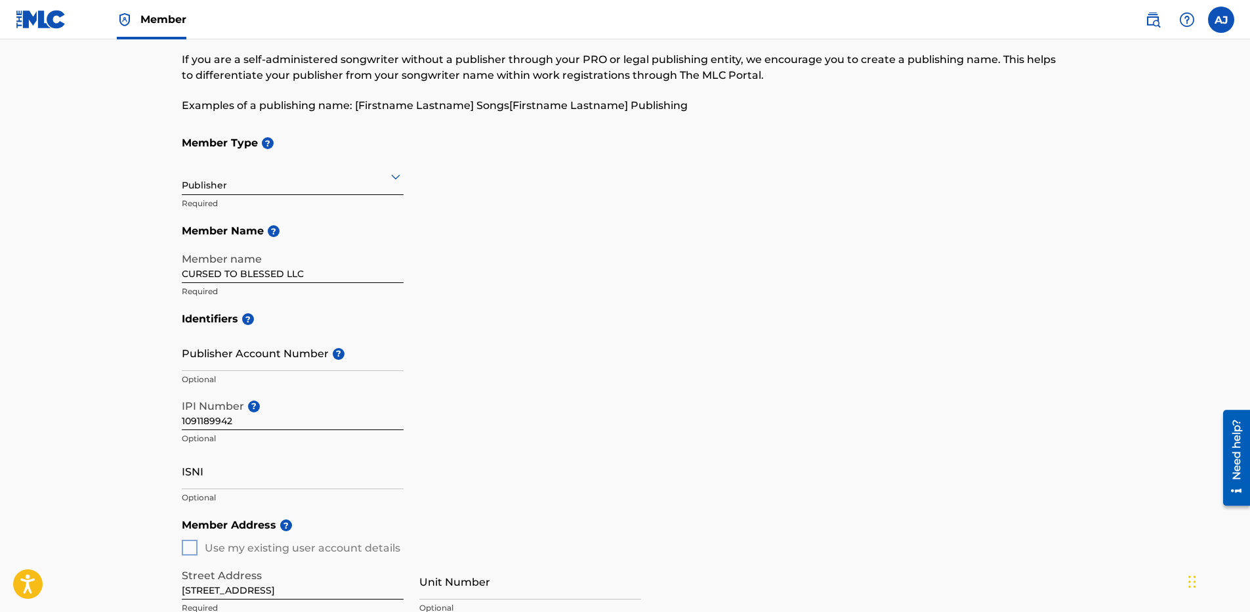
scroll to position [0, 0]
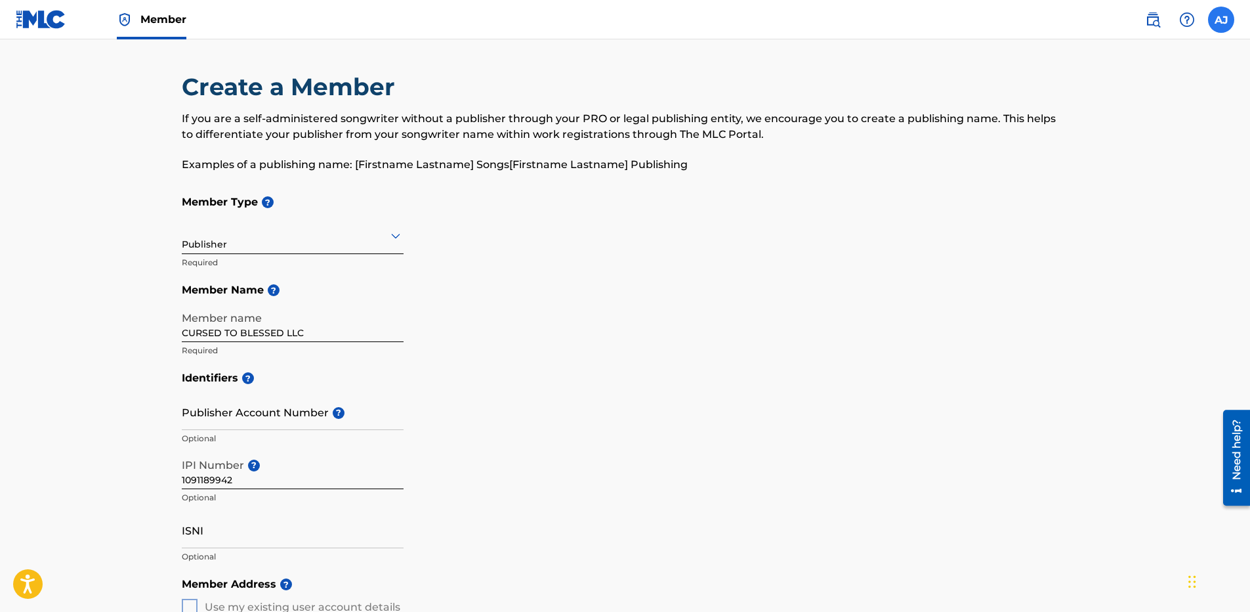
click at [1219, 25] on label at bounding box center [1221, 20] width 26 height 26
click at [1221, 20] on input "[PERSON_NAME] [EMAIL_ADDRESS][DOMAIN_NAME] Profile Log out" at bounding box center [1221, 20] width 0 height 0
click at [1236, 466] on div "Need help?" at bounding box center [1237, 449] width 18 height 60
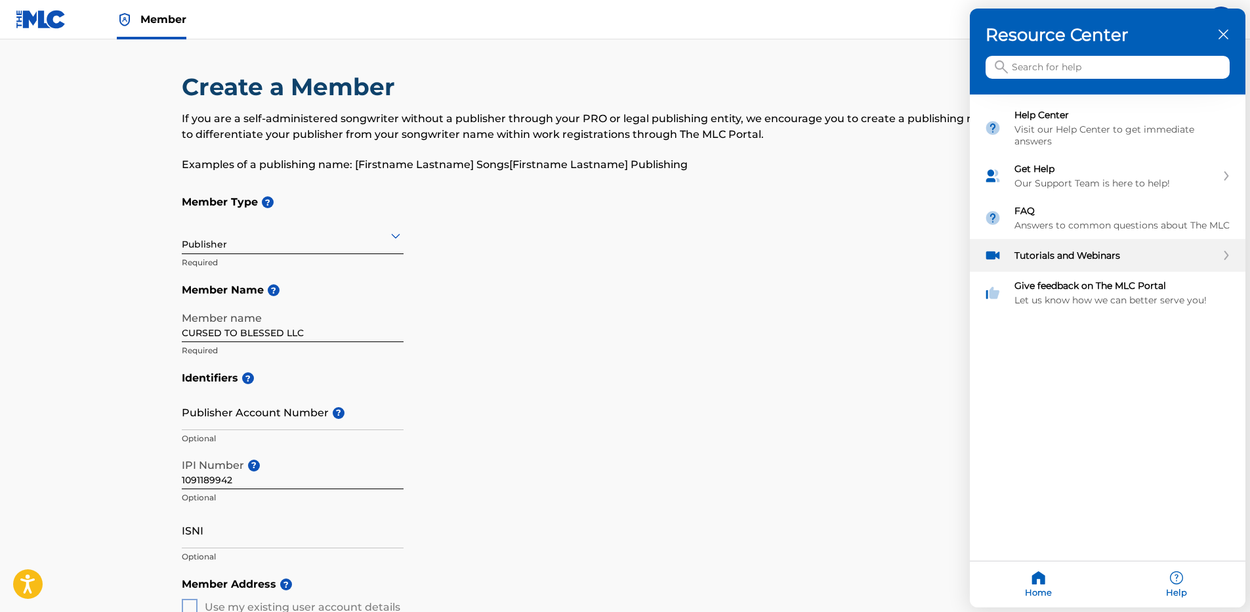
click at [1129, 257] on div "Tutorials and Webinars" at bounding box center [1115, 255] width 202 height 12
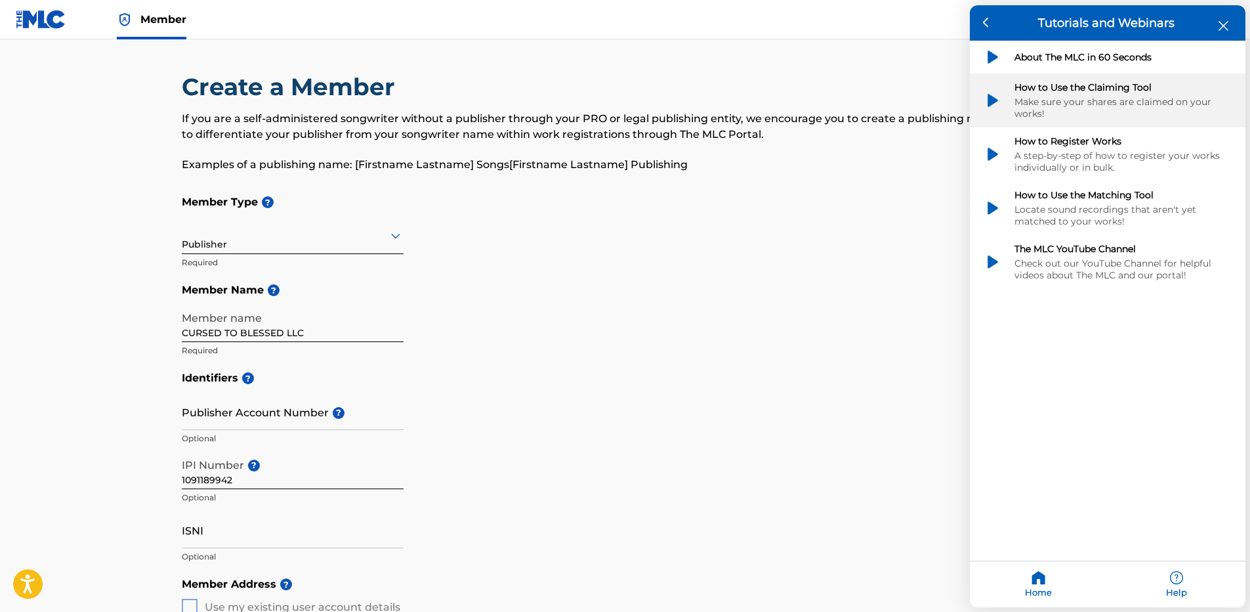
click at [1125, 105] on div "Make sure your shares are claimed on your works!" at bounding box center [1122, 108] width 217 height 24
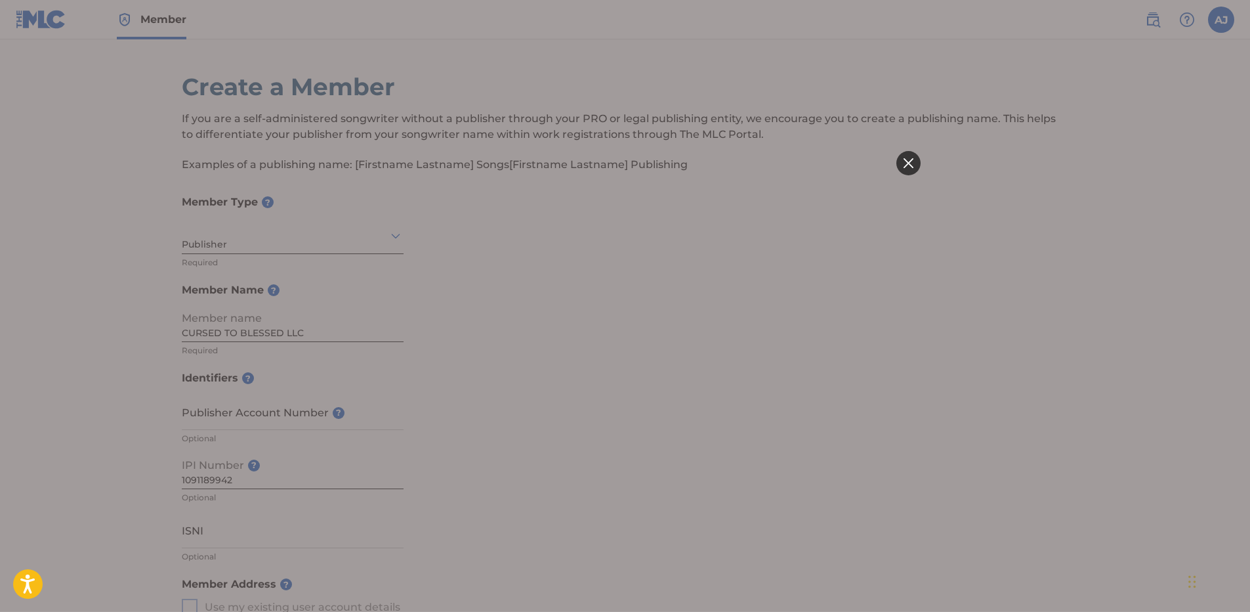
click at [911, 161] on icon at bounding box center [908, 163] width 10 height 10
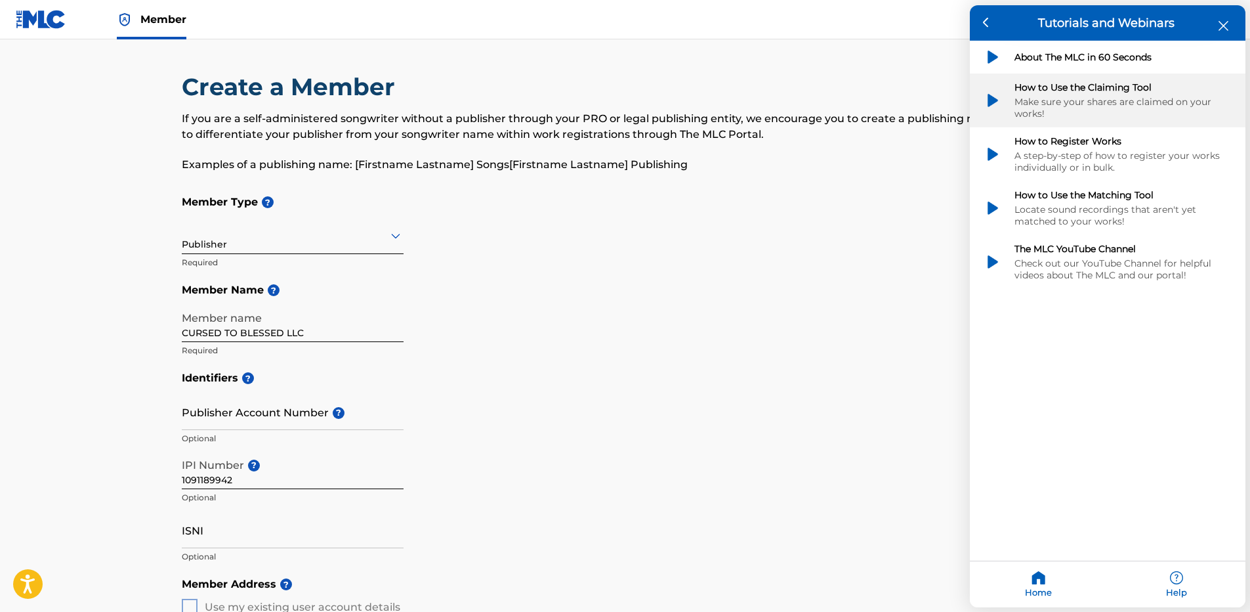
click at [1129, 104] on div "Make sure your shares are claimed on your works!" at bounding box center [1122, 108] width 217 height 24
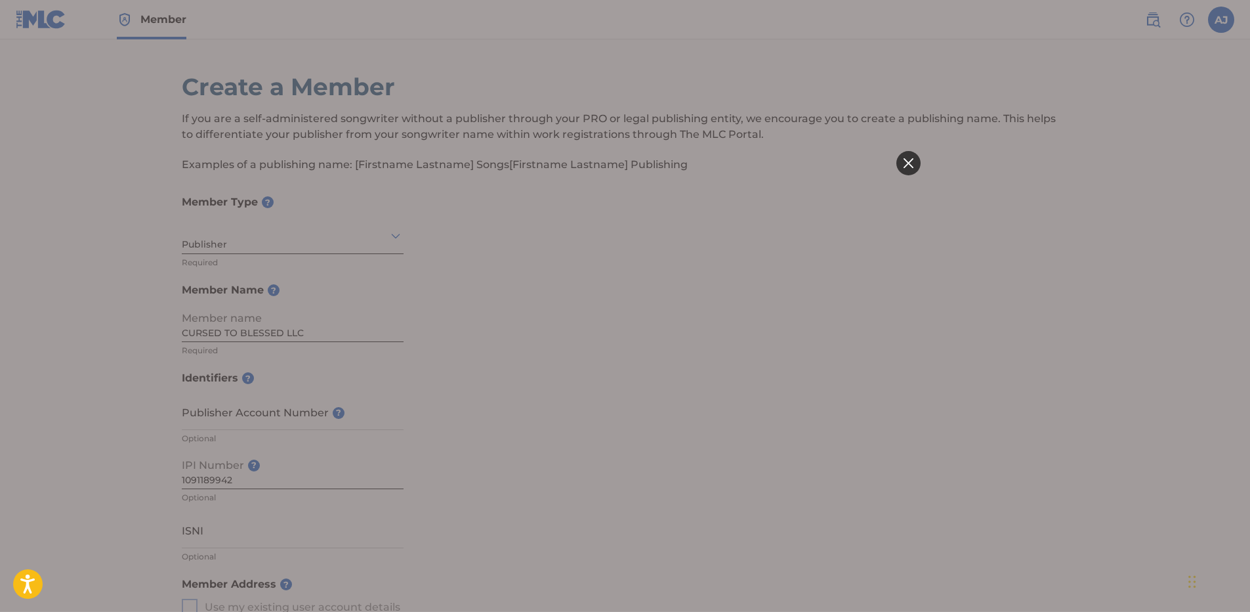
click at [906, 170] on div at bounding box center [908, 163] width 24 height 24
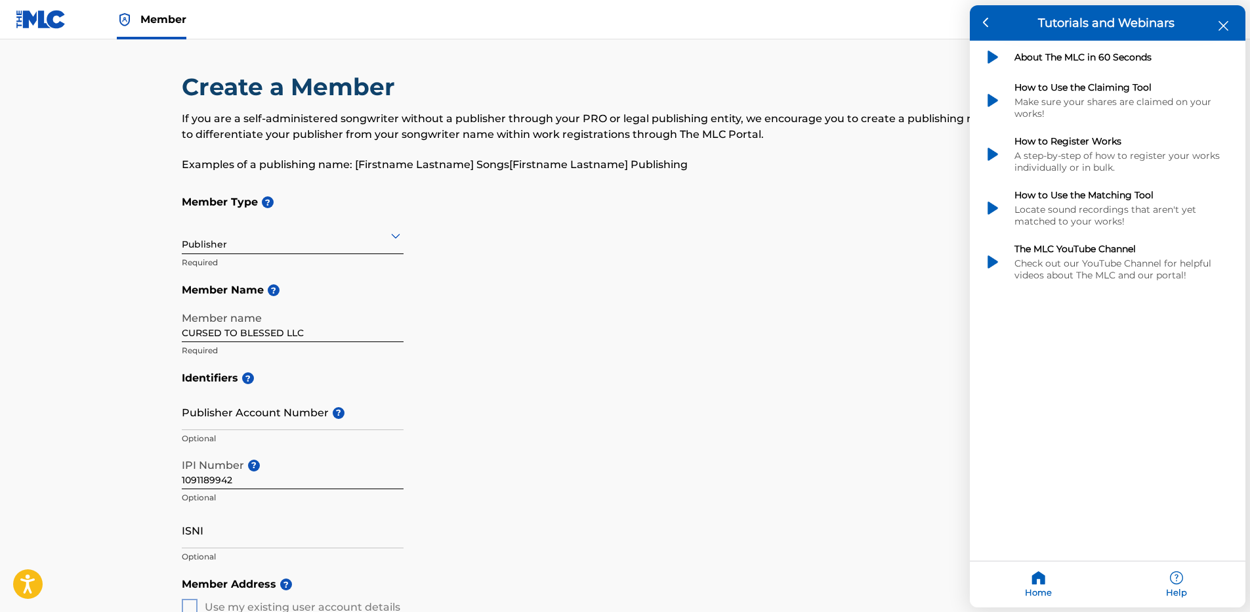
drag, startPoint x: 1030, startPoint y: 51, endPoint x: 1072, endPoint y: 54, distance: 41.4
click at [1031, 51] on div "About The MLC in 60 Seconds" at bounding box center [1122, 57] width 217 height 12
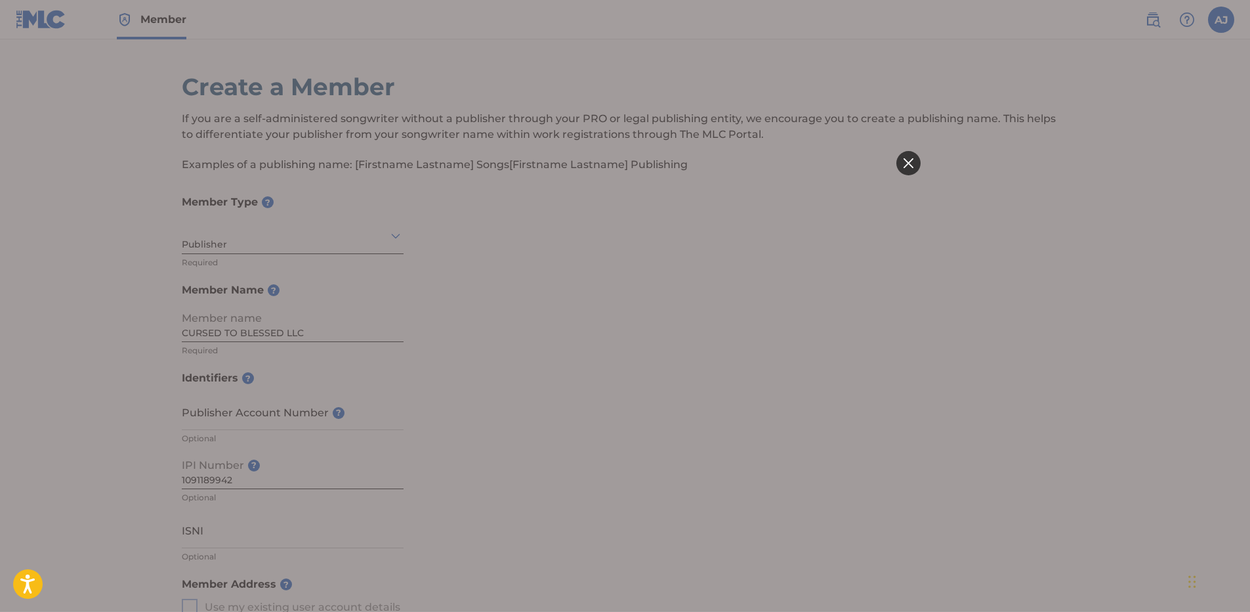
click at [913, 173] on div at bounding box center [908, 163] width 24 height 24
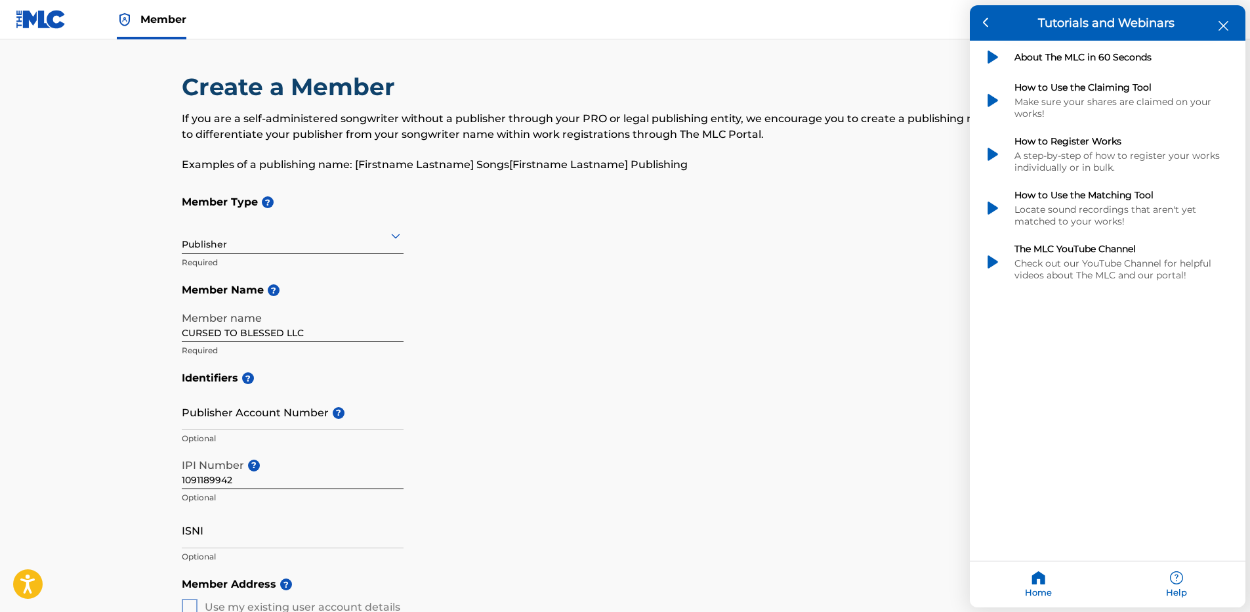
click at [1226, 22] on icon "close resource center" at bounding box center [1224, 26] width 10 height 10
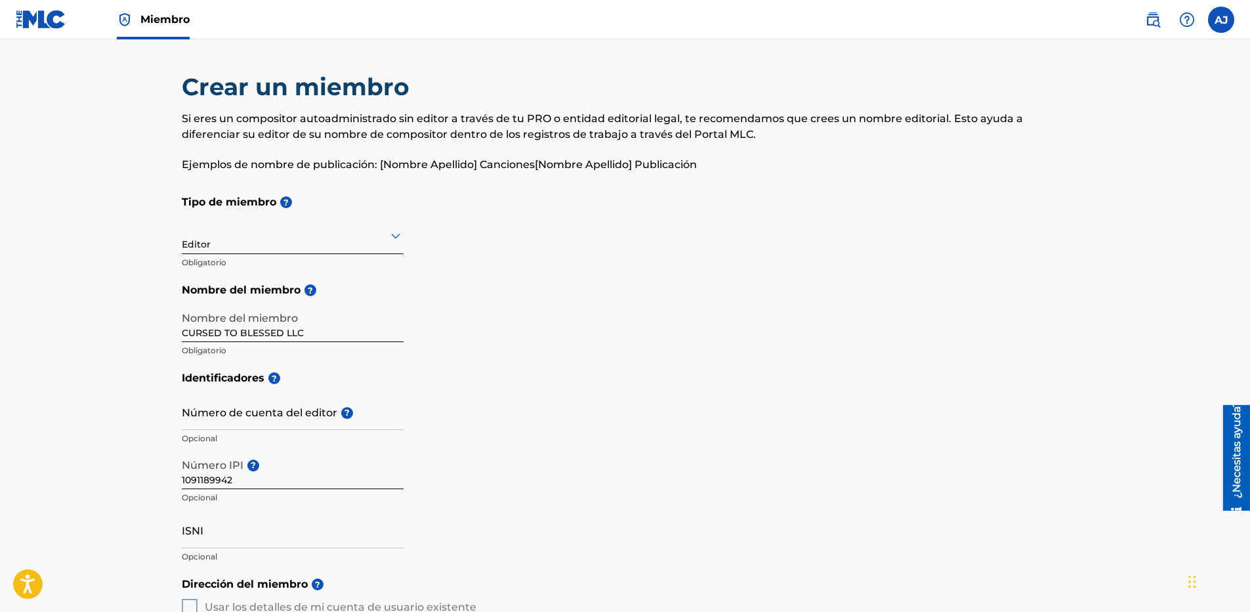
click at [45, 27] on img at bounding box center [41, 19] width 51 height 19
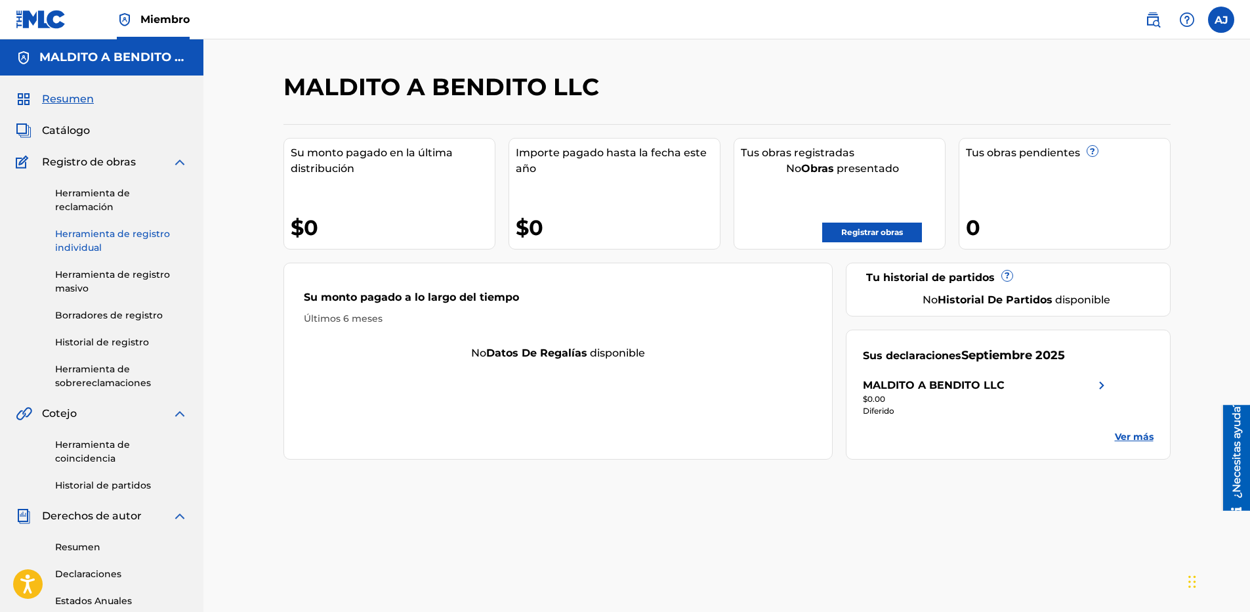
click at [124, 243] on link "Herramienta de registro individual" at bounding box center [121, 241] width 133 height 28
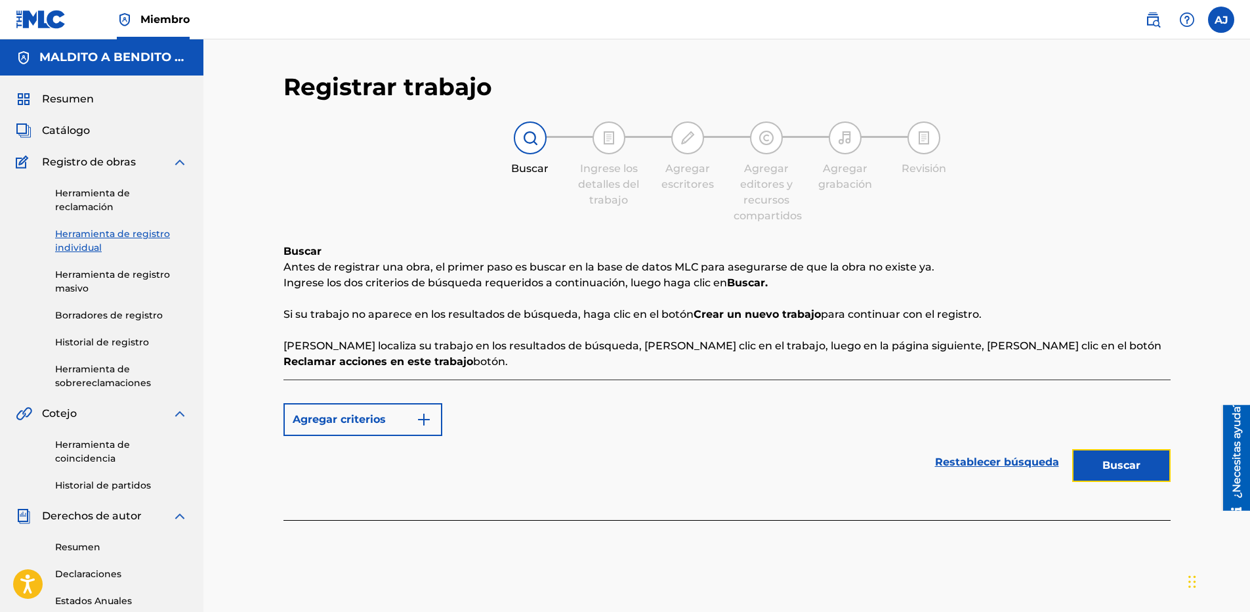
click at [1127, 471] on button "Buscar" at bounding box center [1121, 465] width 98 height 33
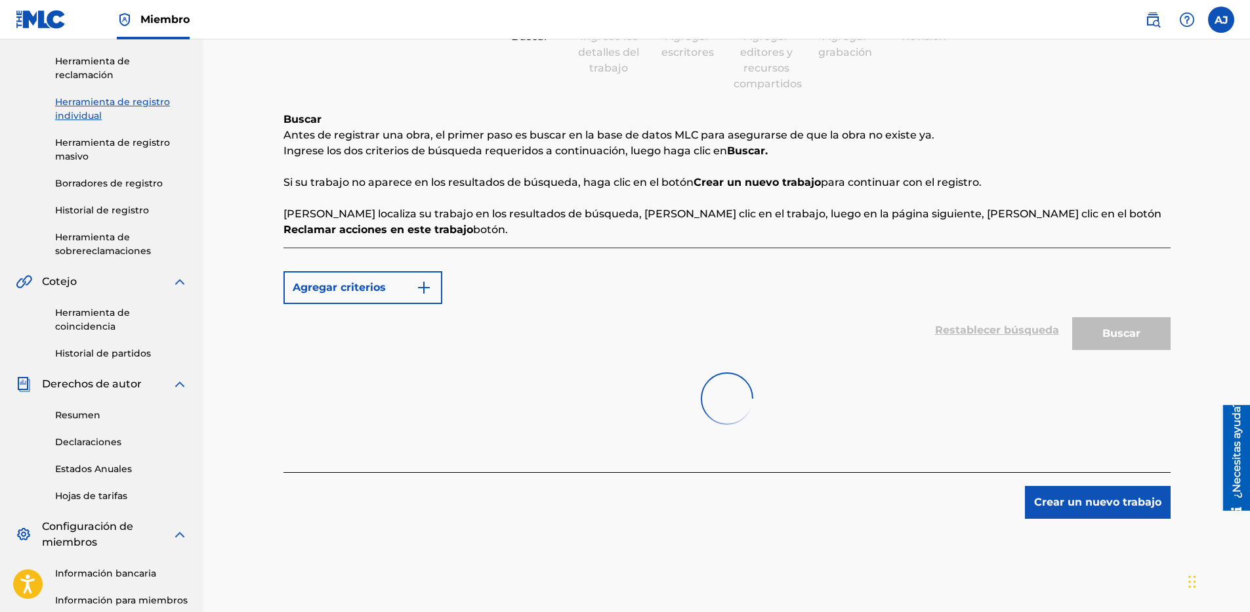
scroll to position [262, 0]
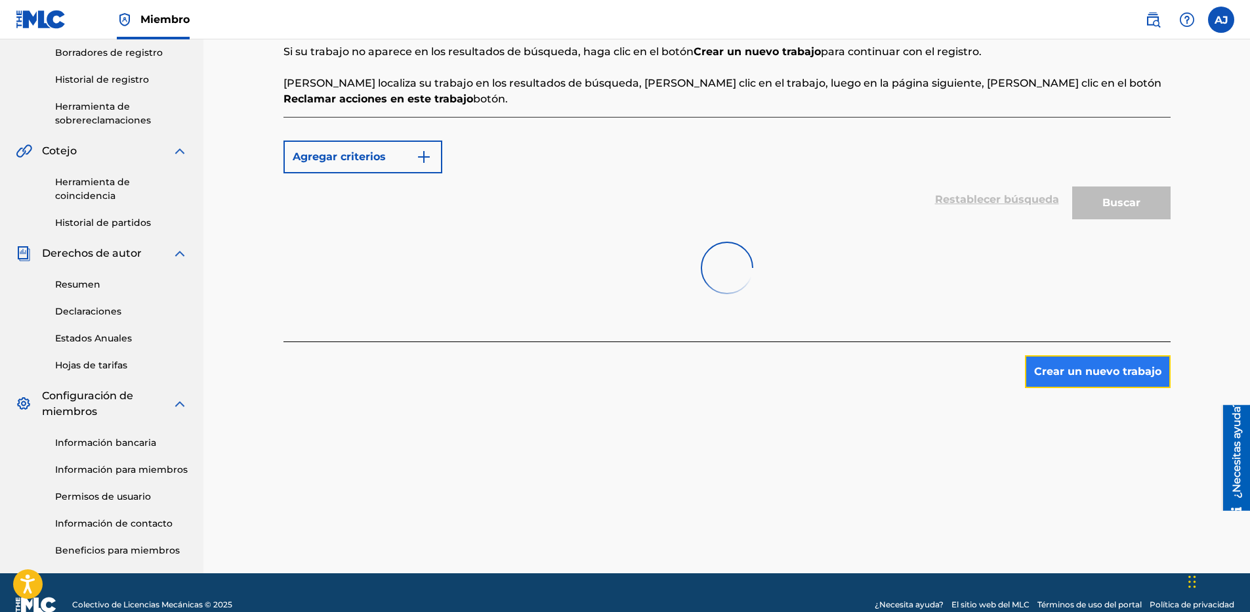
click at [1079, 378] on button "Crear un nuevo trabajo" at bounding box center [1098, 371] width 146 height 33
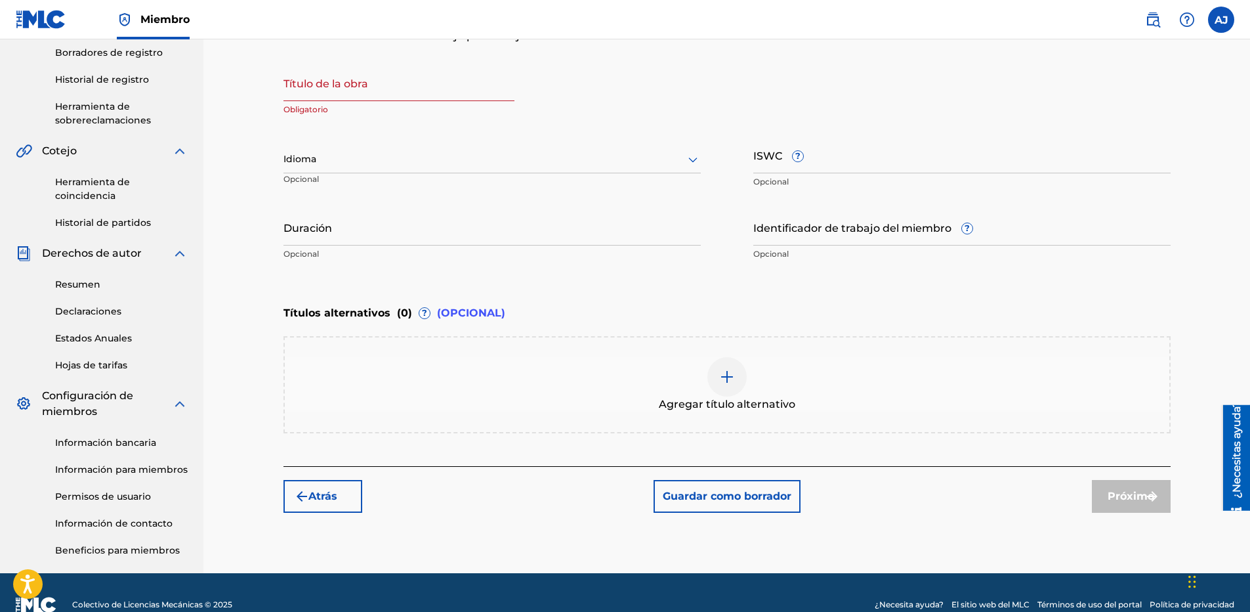
scroll to position [0, 0]
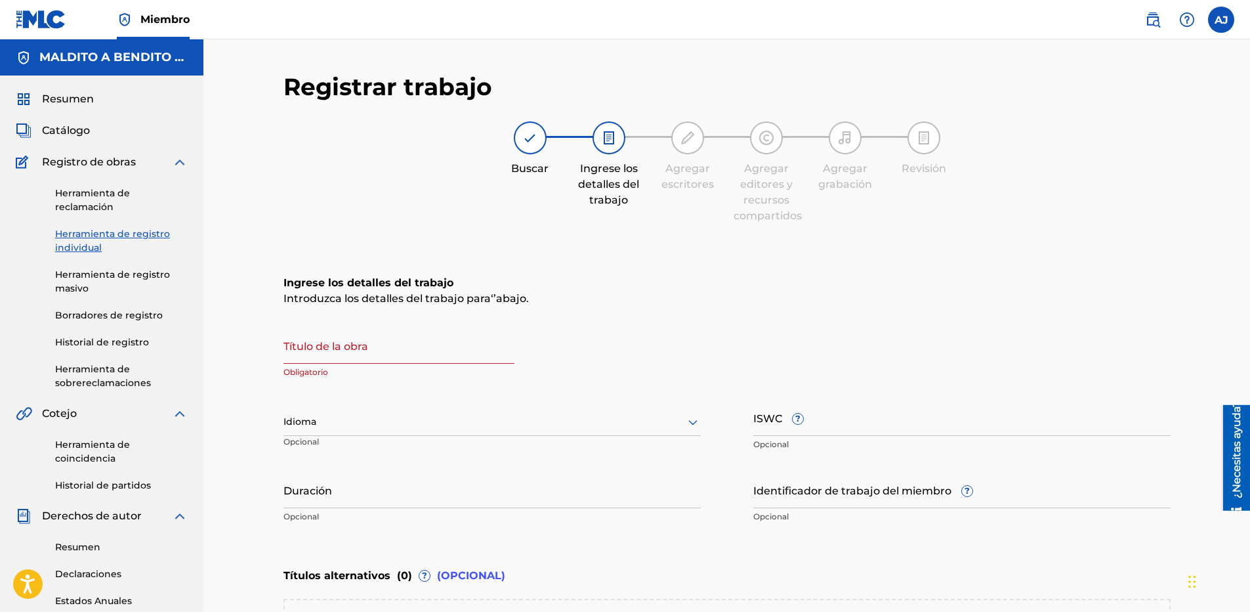
click at [303, 346] on input "Título de la obra" at bounding box center [398, 344] width 231 height 37
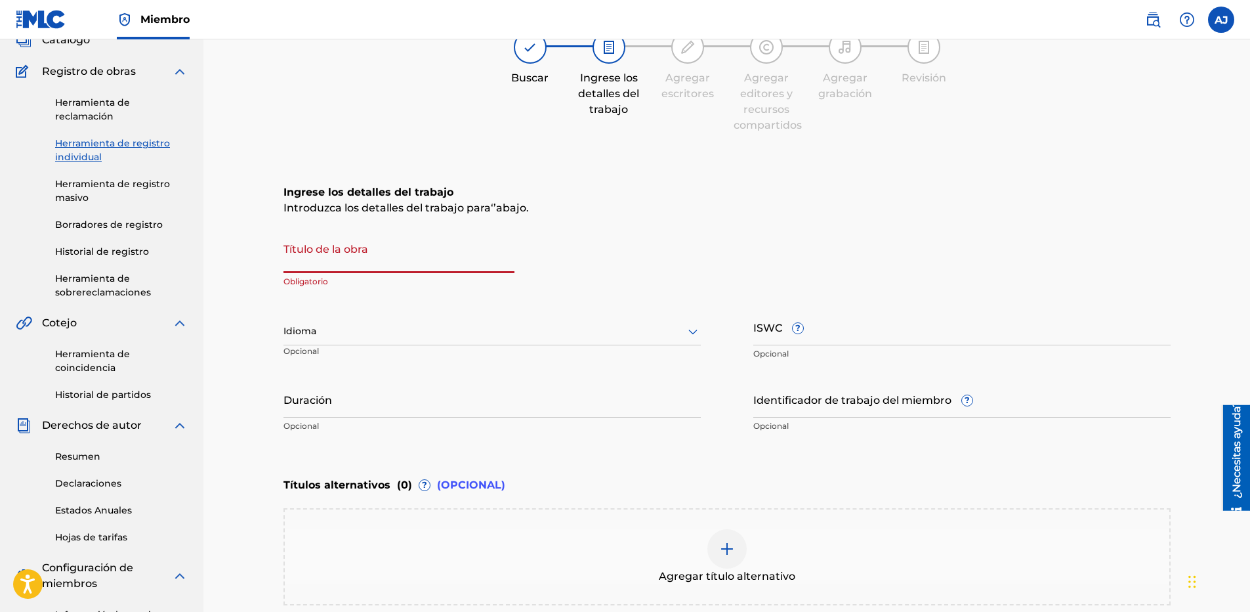
scroll to position [90, 0]
click at [412, 333] on div at bounding box center [491, 332] width 417 height 16
click at [379, 248] on input "Título de la obra" at bounding box center [398, 254] width 231 height 37
paste input "Pachingal"
type input "Pachingal"
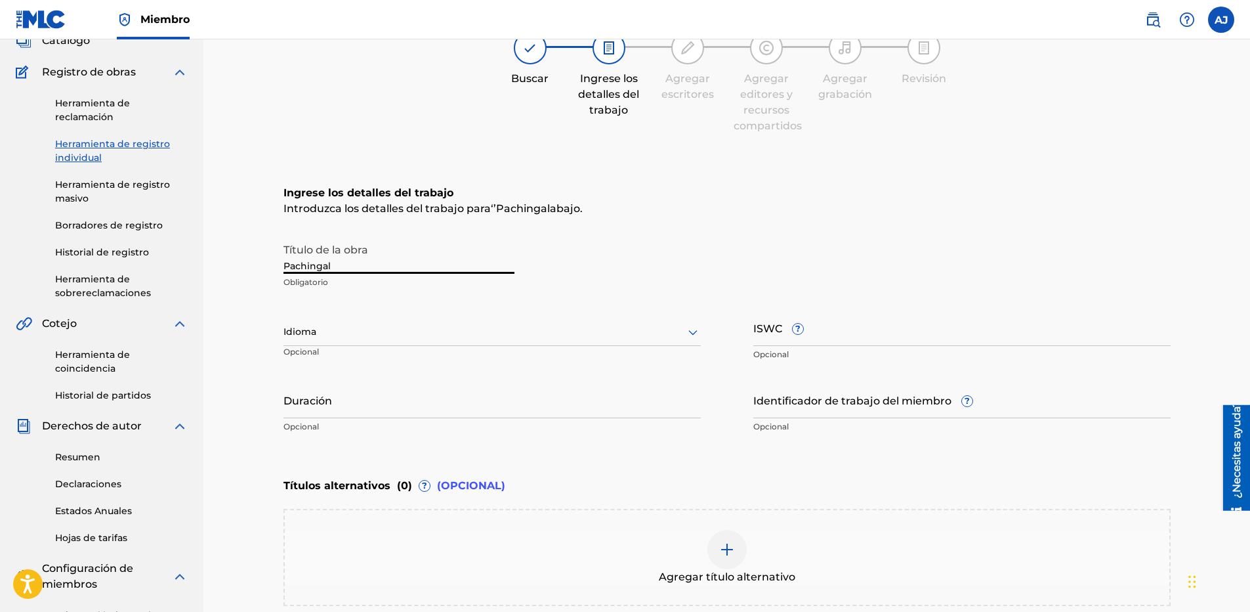
click at [441, 331] on div at bounding box center [491, 332] width 417 height 16
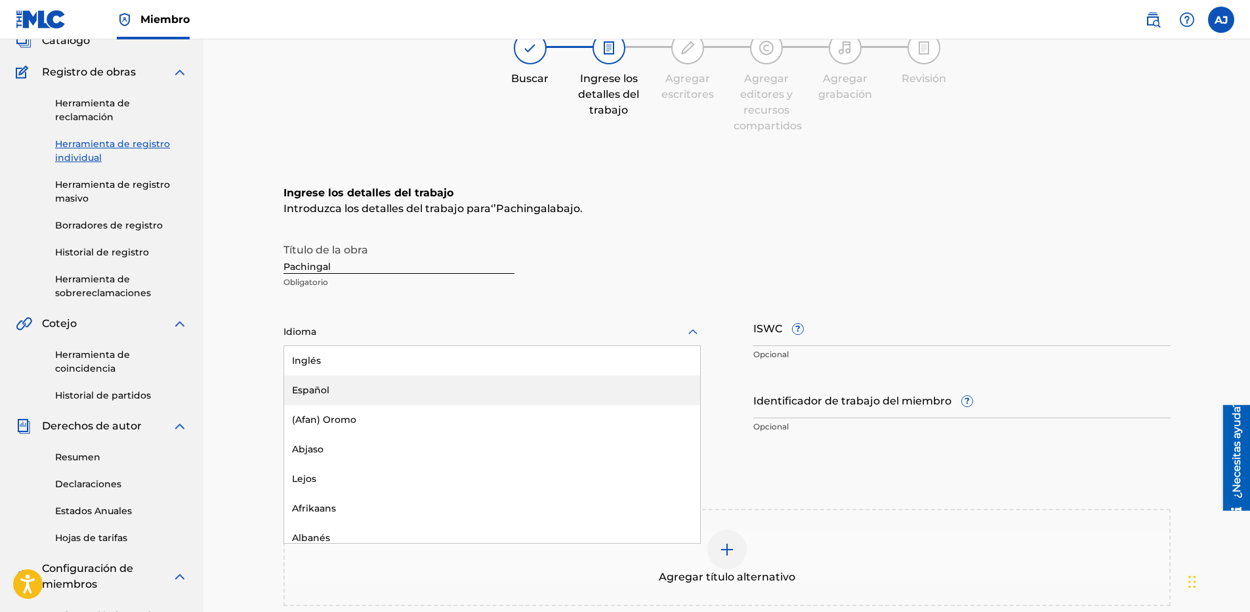
click at [432, 387] on div "Español" at bounding box center [492, 390] width 416 height 30
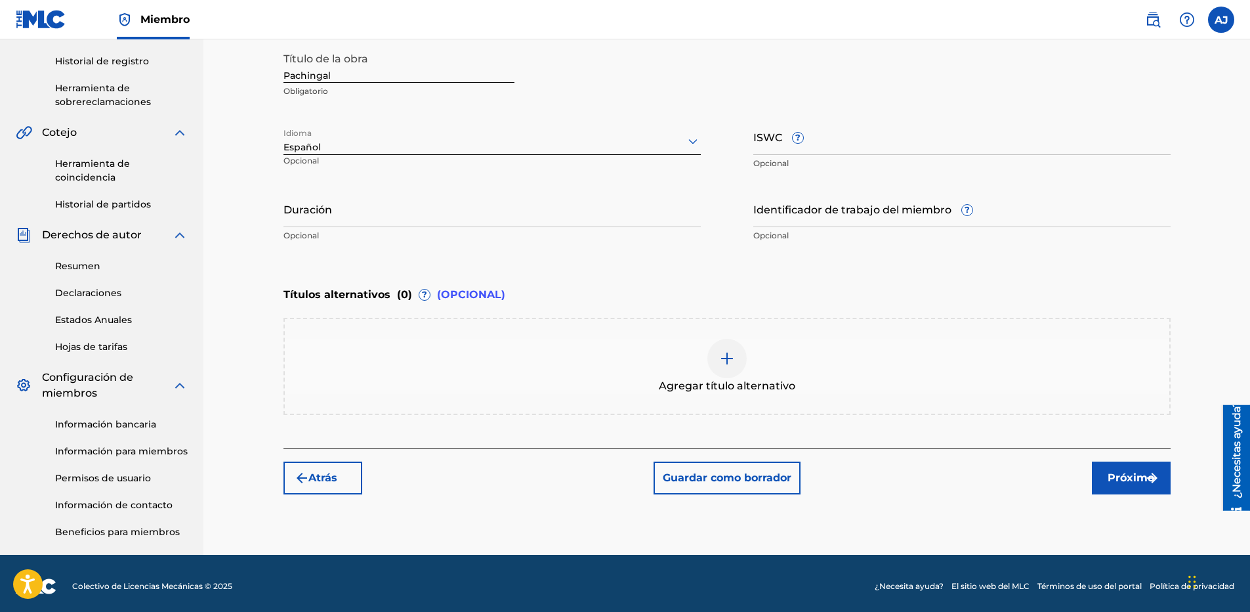
scroll to position [287, 0]
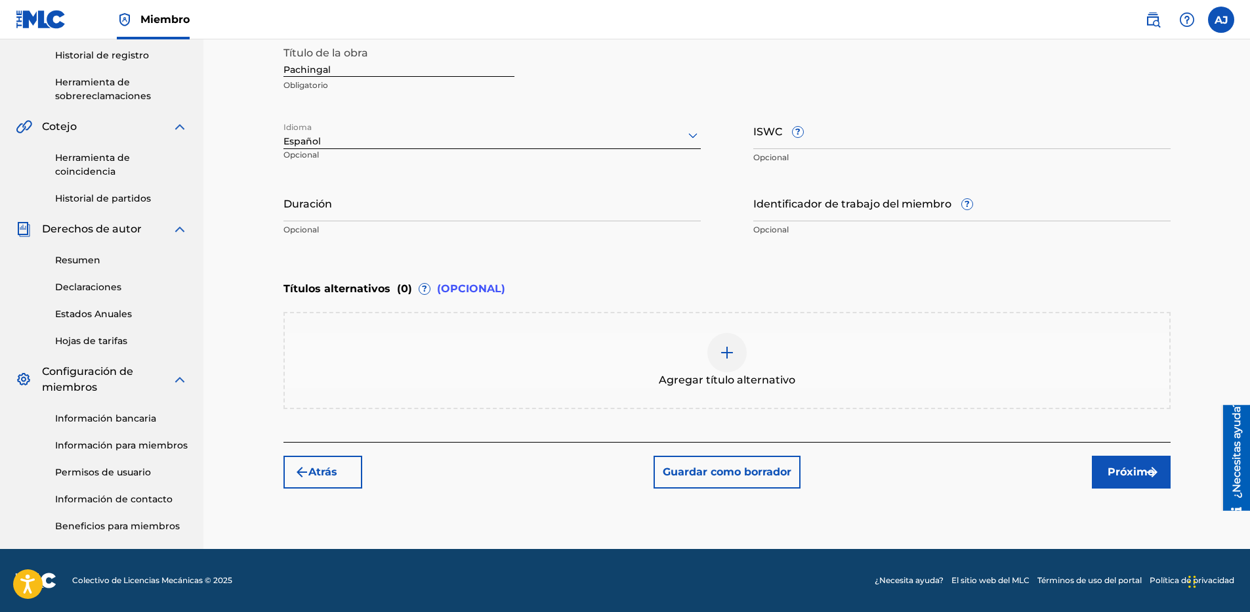
click at [734, 358] on img at bounding box center [727, 353] width 16 height 16
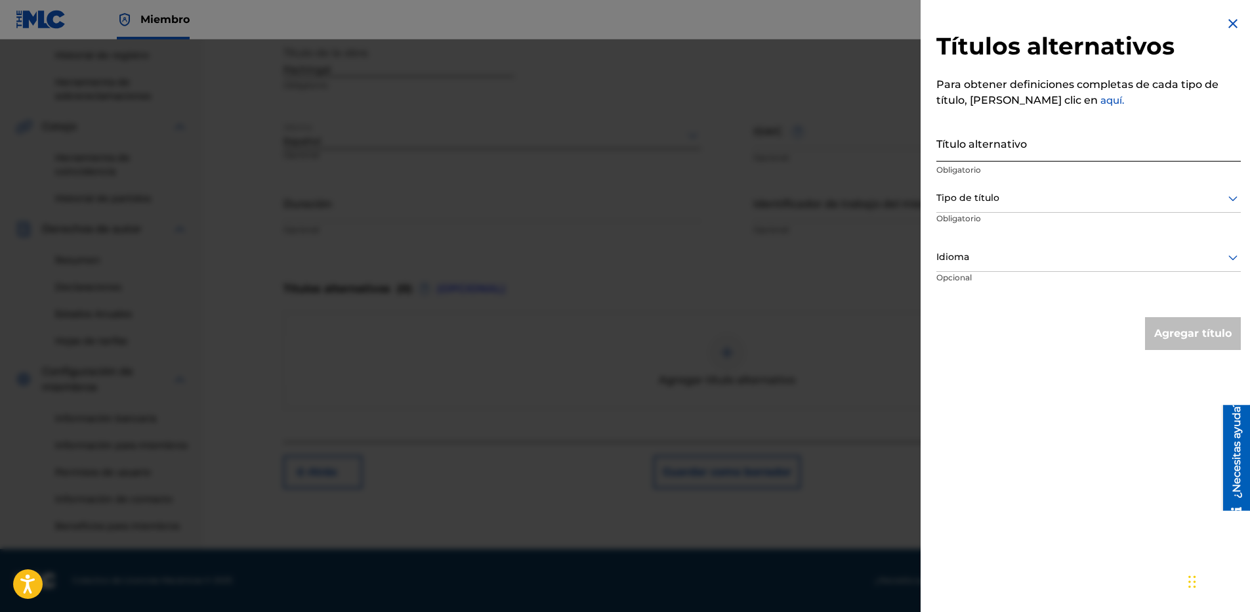
click at [997, 144] on input "Título alternativo" at bounding box center [1088, 142] width 304 height 37
paste input "Pachingal"
type input "Pachingal"
click at [1226, 20] on img at bounding box center [1233, 24] width 16 height 16
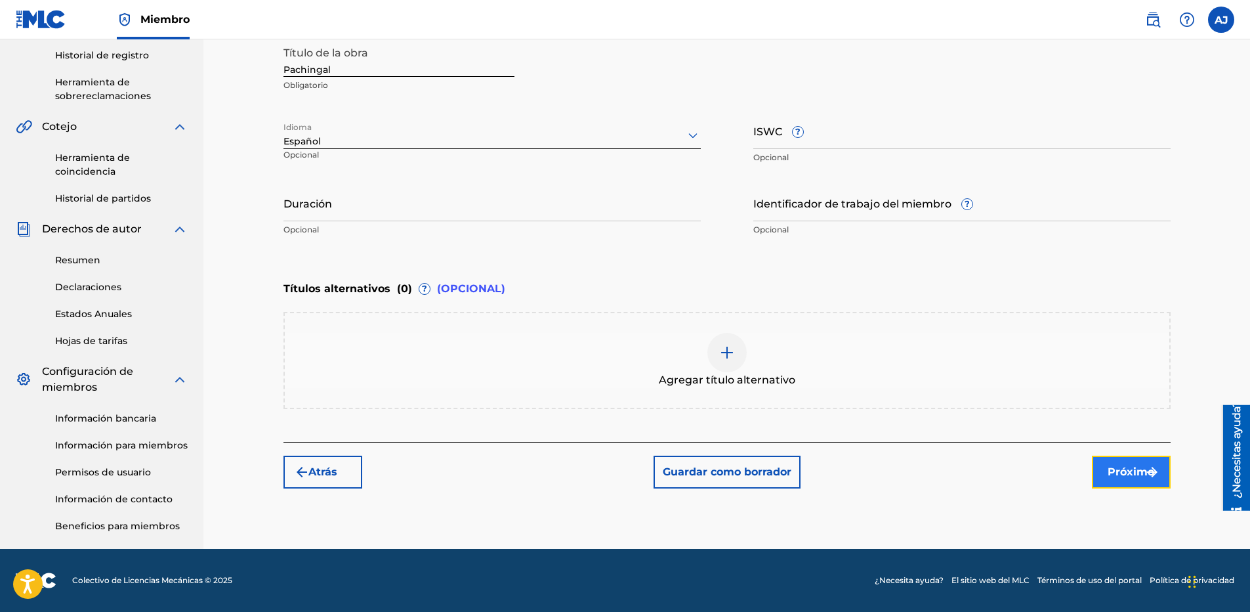
click at [1104, 476] on button "Próximo" at bounding box center [1131, 471] width 79 height 33
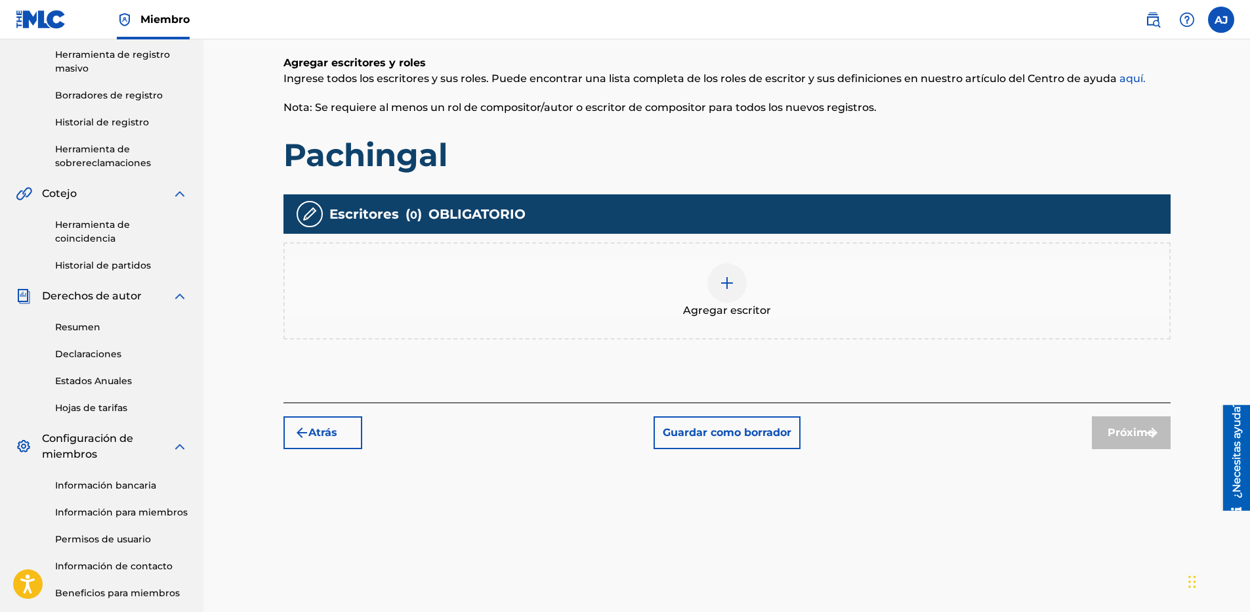
scroll to position [59, 0]
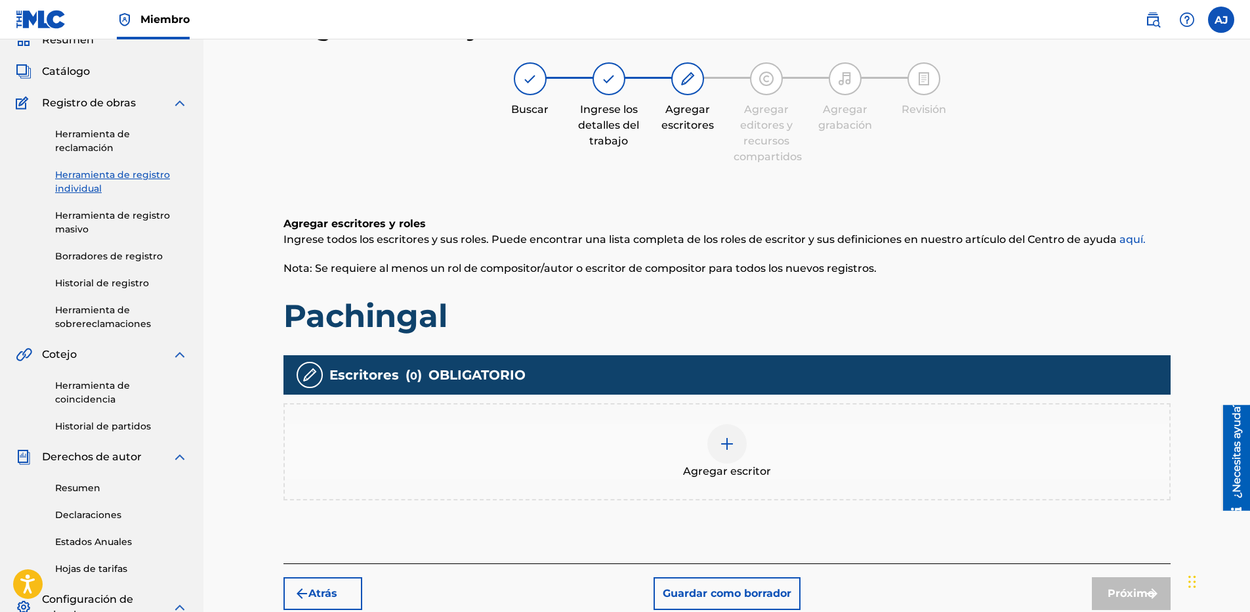
click at [727, 439] on img at bounding box center [727, 444] width 16 height 16
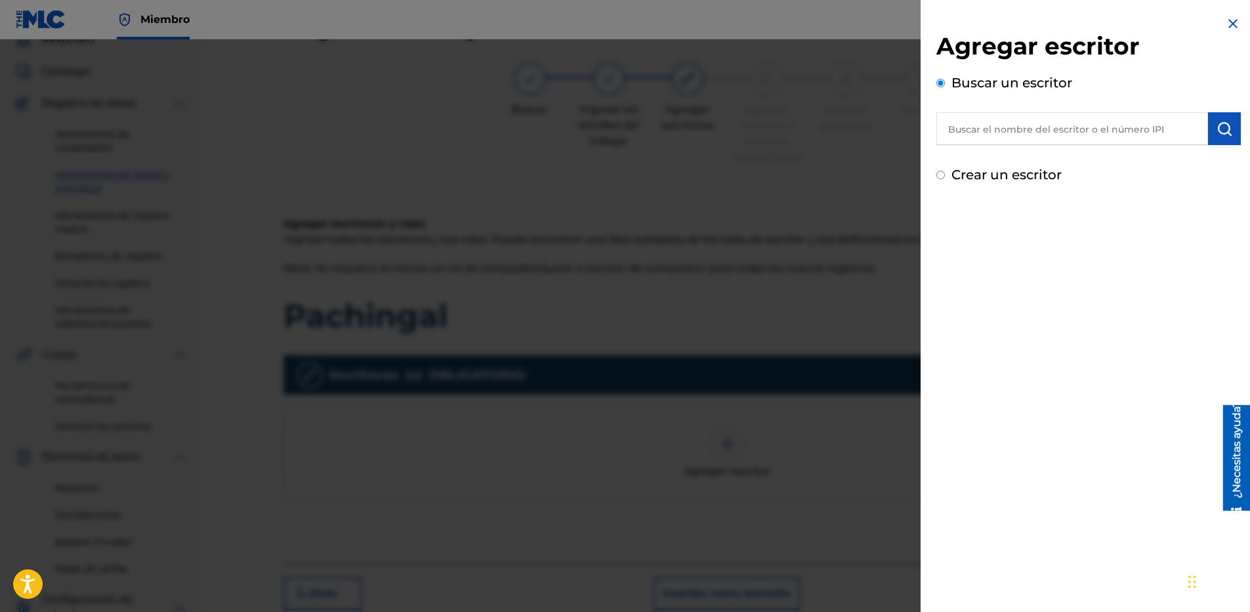
click at [1013, 121] on input "text" at bounding box center [1072, 128] width 272 height 33
click at [1015, 141] on input "text" at bounding box center [1072, 128] width 272 height 33
paste input "0061129654"
click at [1222, 130] on img "submit" at bounding box center [1225, 129] width 16 height 16
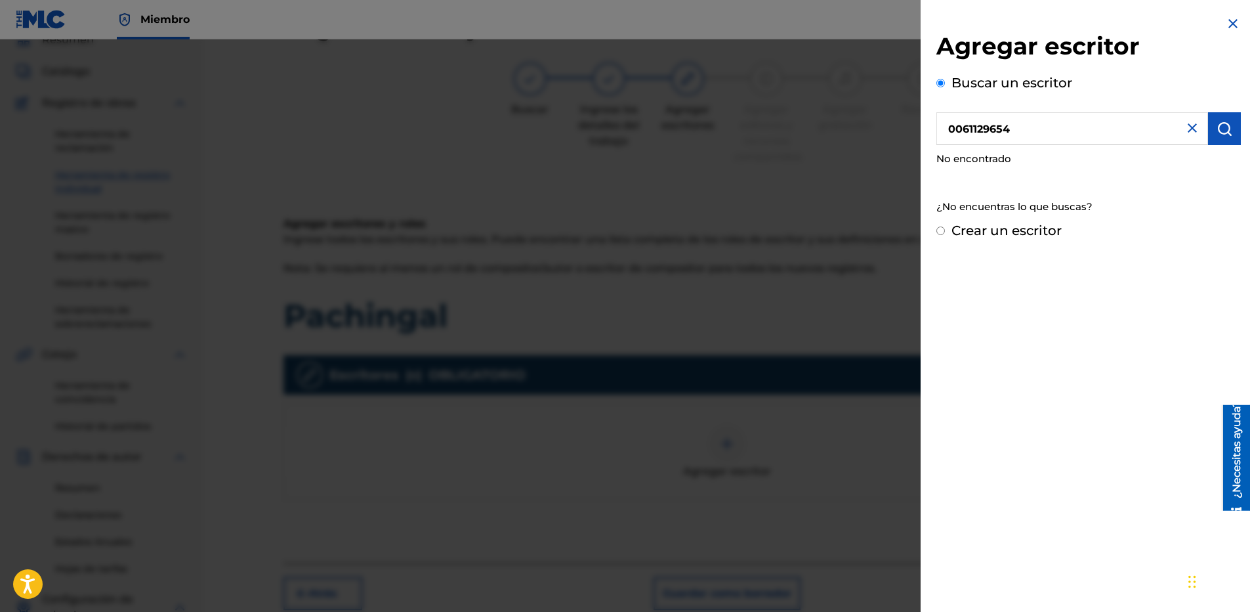
drag, startPoint x: 962, startPoint y: 123, endPoint x: 886, endPoint y: 127, distance: 76.2
click at [886, 127] on div "Agregar escritor Buscar un escritor 0061129654 No encontrado ¿No encuentras lo …" at bounding box center [625, 325] width 1250 height 572
click at [1223, 132] on img "submit" at bounding box center [1225, 129] width 16 height 16
click at [1066, 136] on input "61129654" at bounding box center [1072, 128] width 272 height 33
drag, startPoint x: 901, startPoint y: 131, endPoint x: 883, endPoint y: 131, distance: 18.4
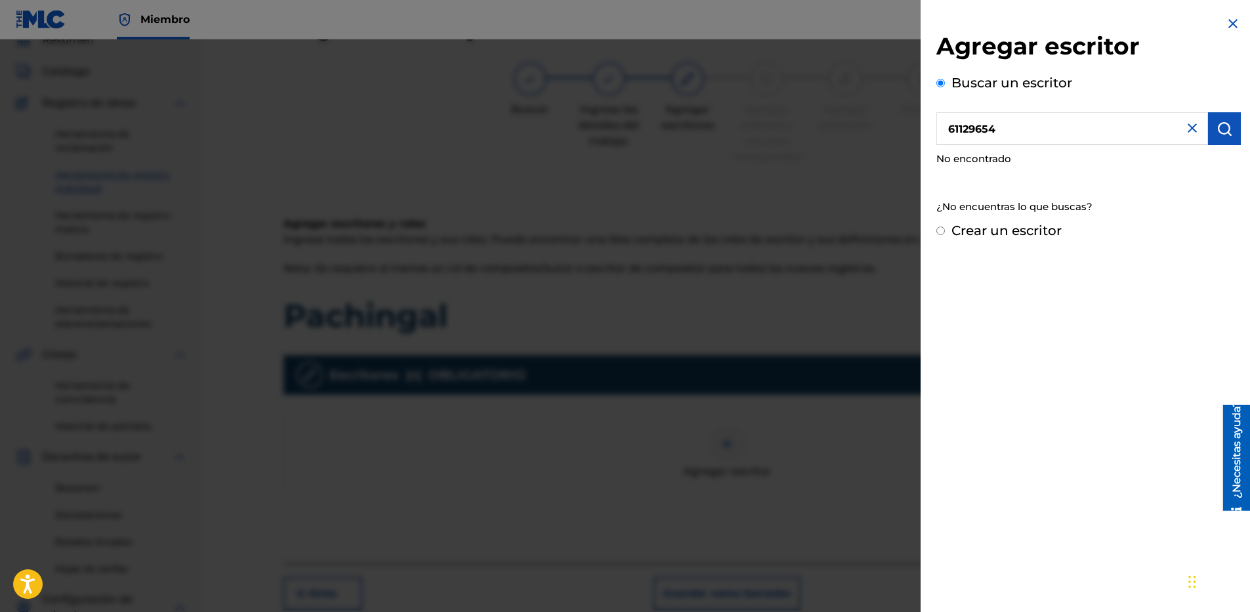
click at [883, 131] on div "Agregar escritor Buscar un escritor 61129654 No encontrado ¿No encuentras lo qu…" at bounding box center [625, 325] width 1250 height 572
paste input "[PERSON_NAME] Del [PERSON_NAME]"
click at [1221, 125] on img "submit" at bounding box center [1225, 129] width 16 height 16
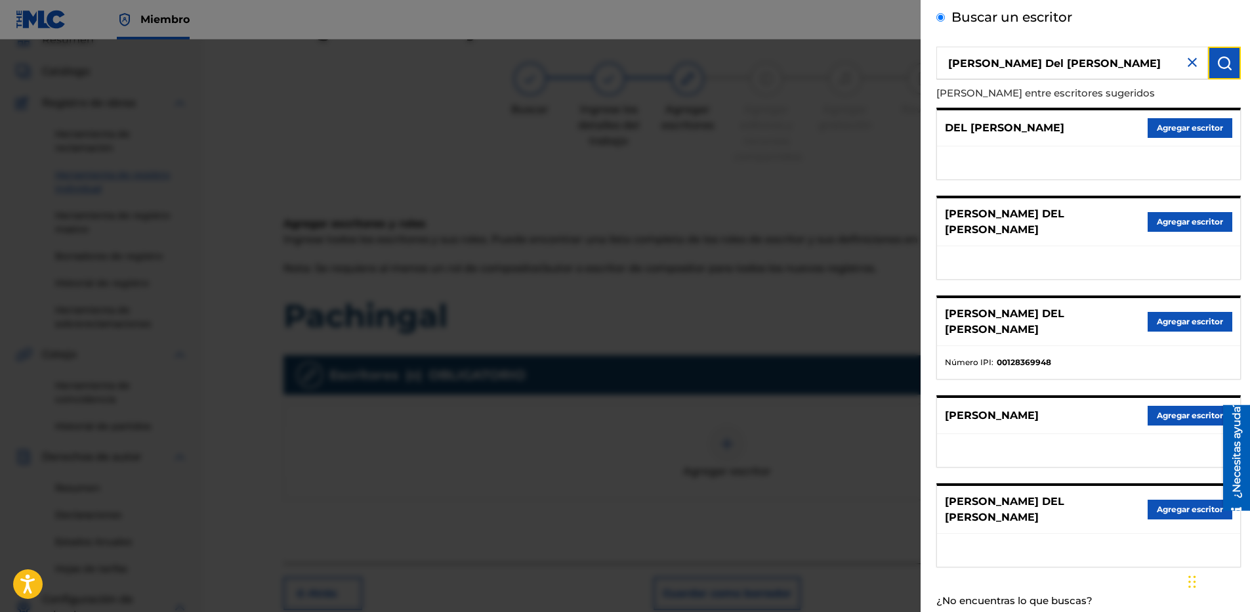
scroll to position [68, 0]
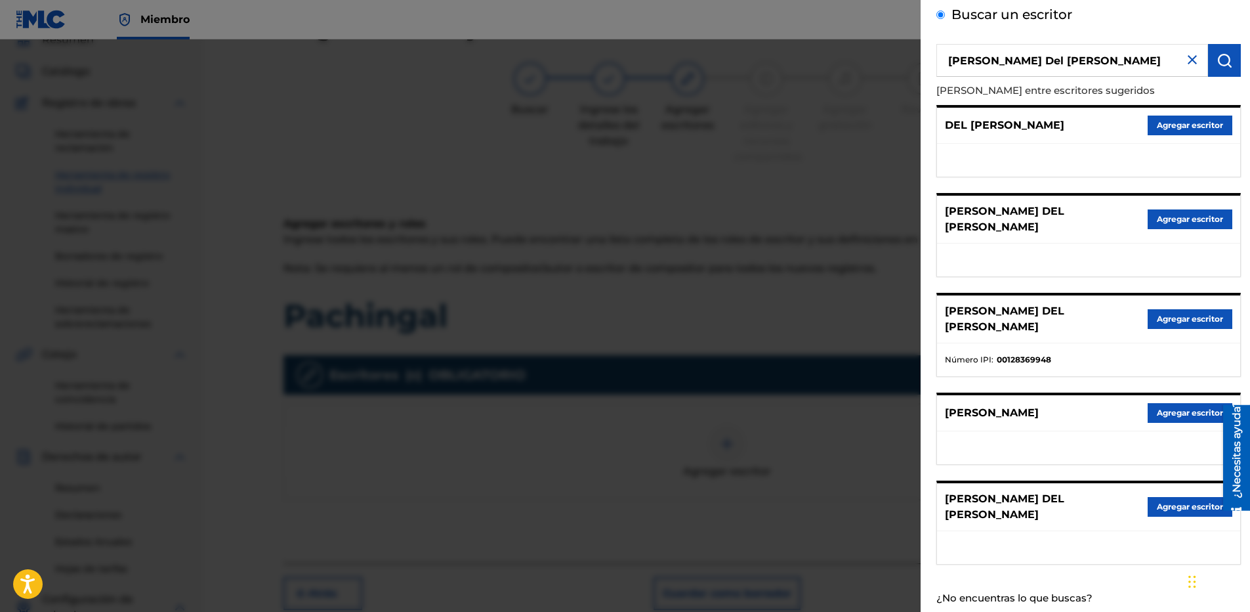
click at [977, 491] on p "[PERSON_NAME] DEL [PERSON_NAME]" at bounding box center [1046, 506] width 203 height 31
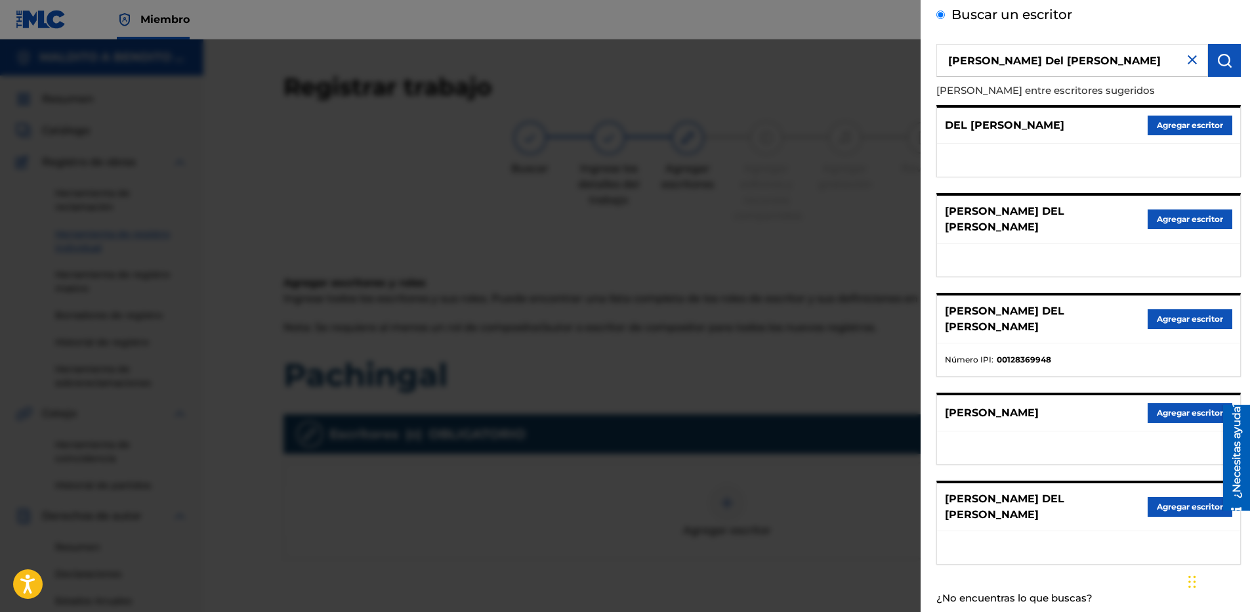
drag, startPoint x: 1039, startPoint y: 64, endPoint x: 1104, endPoint y: 68, distance: 65.1
click at [1104, 68] on input "[PERSON_NAME] Del [PERSON_NAME]" at bounding box center [1072, 60] width 272 height 33
type input "[PERSON_NAME]"
click at [1225, 56] on img "submit" at bounding box center [1225, 60] width 16 height 16
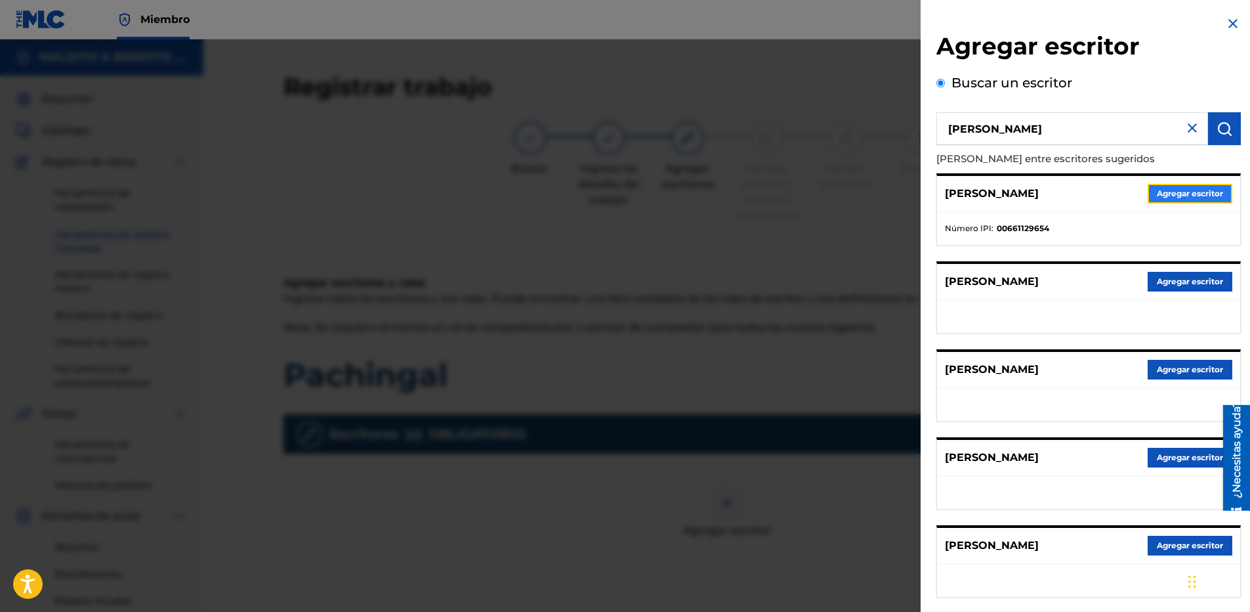
click at [1187, 195] on button "Agregar escritor" at bounding box center [1190, 194] width 85 height 20
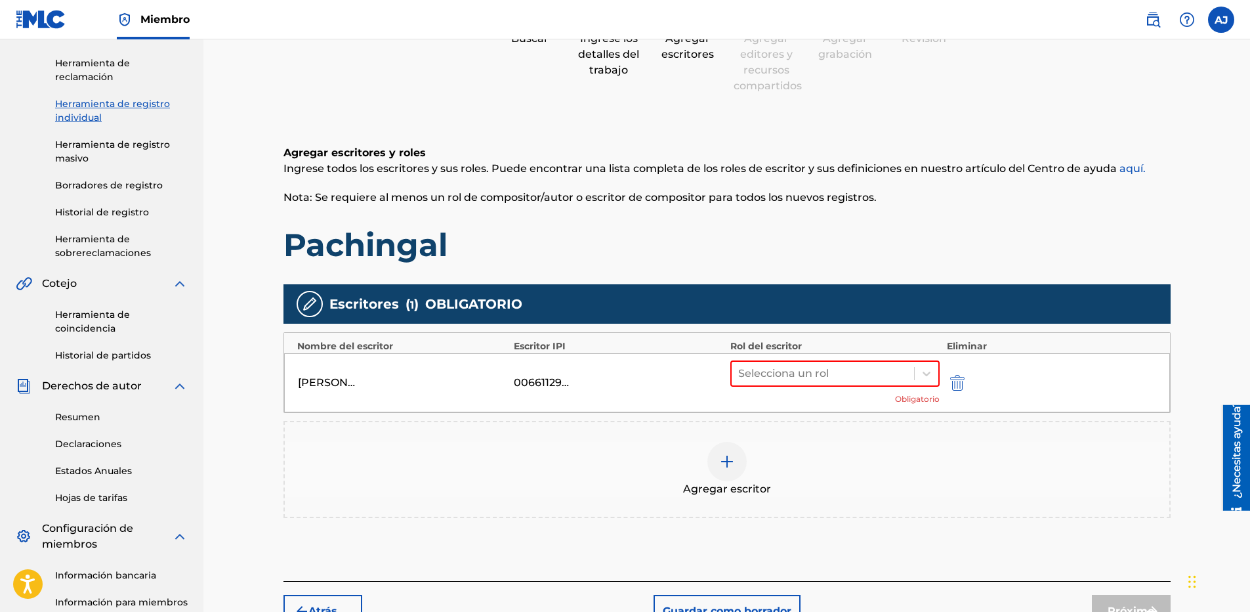
scroll to position [131, 0]
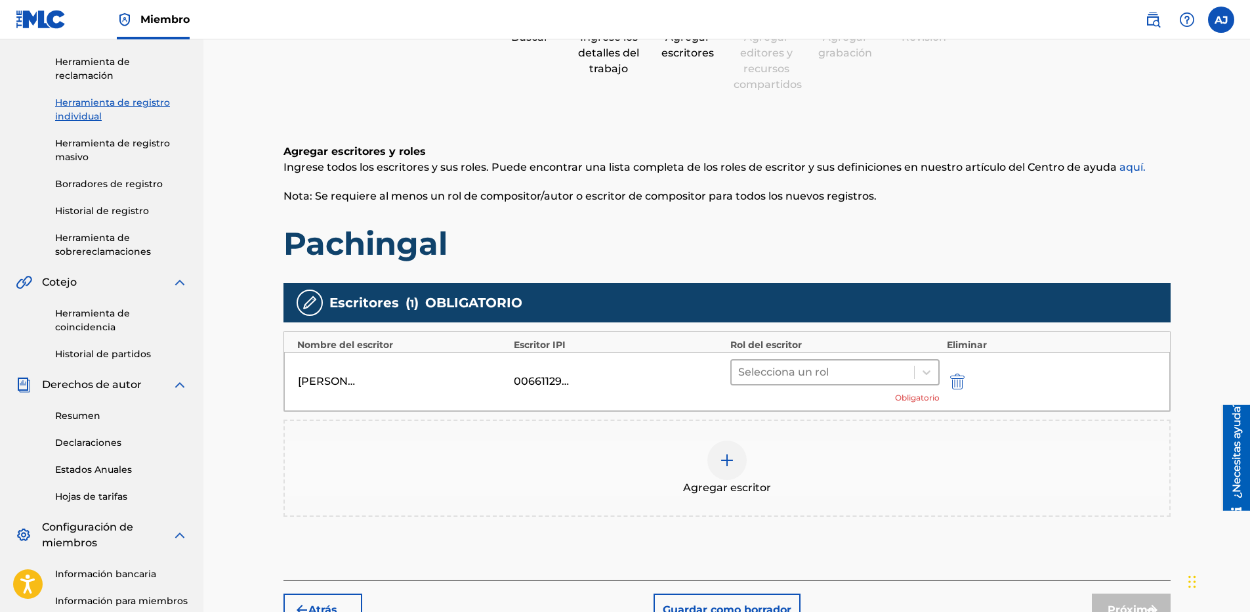
click at [789, 377] on div at bounding box center [823, 372] width 170 height 18
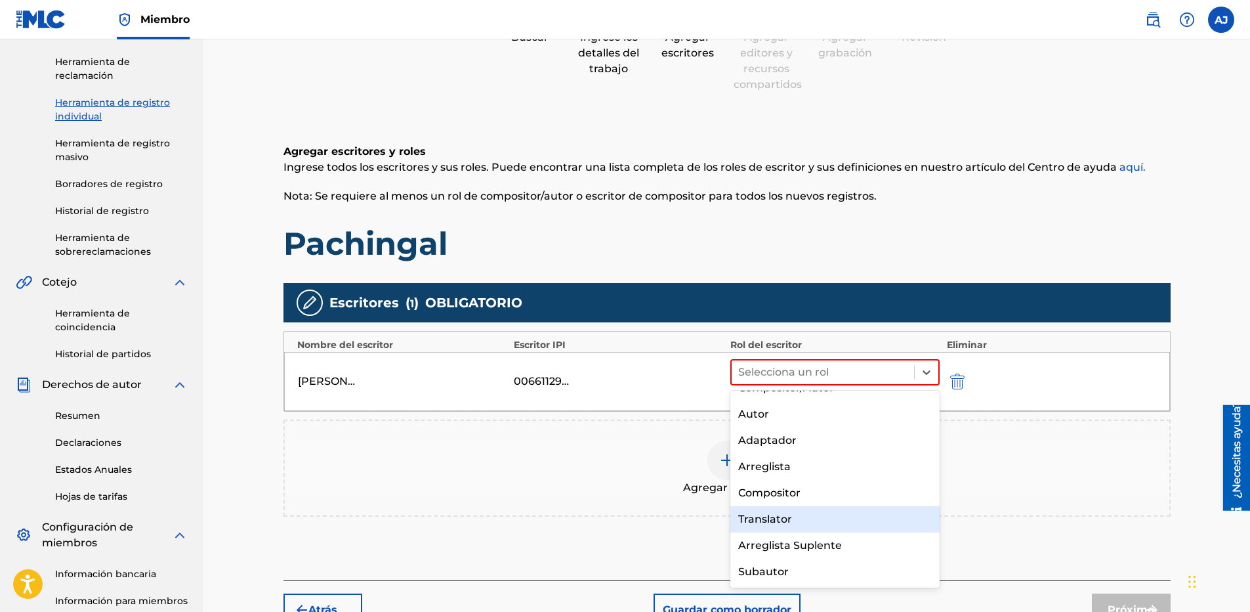
scroll to position [0, 0]
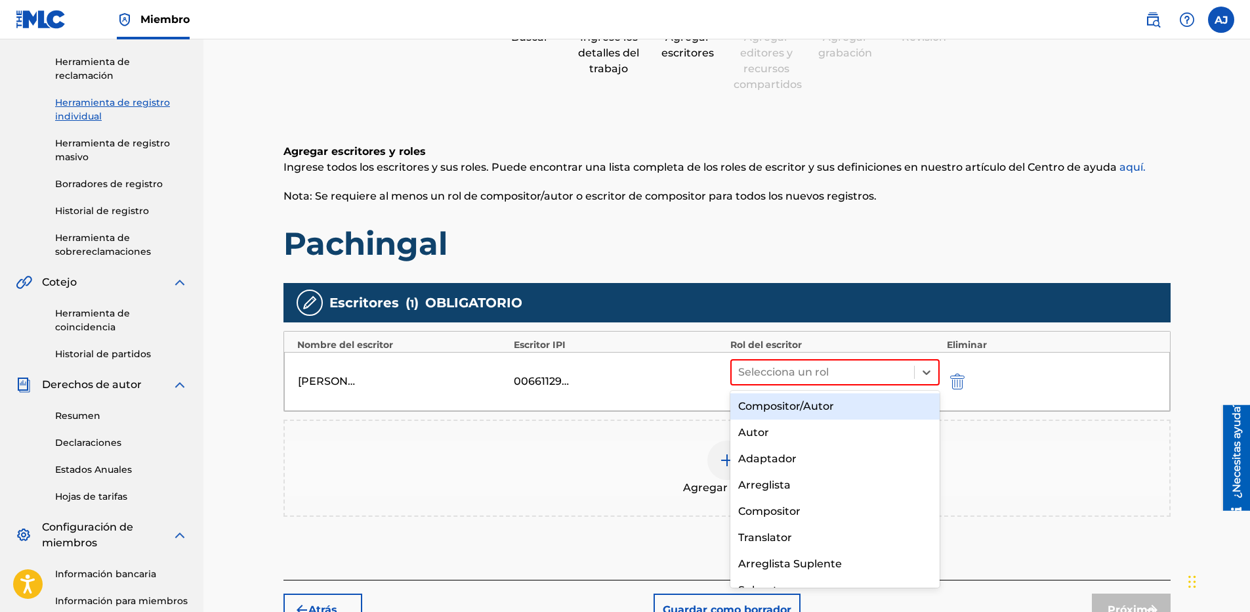
click at [855, 411] on div "Compositor/Autor" at bounding box center [835, 406] width 210 height 26
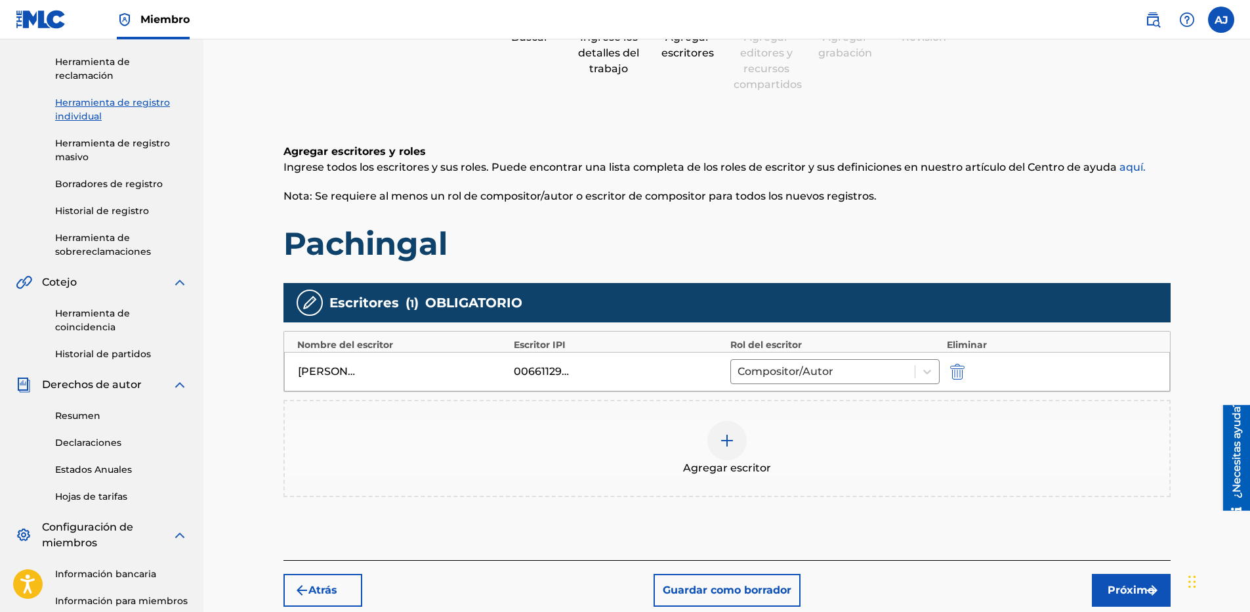
click at [727, 450] on div at bounding box center [726, 440] width 39 height 39
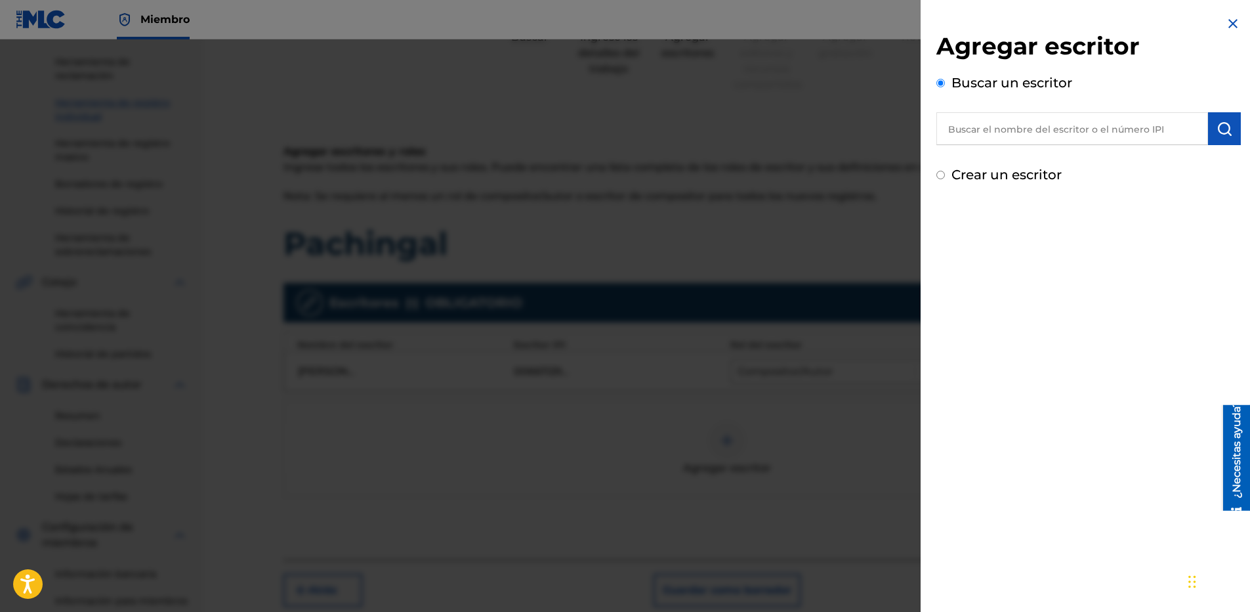
click at [1025, 125] on input "text" at bounding box center [1072, 128] width 272 height 33
paste input "[PERSON_NAME] [PERSON_NAME]"
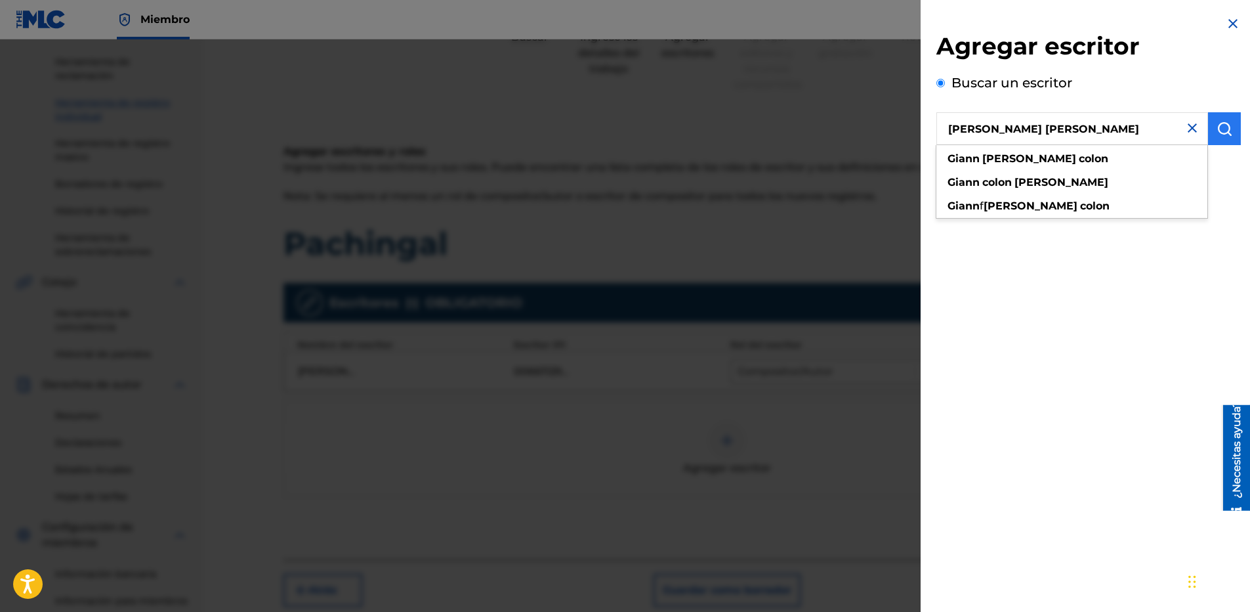
type input "[PERSON_NAME] [PERSON_NAME]"
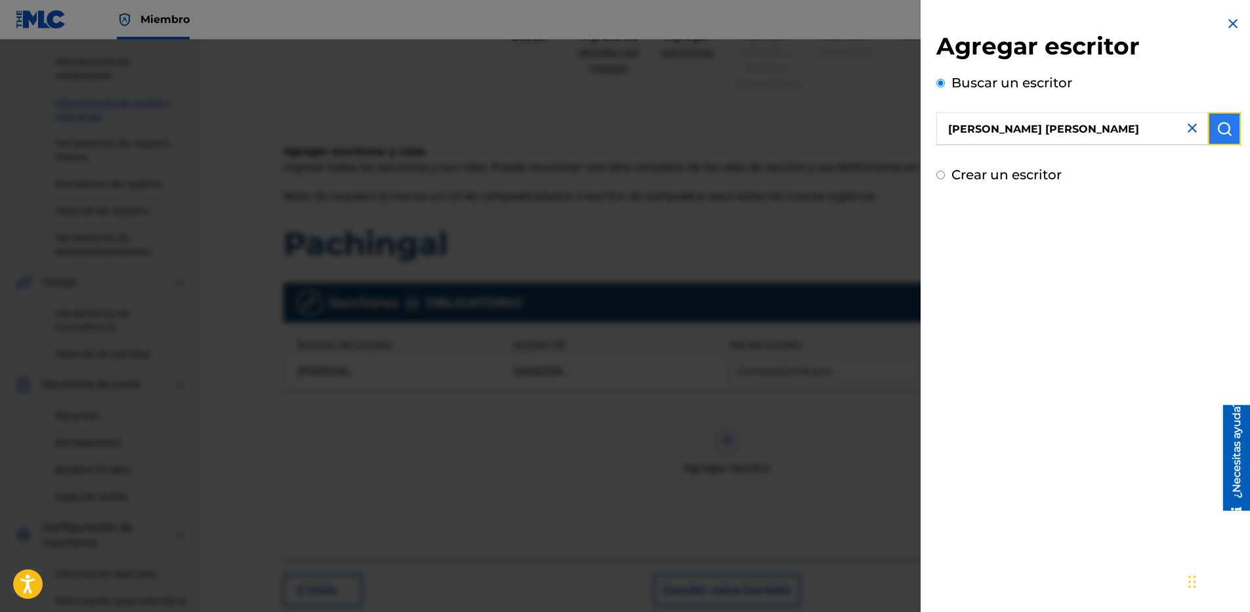
click at [1223, 122] on img "submit" at bounding box center [1225, 129] width 16 height 16
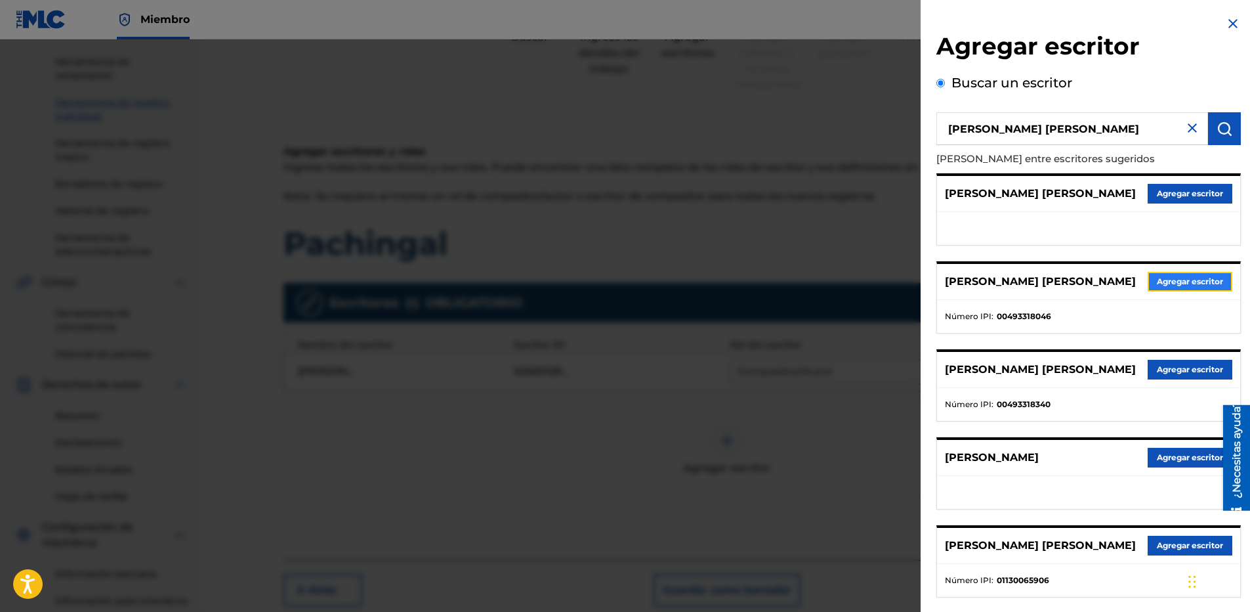
click at [1194, 288] on button "Agregar escritor" at bounding box center [1190, 282] width 85 height 20
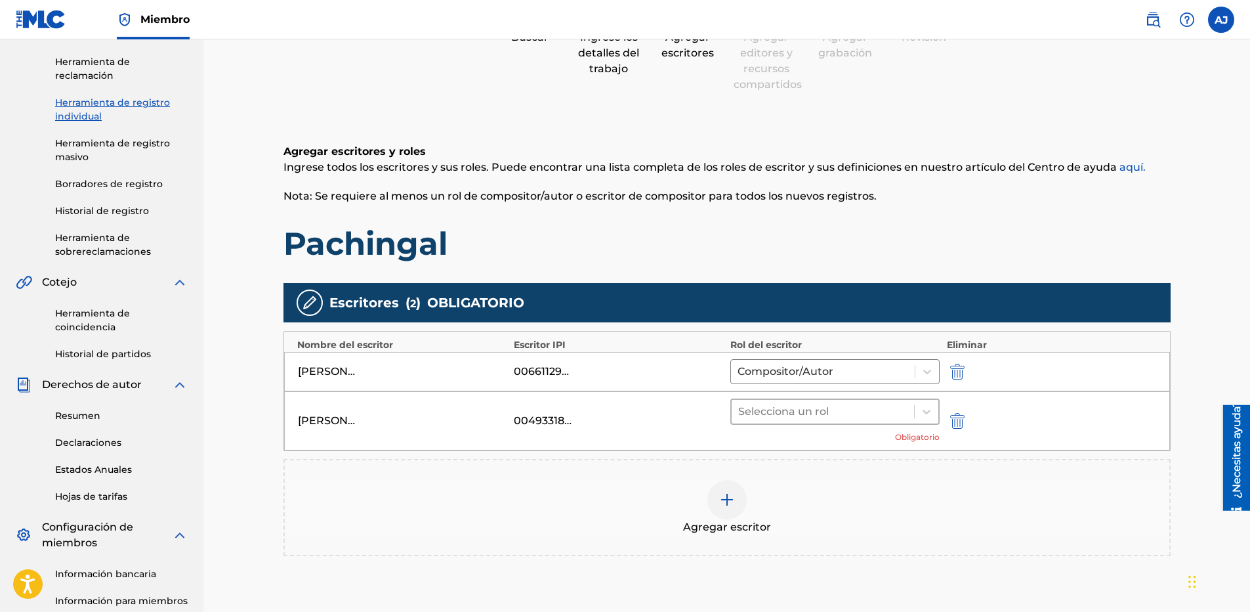
click at [803, 409] on div at bounding box center [823, 411] width 170 height 18
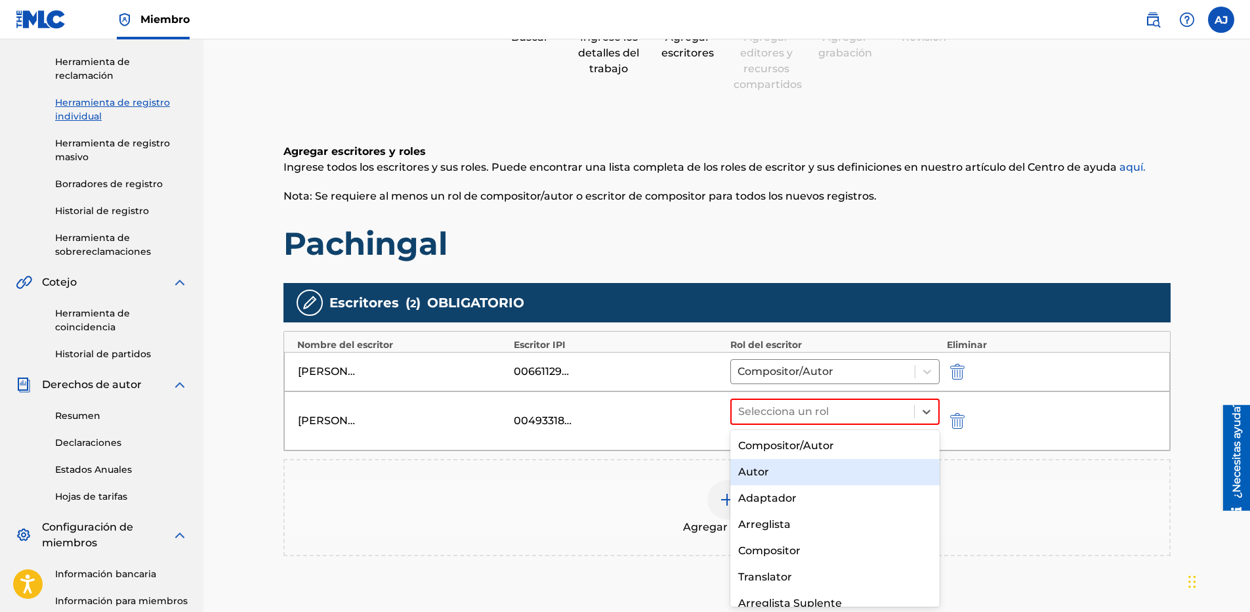
click at [846, 470] on div "Autor" at bounding box center [835, 472] width 210 height 26
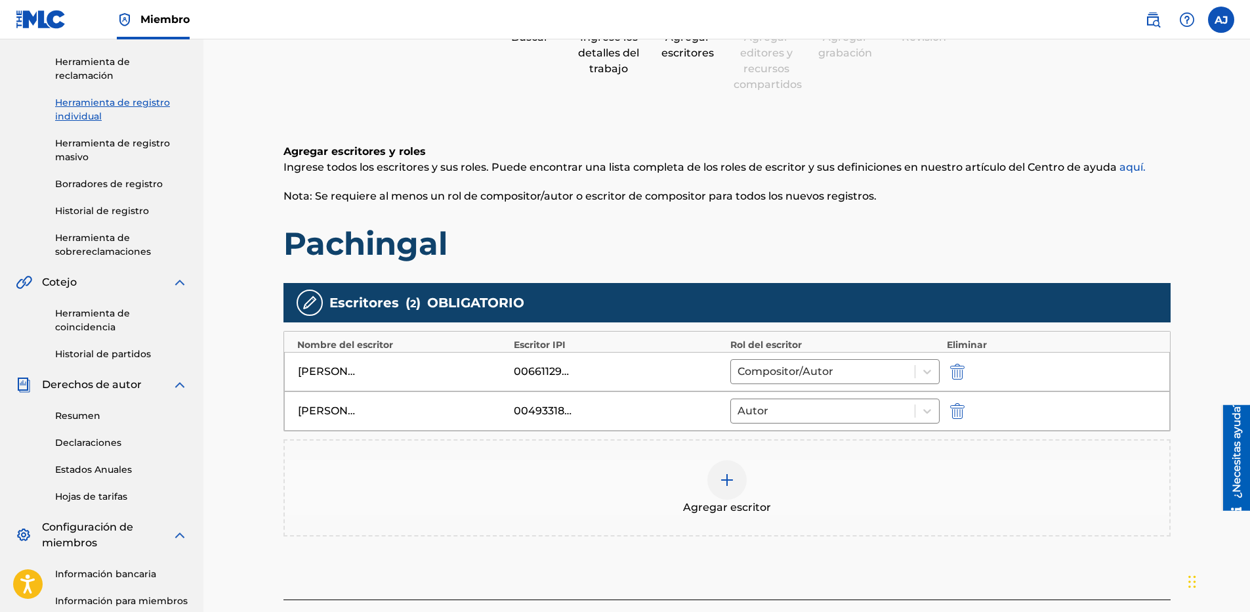
click at [722, 483] on img at bounding box center [727, 480] width 16 height 16
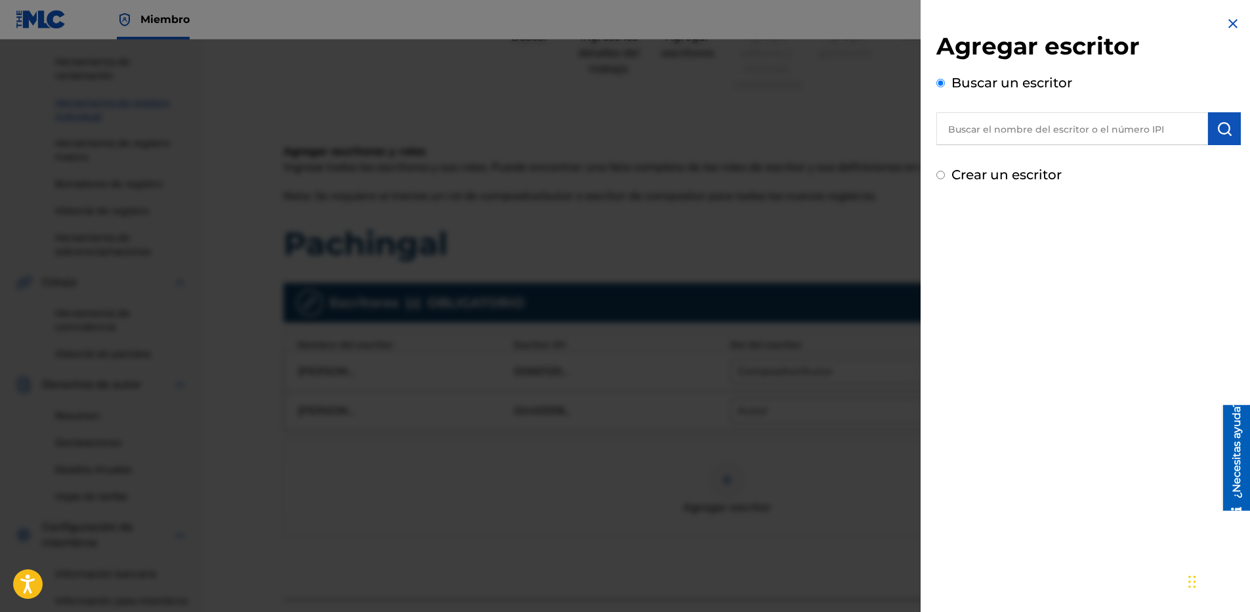
click at [1049, 127] on input "text" at bounding box center [1072, 128] width 272 height 33
paste input "[PERSON_NAME] [PERSON_NAME]"
click at [1221, 125] on img "submit" at bounding box center [1225, 129] width 16 height 16
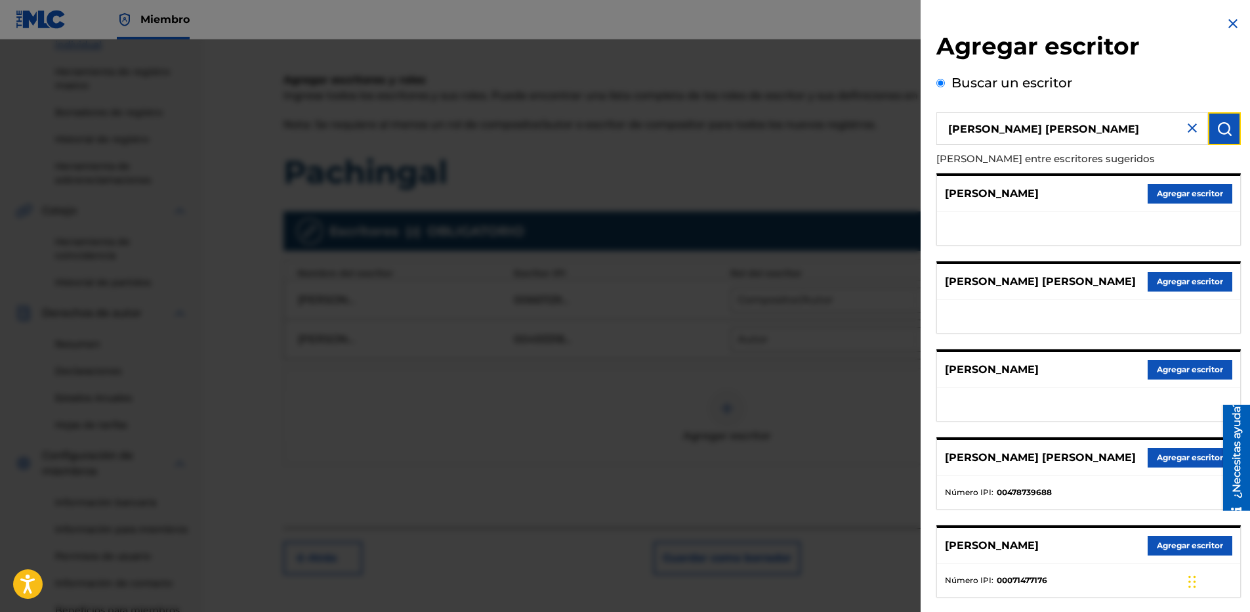
scroll to position [24, 0]
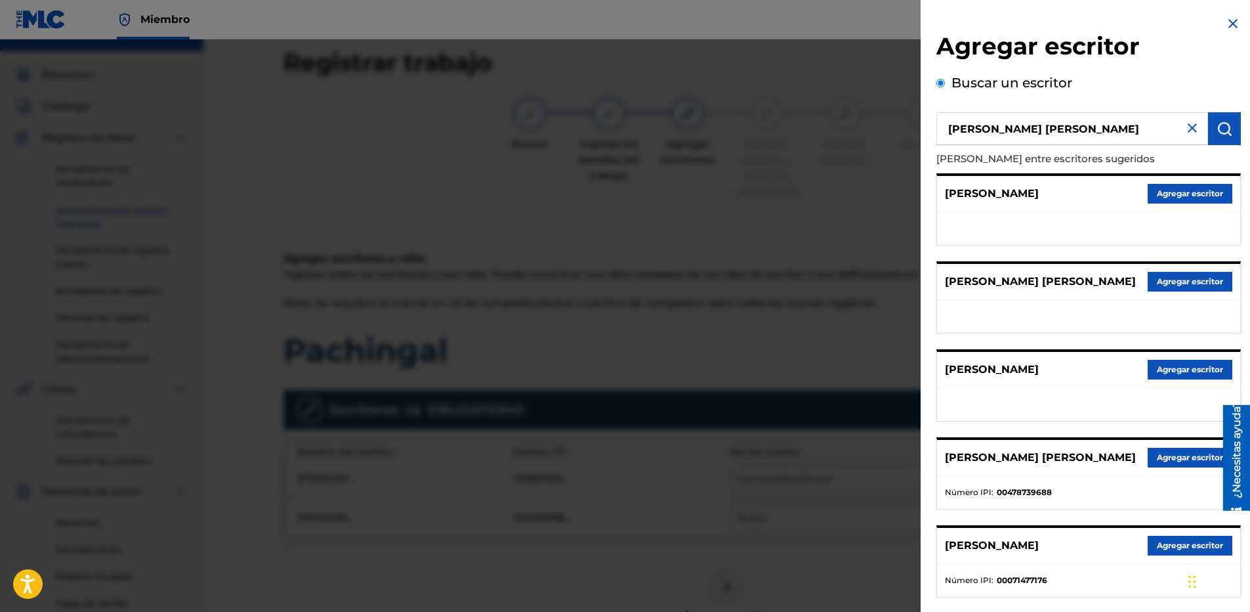
click at [1141, 127] on input "[PERSON_NAME] [PERSON_NAME]" at bounding box center [1072, 128] width 272 height 33
paste input "478739492"
type input "[PERSON_NAME] [PERSON_NAME] 478739492"
click at [1224, 138] on button "submit" at bounding box center [1224, 128] width 33 height 33
click at [1188, 131] on img at bounding box center [1192, 128] width 16 height 16
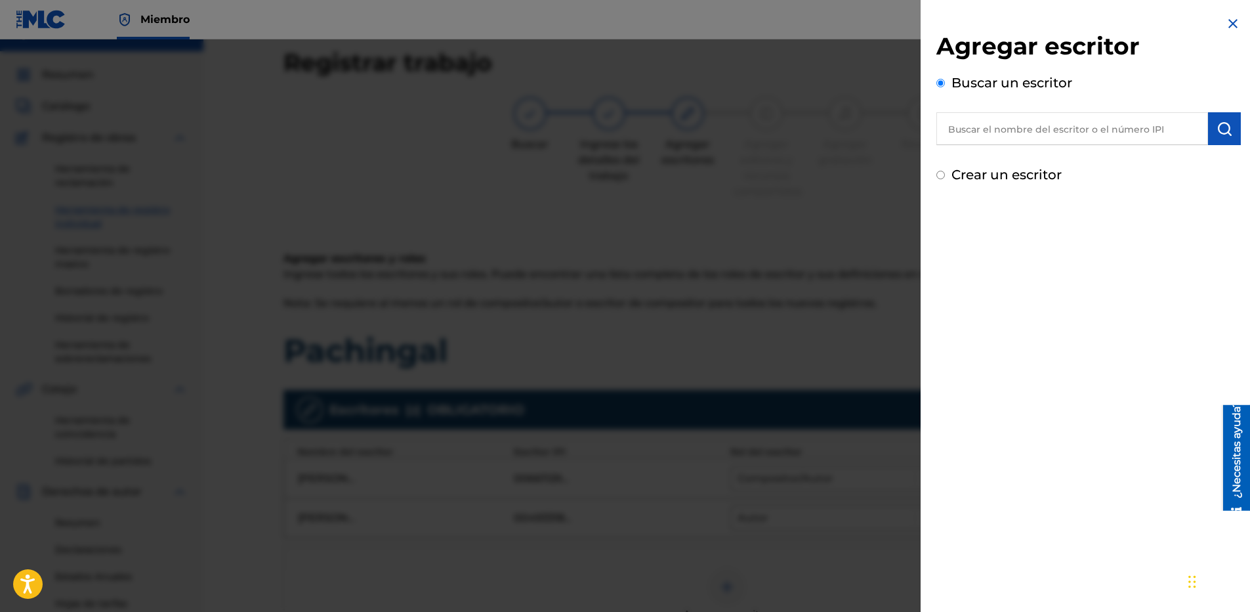
click at [1131, 130] on input "text" at bounding box center [1072, 128] width 272 height 33
paste input "478739492"
click at [1208, 125] on button "submit" at bounding box center [1224, 128] width 33 height 33
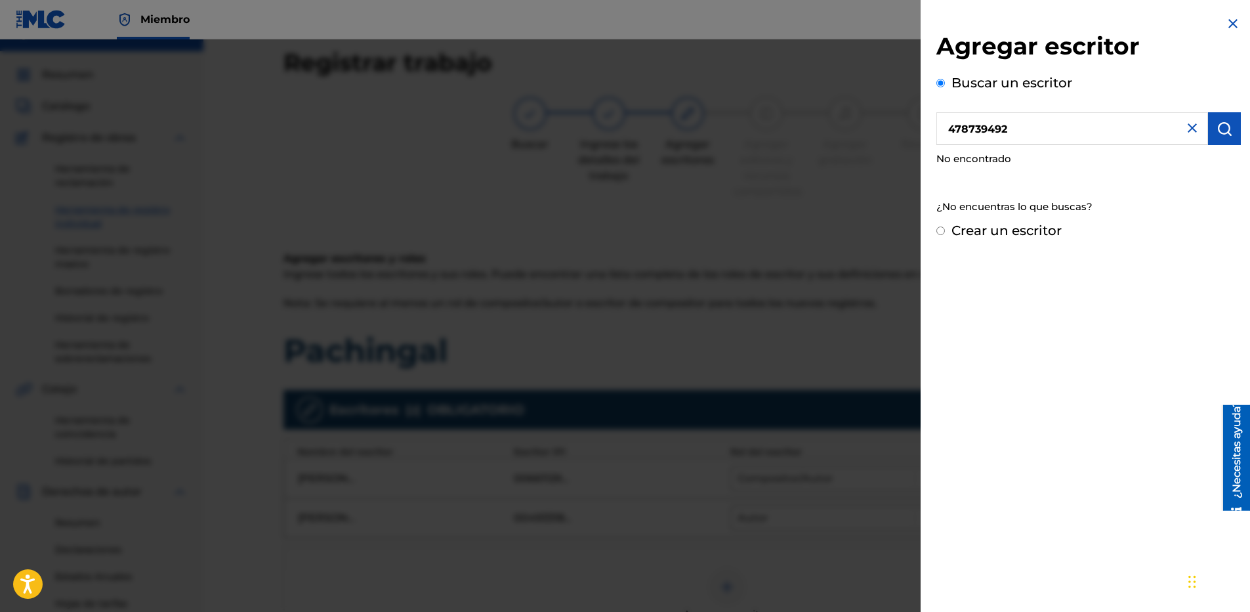
click at [951, 129] on input "478739492" at bounding box center [1072, 128] width 272 height 33
click at [1233, 131] on button "submit" at bounding box center [1224, 128] width 33 height 33
click at [952, 123] on input "0478739492" at bounding box center [1072, 128] width 272 height 33
type input "00478739492"
click at [1223, 125] on img "submit" at bounding box center [1225, 129] width 16 height 16
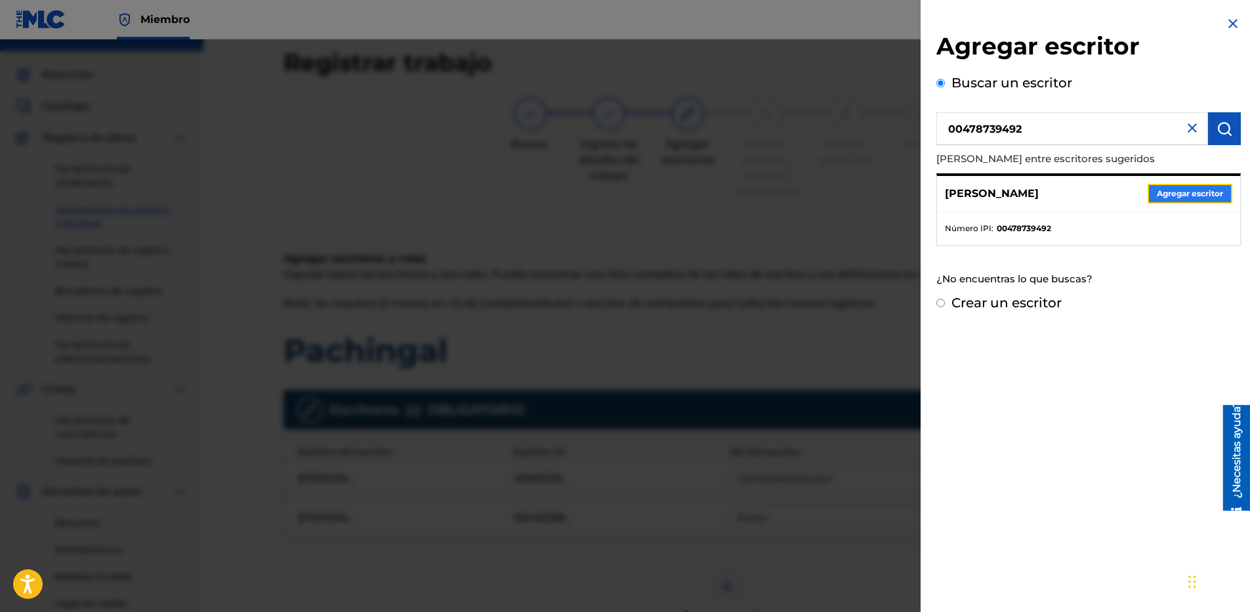
click at [1190, 195] on button "Agregar escritor" at bounding box center [1190, 194] width 85 height 20
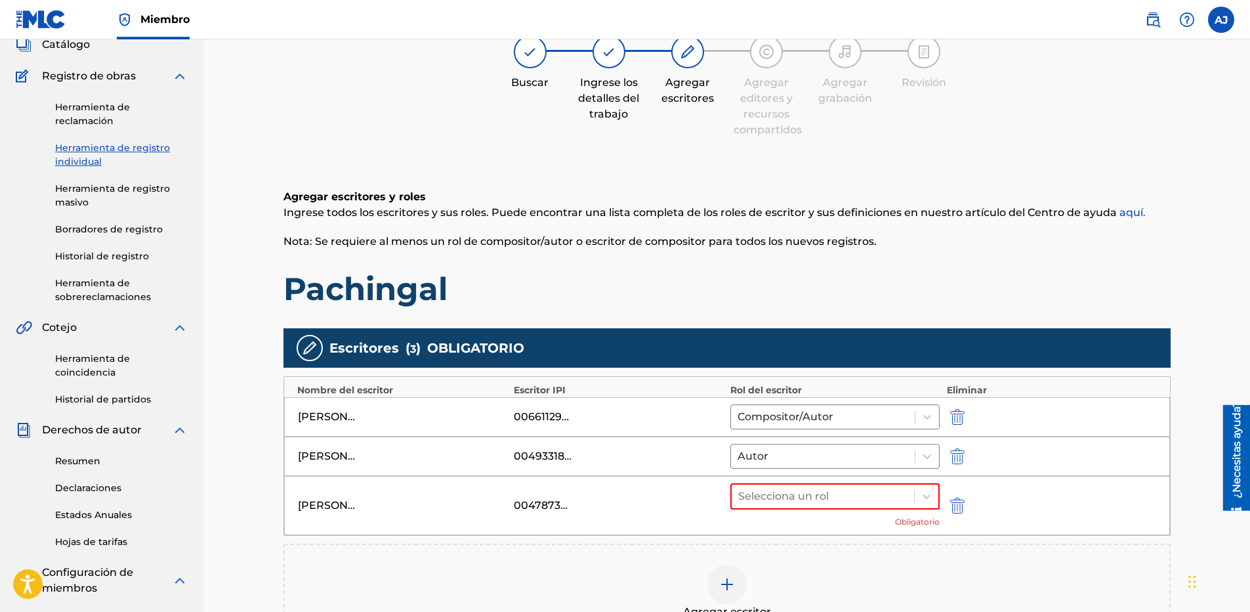
scroll to position [156, 0]
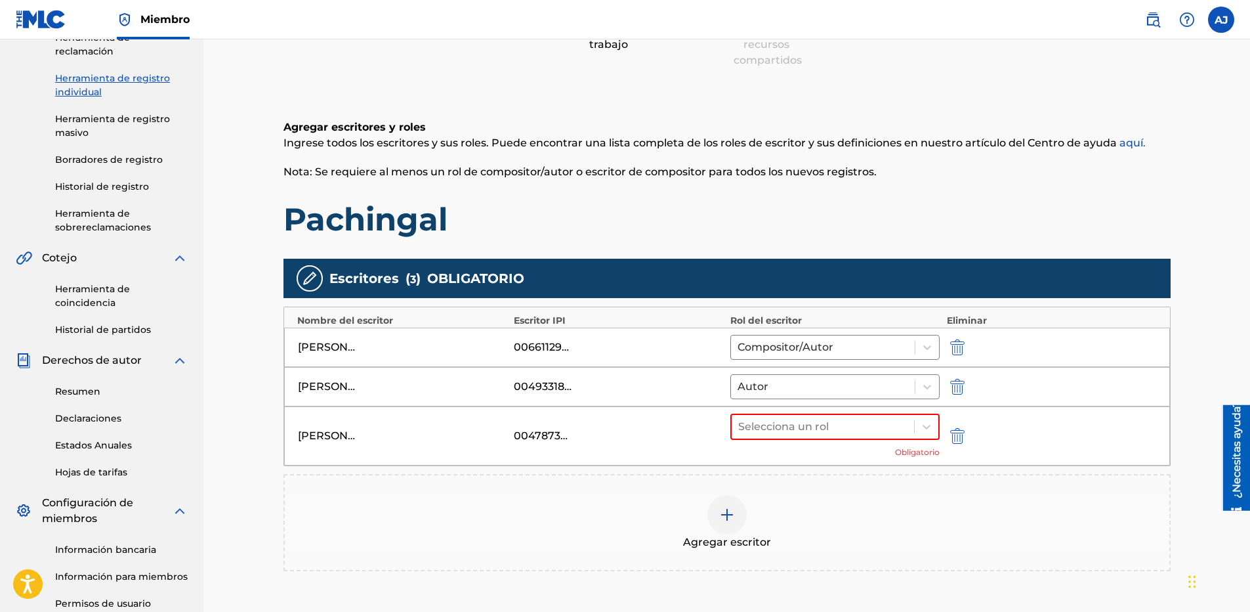
click at [532, 438] on div "00478739492" at bounding box center [543, 436] width 59 height 16
click at [951, 436] on img "submit" at bounding box center [957, 436] width 14 height 16
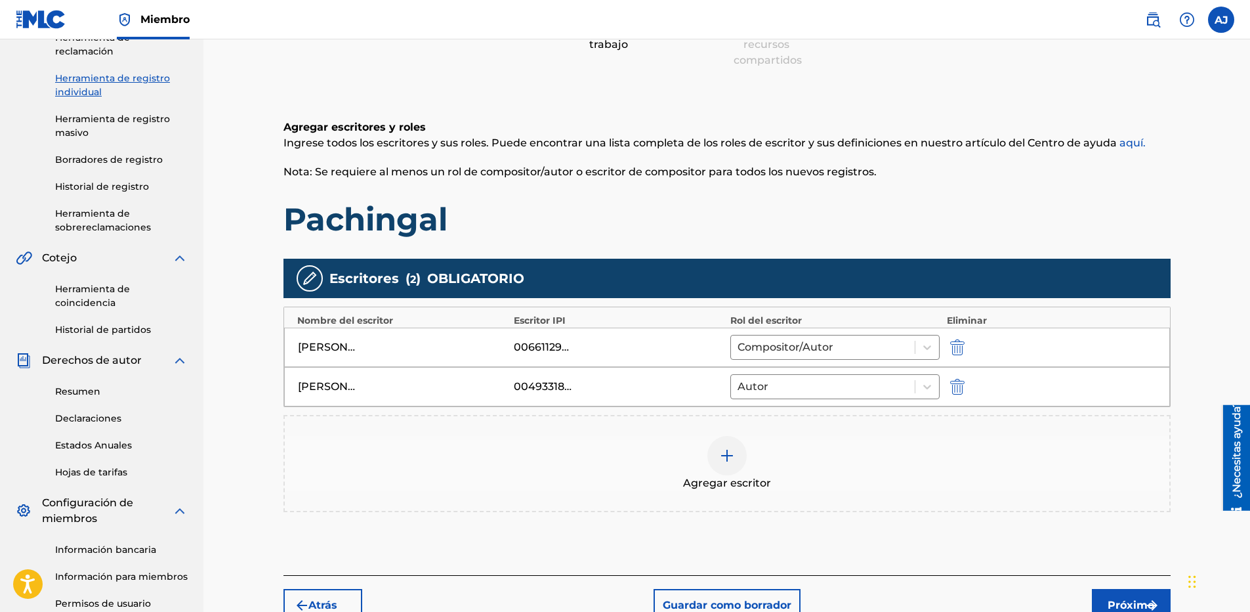
click at [713, 468] on div at bounding box center [726, 455] width 39 height 39
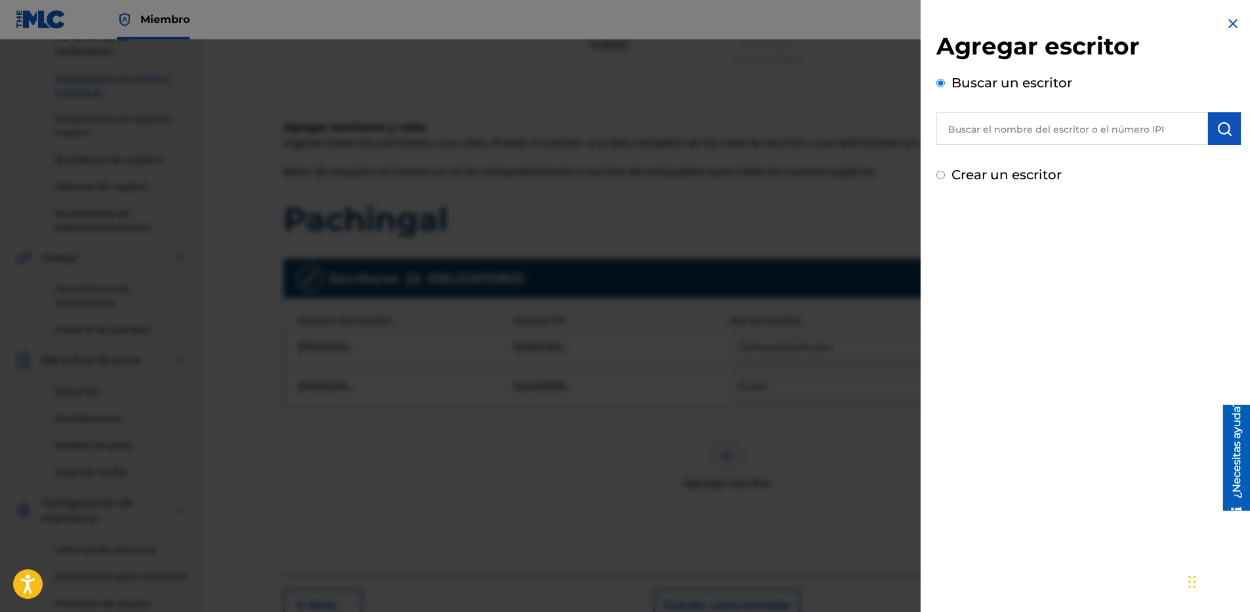
click at [980, 127] on input "text" at bounding box center [1072, 128] width 272 height 33
paste input "[PERSON_NAME]"
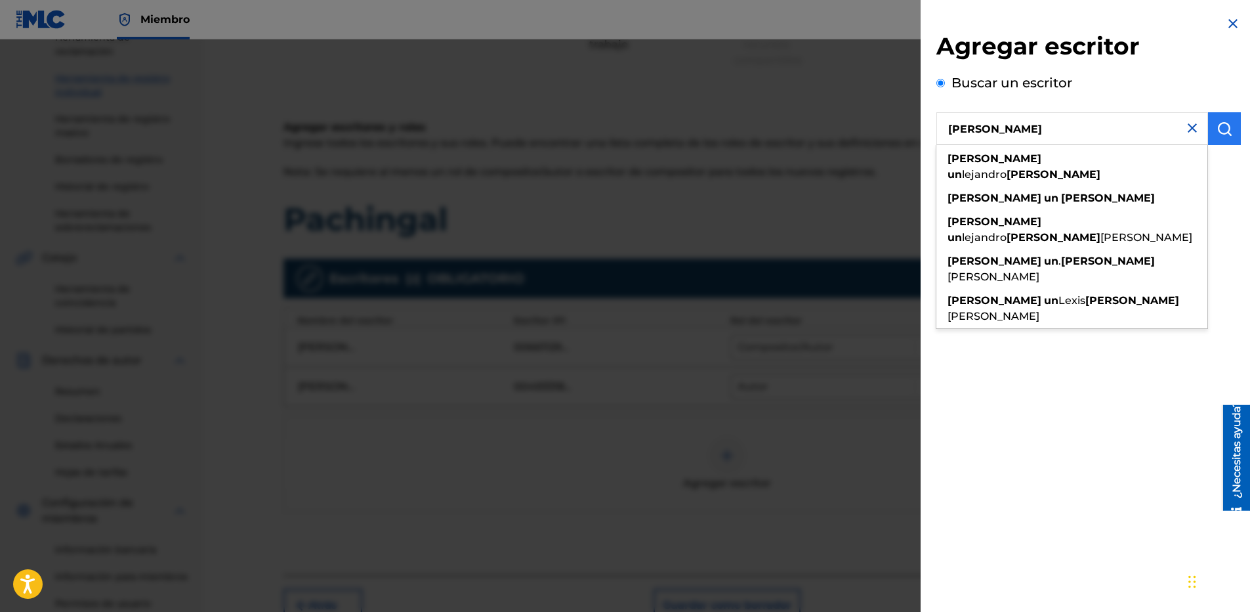
type input "[PERSON_NAME]"
click at [1221, 131] on img "submit" at bounding box center [1225, 129] width 16 height 16
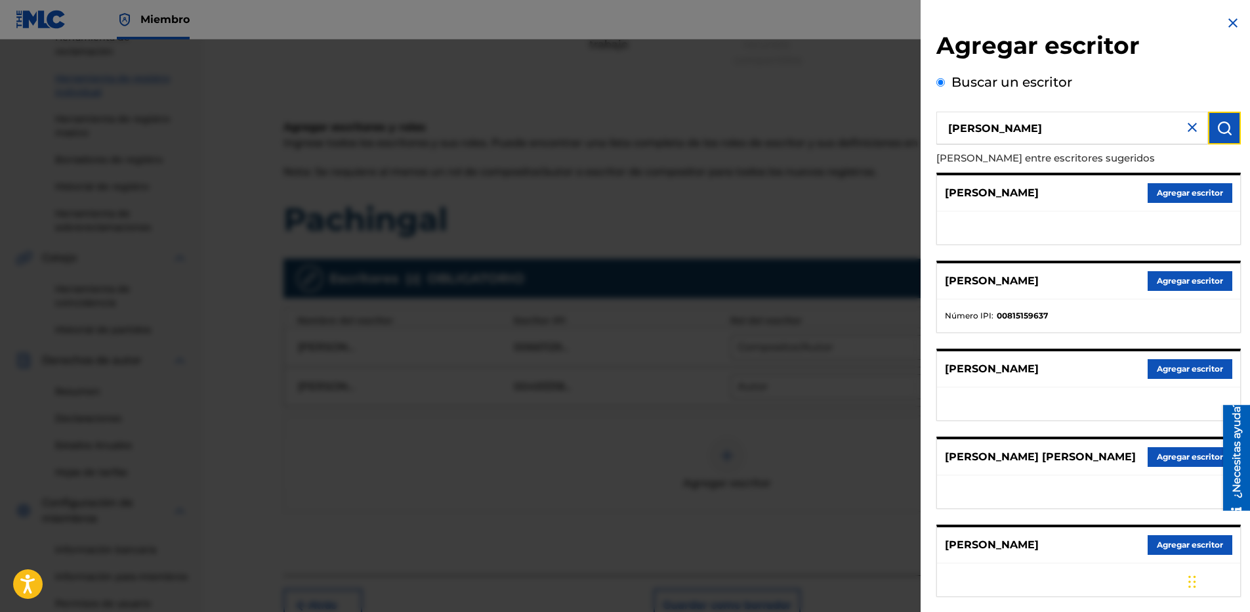
scroll to position [0, 0]
click at [1055, 120] on input "[PERSON_NAME]" at bounding box center [1072, 128] width 272 height 33
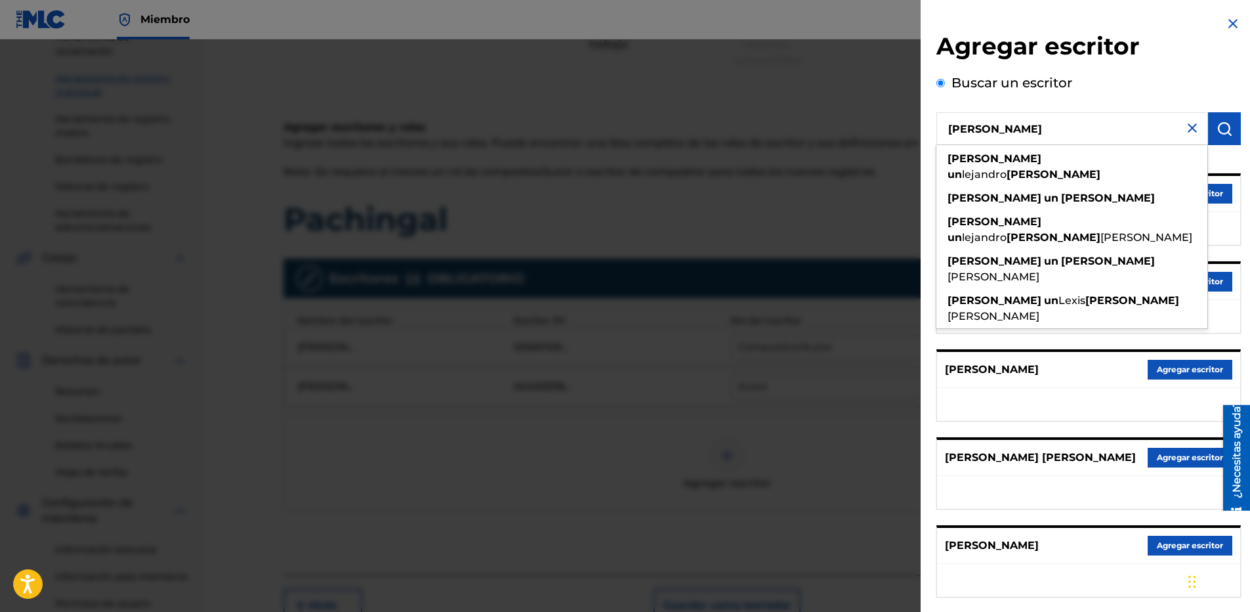
click at [654, 108] on div at bounding box center [625, 345] width 1250 height 612
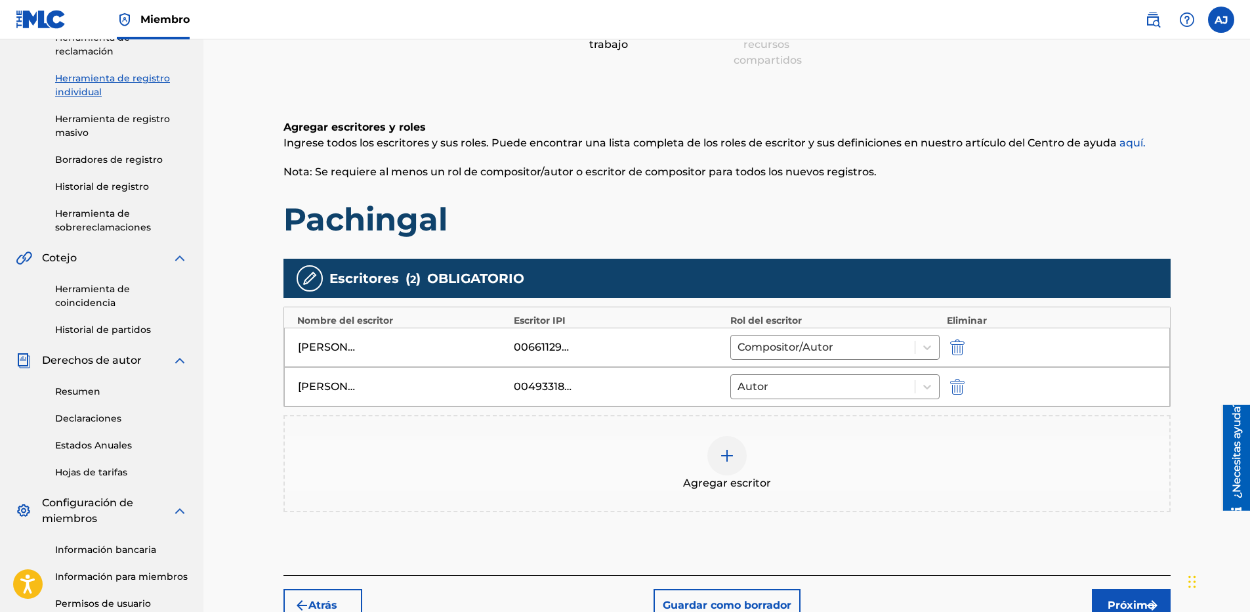
click at [718, 463] on div at bounding box center [726, 455] width 39 height 39
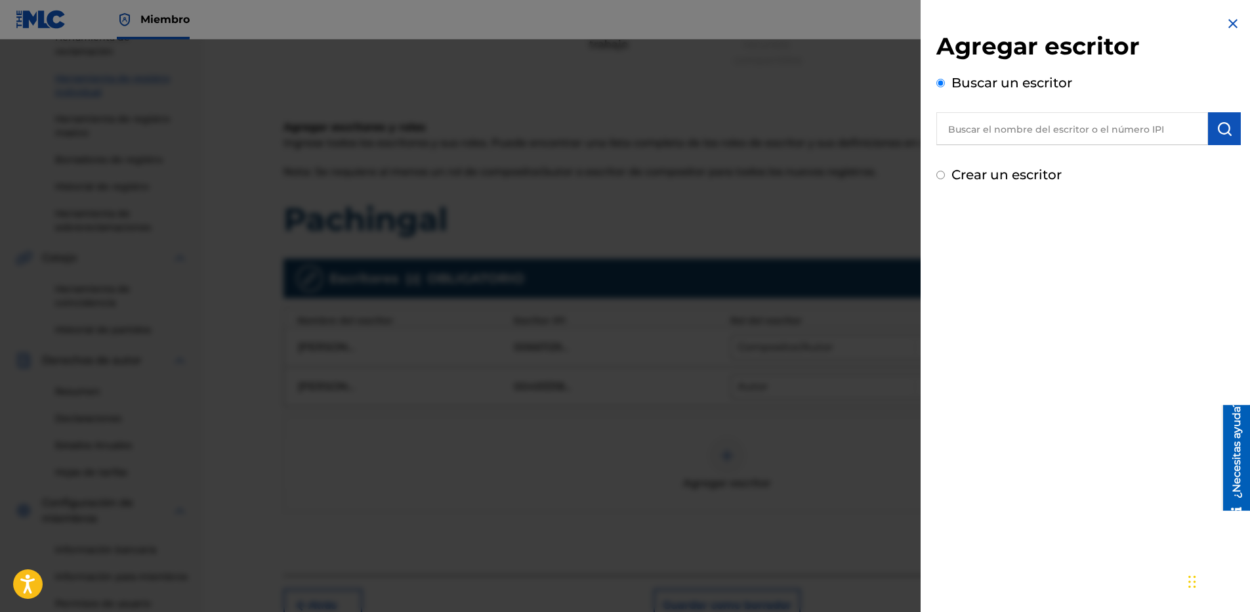
click at [1081, 136] on input "text" at bounding box center [1072, 128] width 272 height 33
paste input "[PERSON_NAME]"
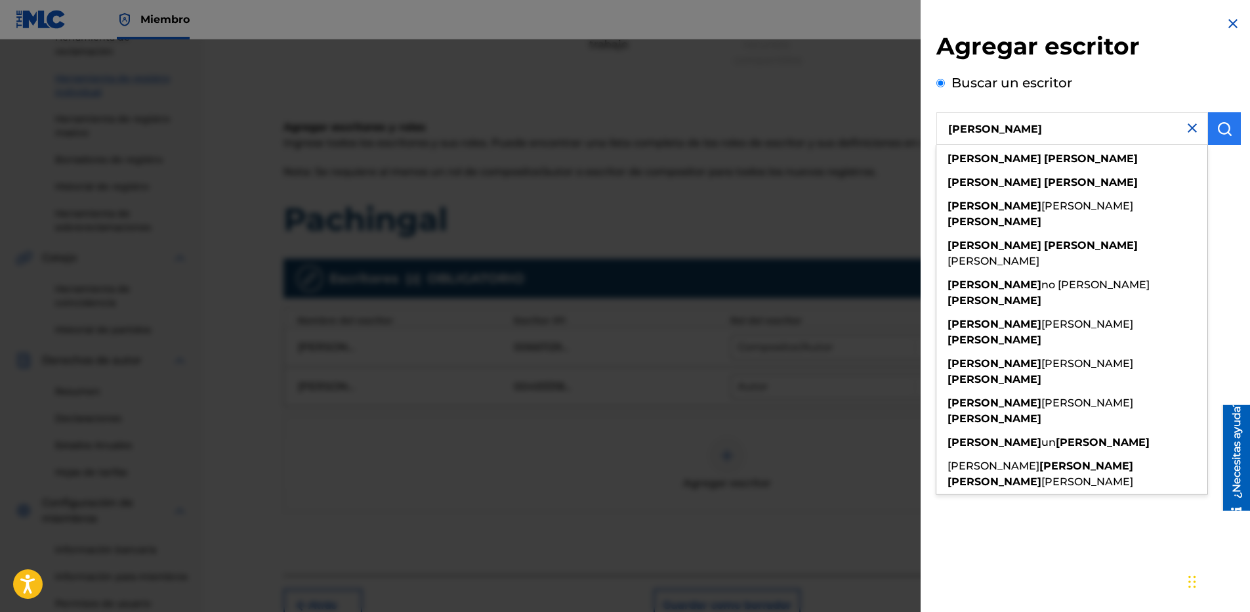
type input "[PERSON_NAME]"
click at [1219, 127] on img "submit" at bounding box center [1225, 129] width 16 height 16
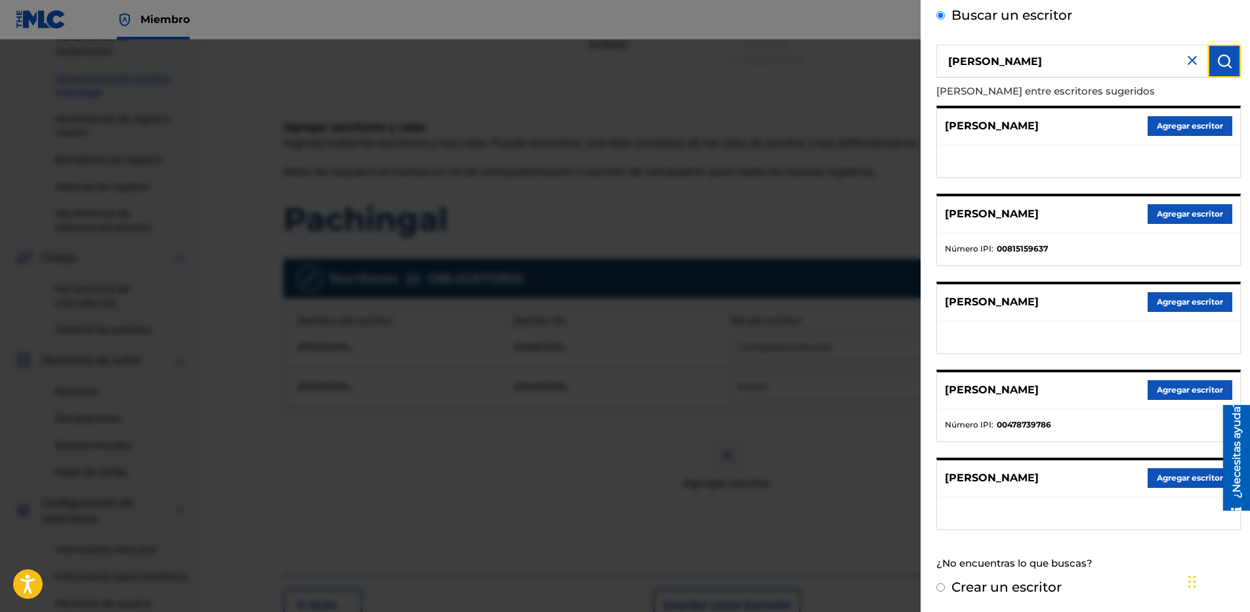
scroll to position [68, 0]
click at [1162, 394] on button "Agregar escritor" at bounding box center [1190, 389] width 85 height 20
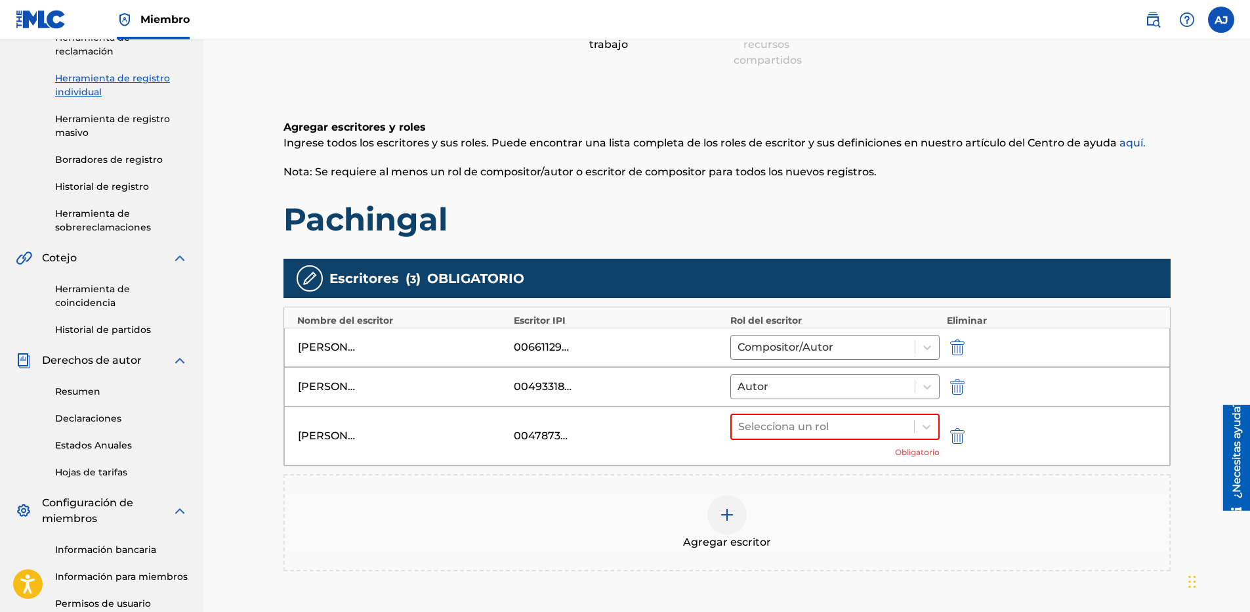
click at [715, 516] on div at bounding box center [726, 514] width 39 height 39
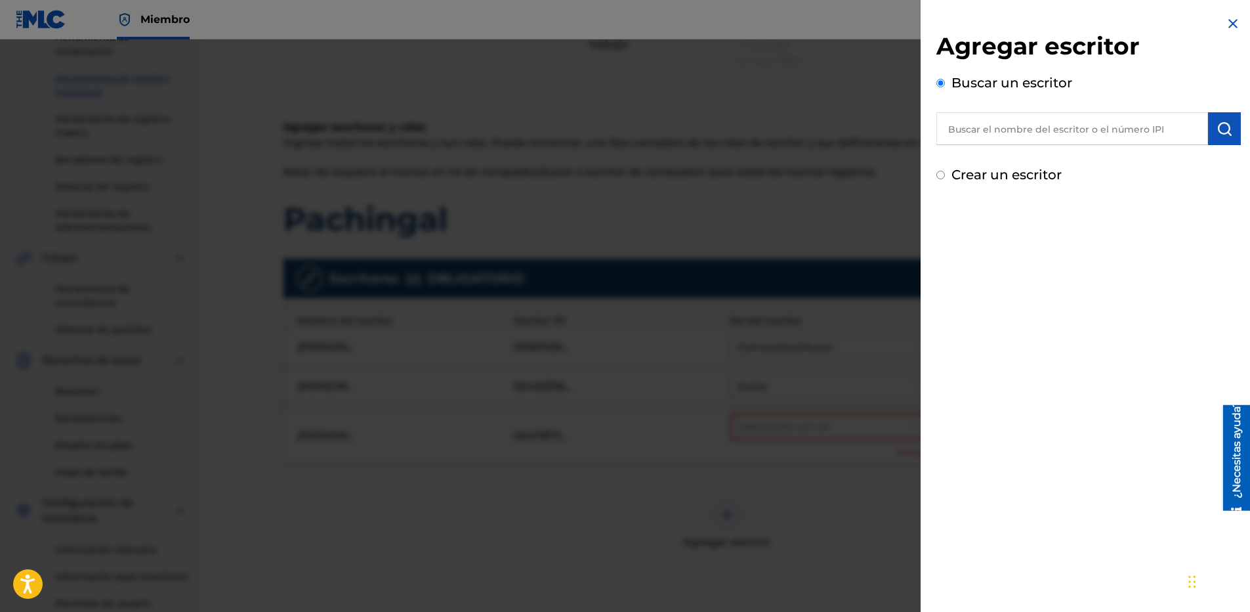
paste input "478739492"
type input "478739492"
click at [1217, 129] on img "submit" at bounding box center [1225, 129] width 16 height 16
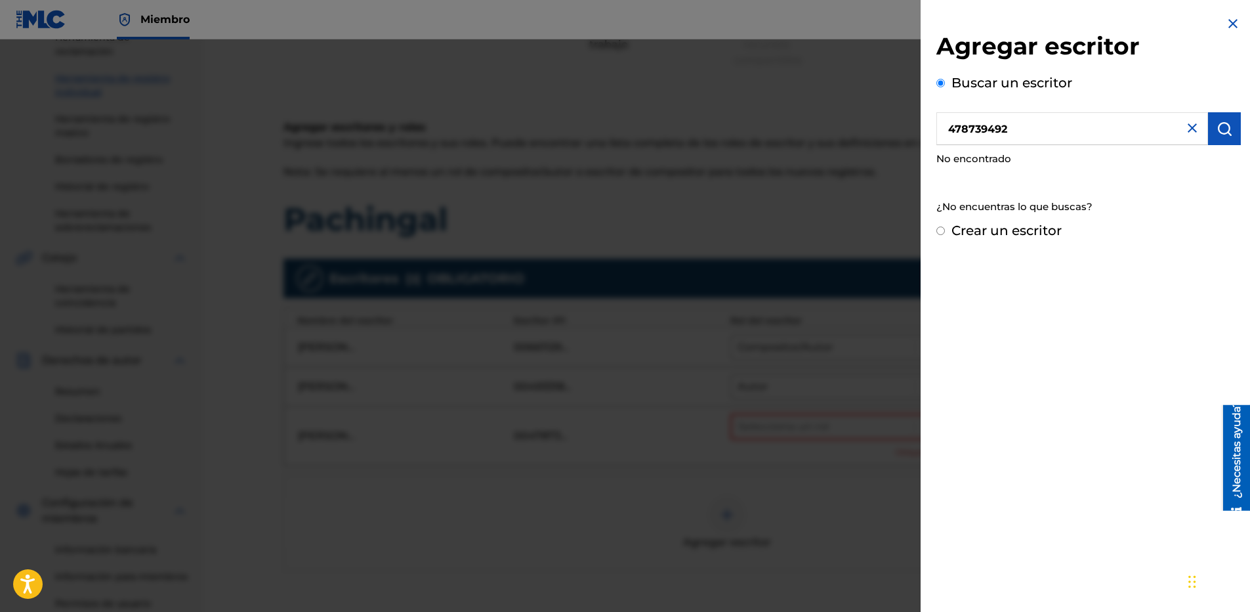
click at [1071, 194] on div "¿No encuentras lo que buscas?" at bounding box center [1088, 207] width 304 height 28
click at [1238, 28] on div "Agregar escritor Buscar un escritor 478739492 No encontrado ¿No encuentras lo q…" at bounding box center [1089, 128] width 336 height 256
click at [1234, 23] on img at bounding box center [1233, 24] width 16 height 16
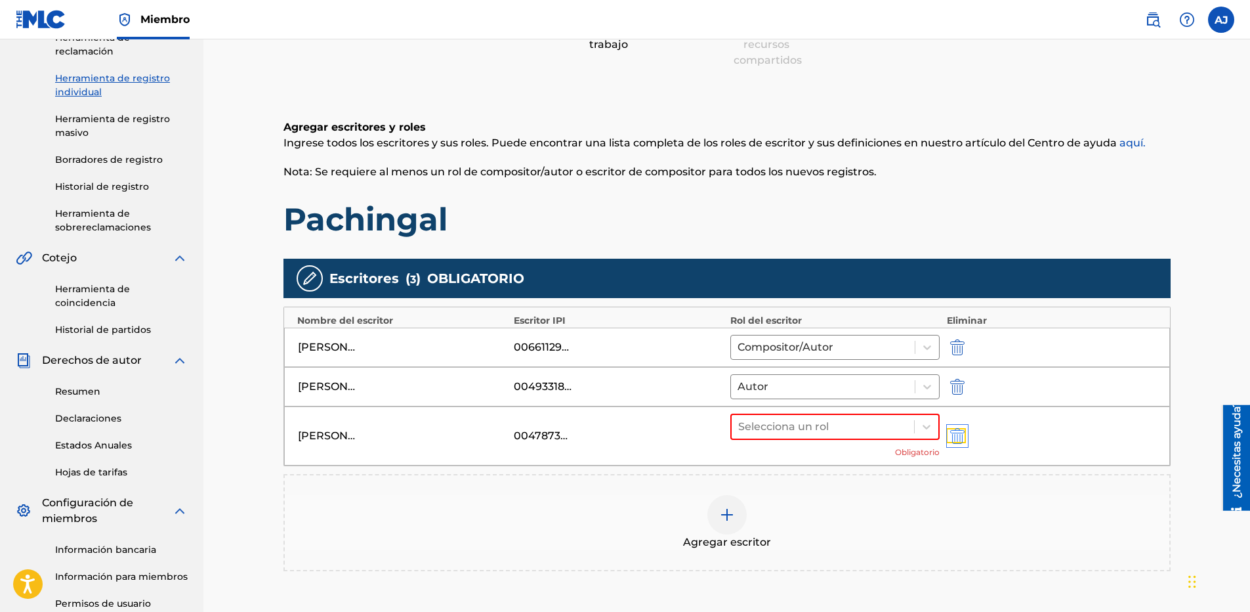
click at [956, 430] on img "submit" at bounding box center [957, 436] width 14 height 16
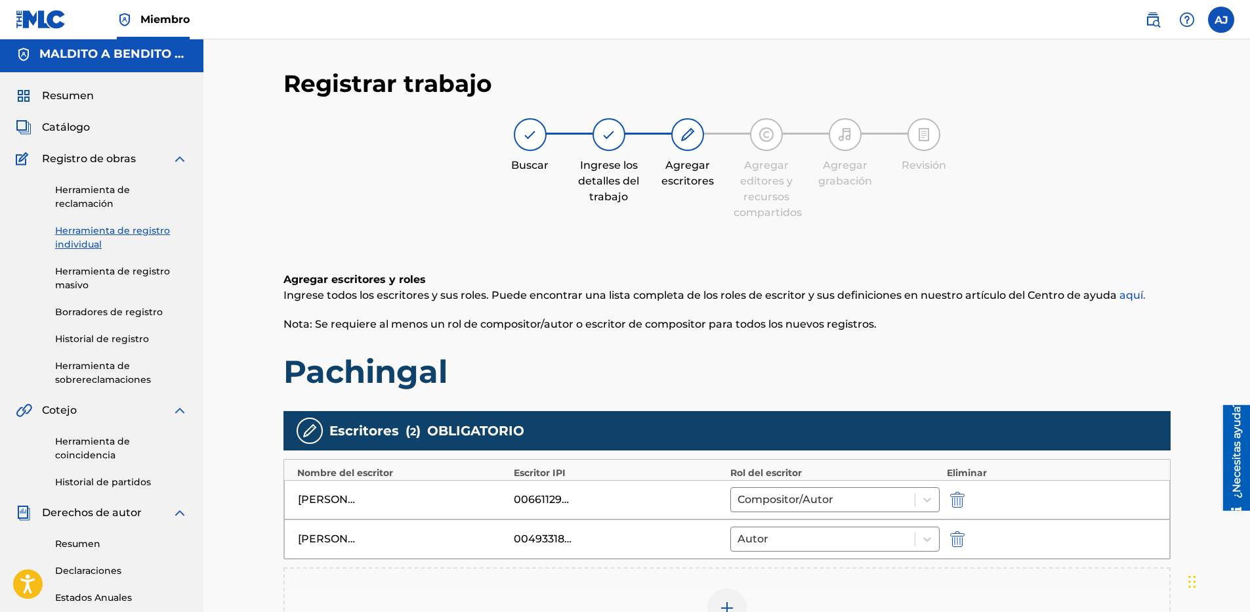
scroll to position [0, 0]
